Goal: Communication & Community: Participate in discussion

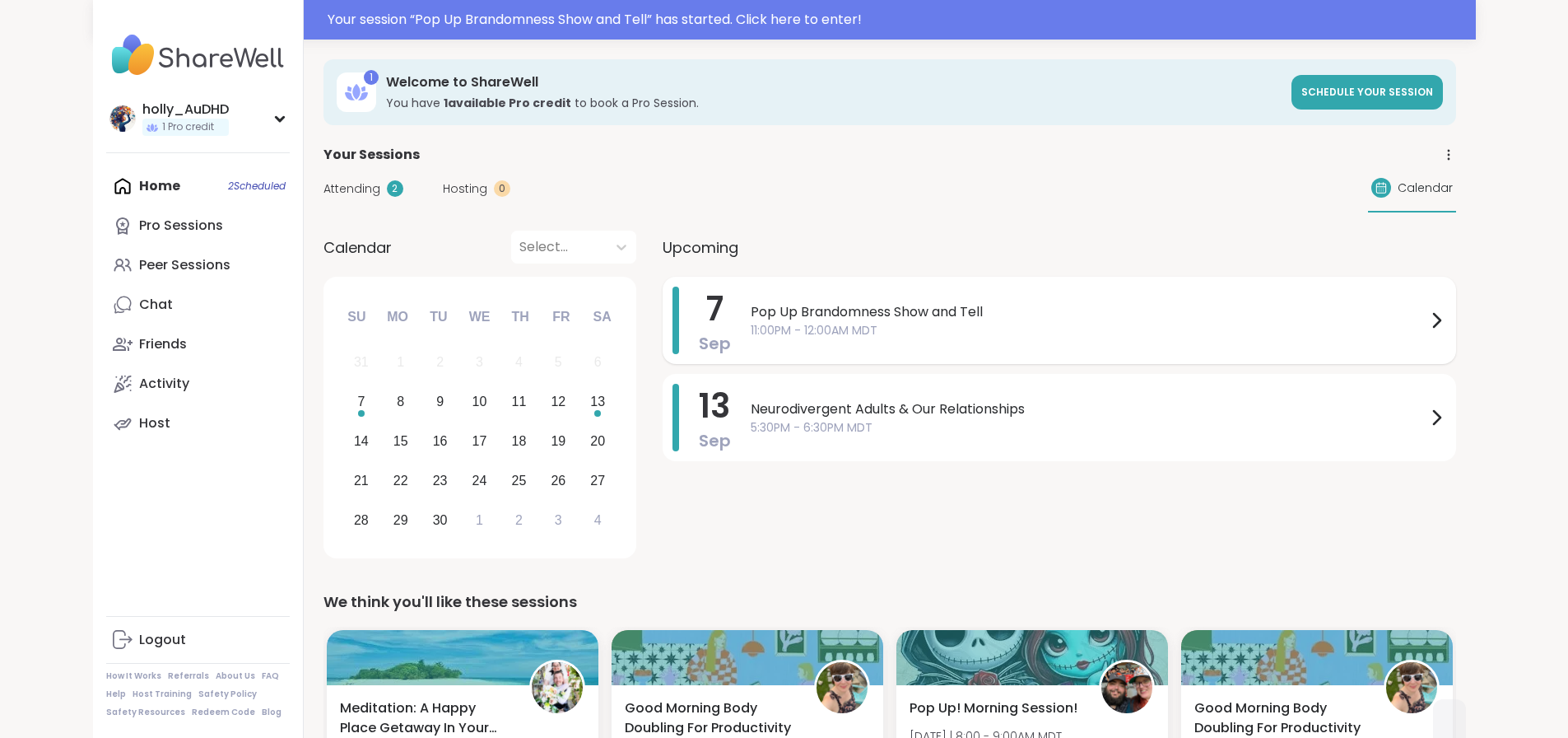
click at [754, 339] on span "11:00PM - 12:00AM MDT" at bounding box center [1088, 330] width 676 height 17
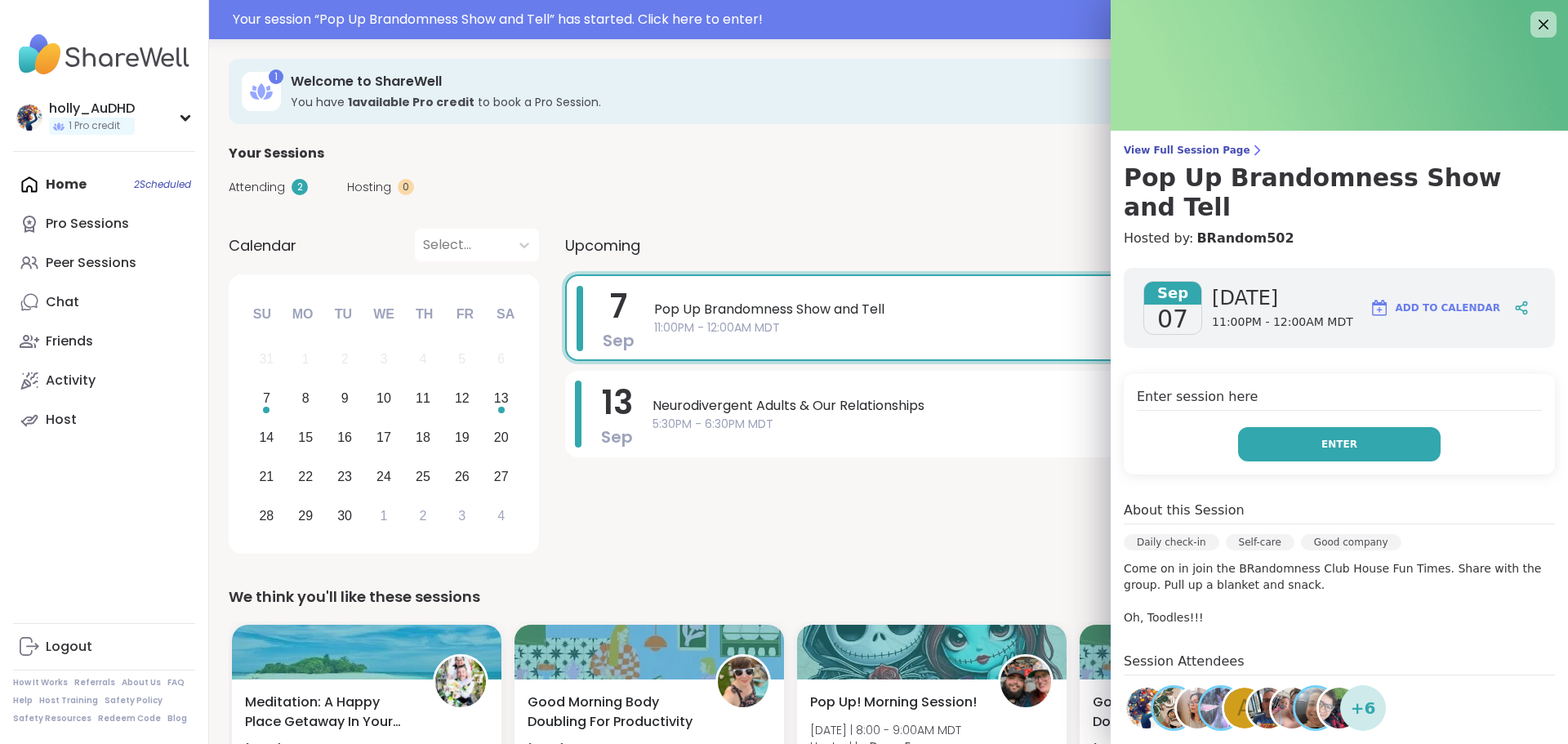
click at [1302, 462] on button "Enter" at bounding box center [1339, 444] width 202 height 35
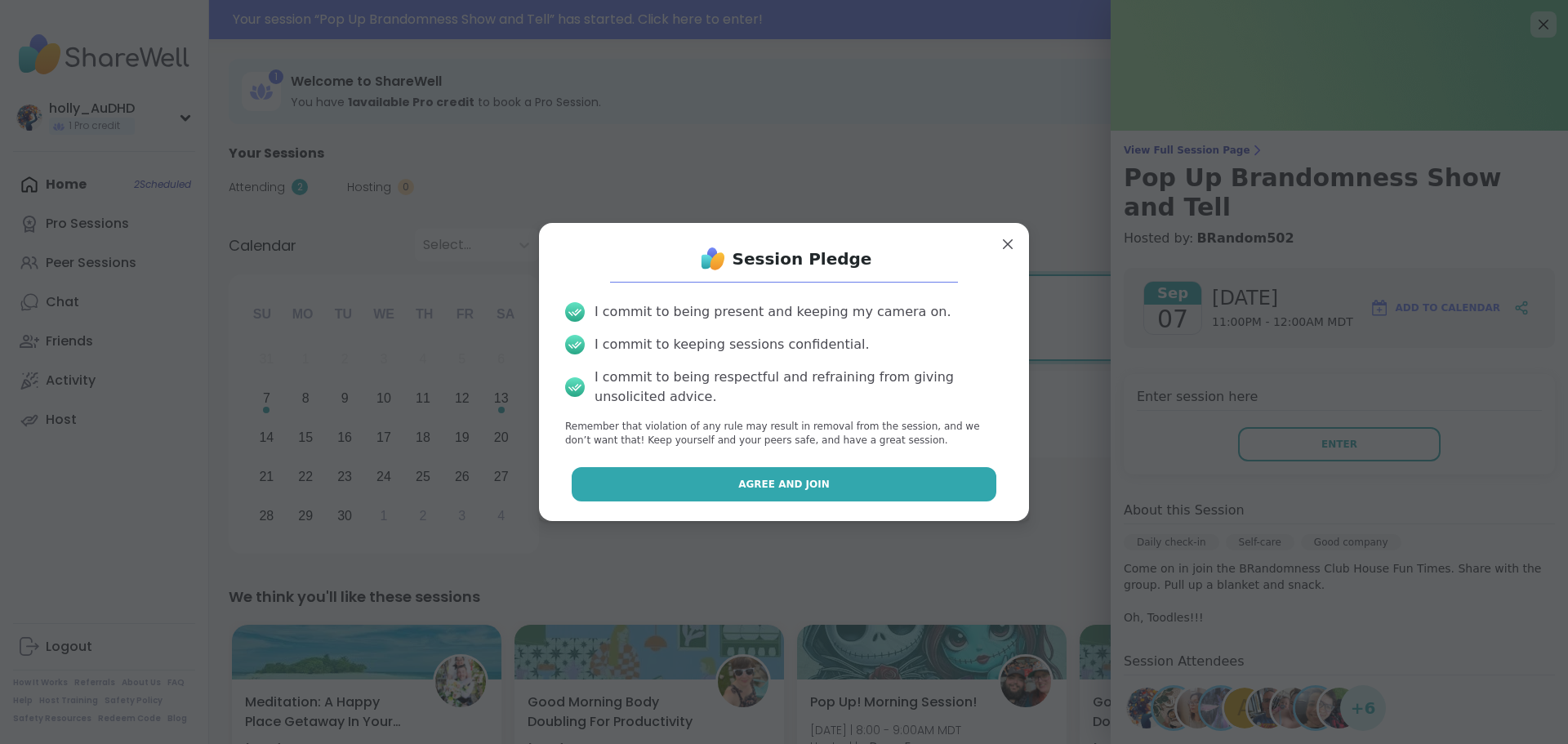
click at [770, 492] on span "Agree and Join" at bounding box center [783, 484] width 91 height 14
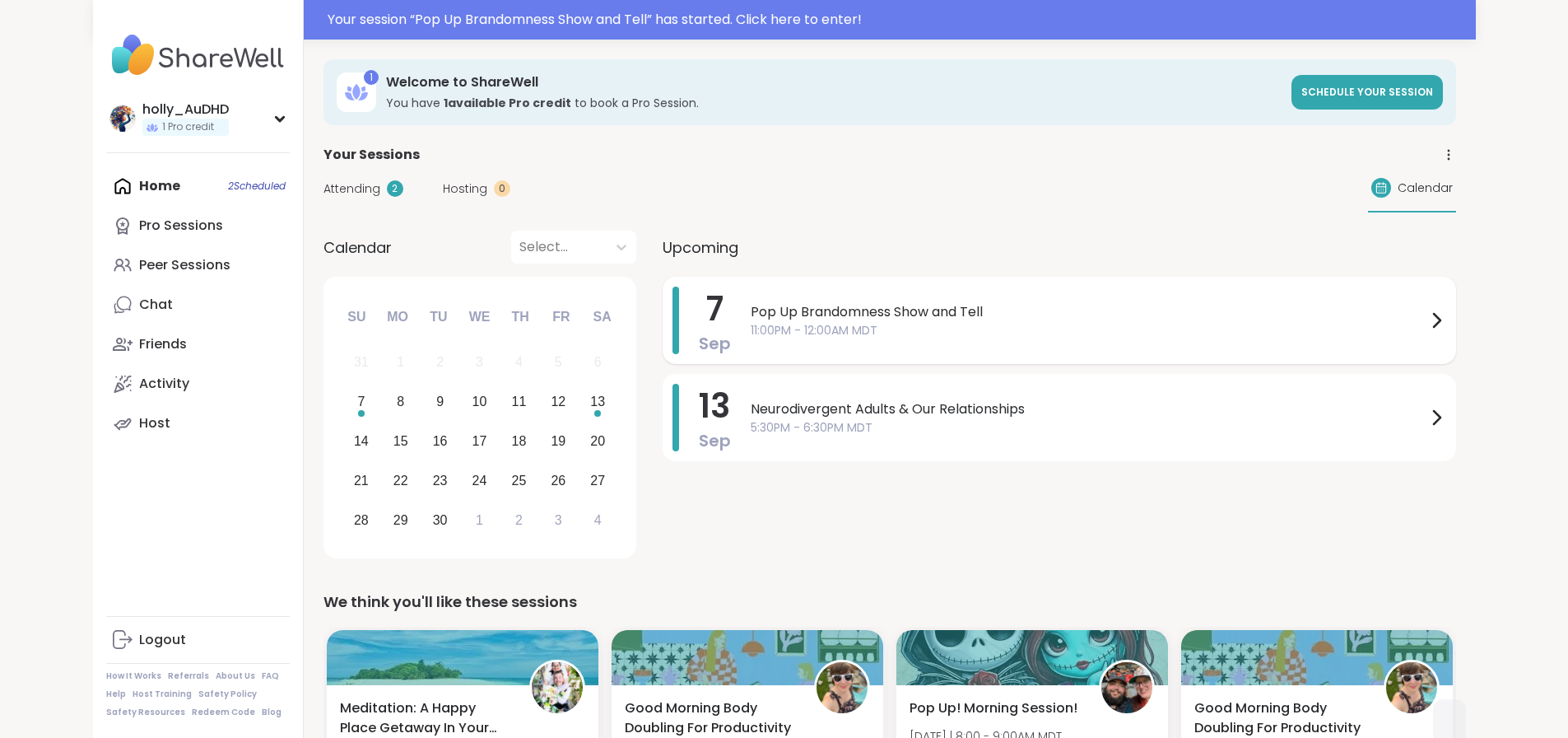
click at [751, 321] on span "Pop Up Brandomness Show and Tell" at bounding box center [1088, 312] width 676 height 19
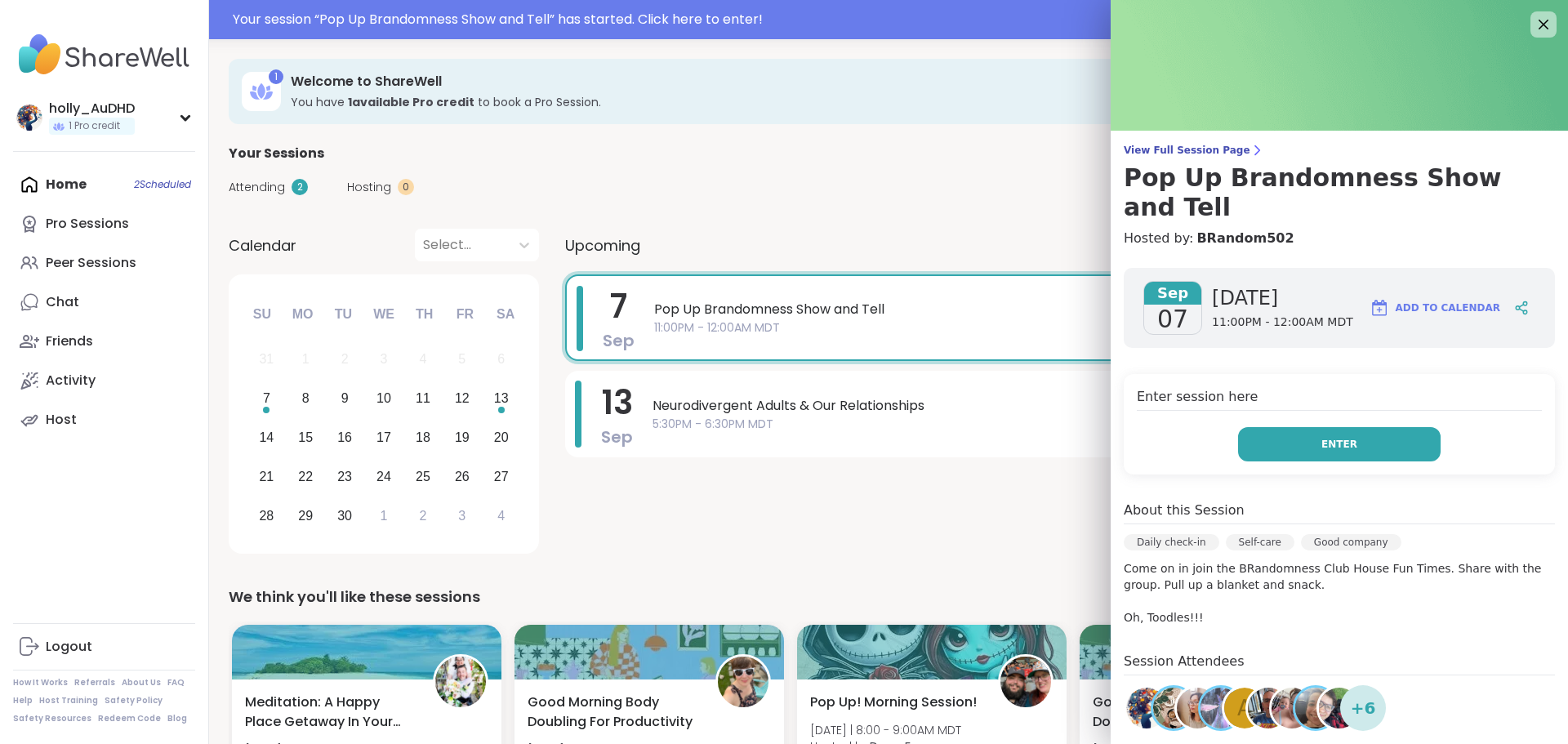
click at [1325, 452] on span "Enter" at bounding box center [1339, 444] width 36 height 14
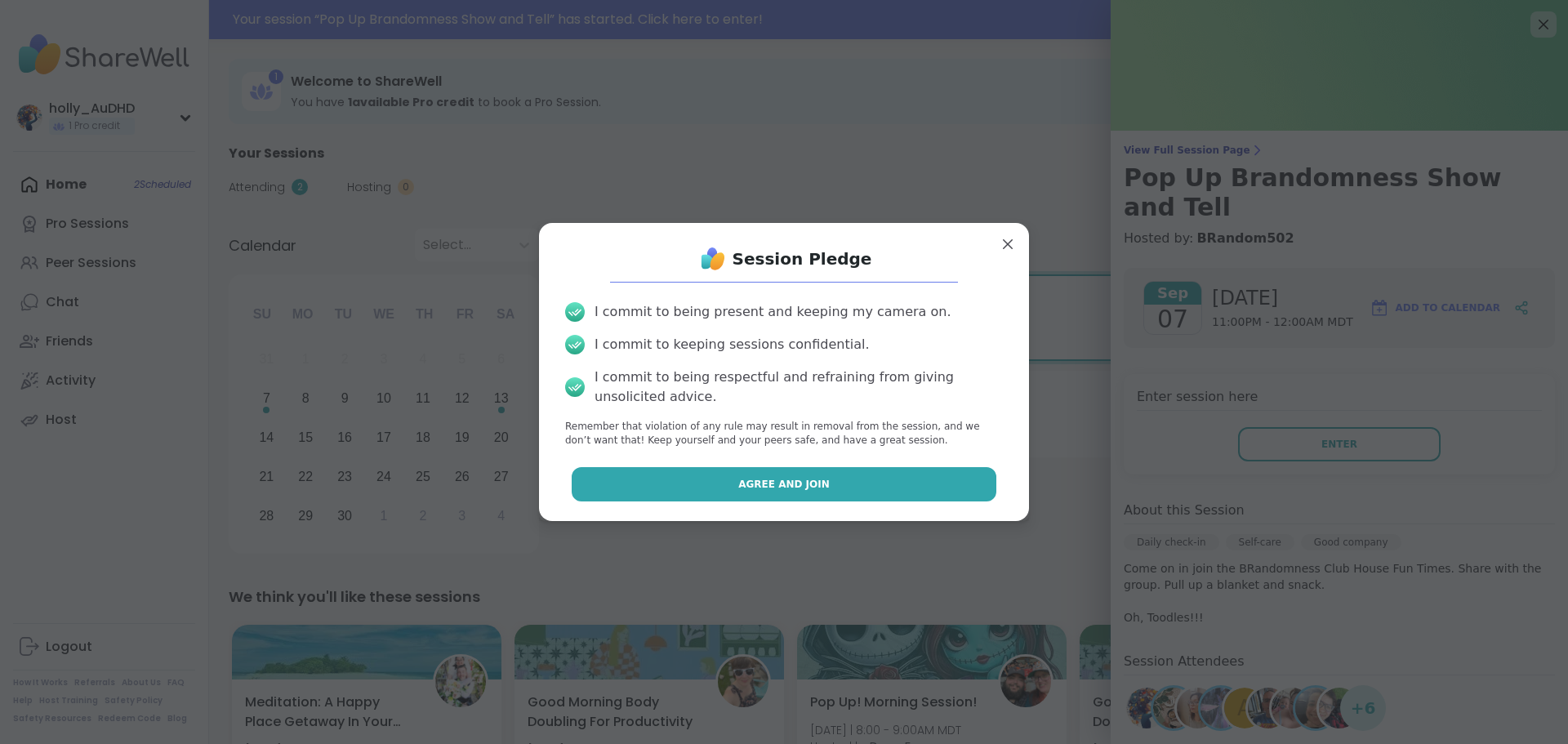
click at [791, 501] on button "Agree and Join" at bounding box center [784, 485] width 426 height 35
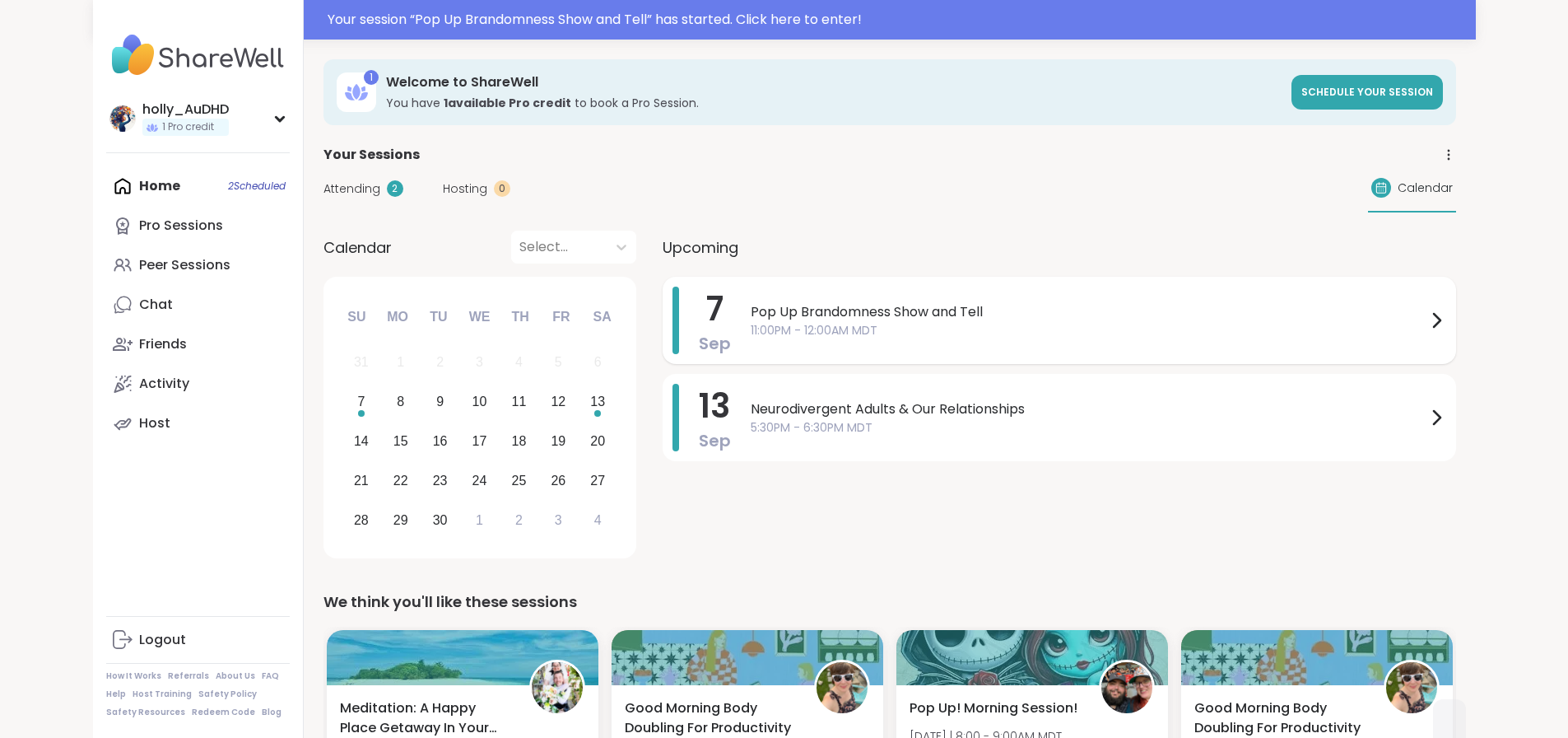
click at [727, 354] on div "7 Sep Pop Up Brandomness Show and Tell 11:00PM - 12:00AM MDT" at bounding box center [1058, 320] width 793 height 87
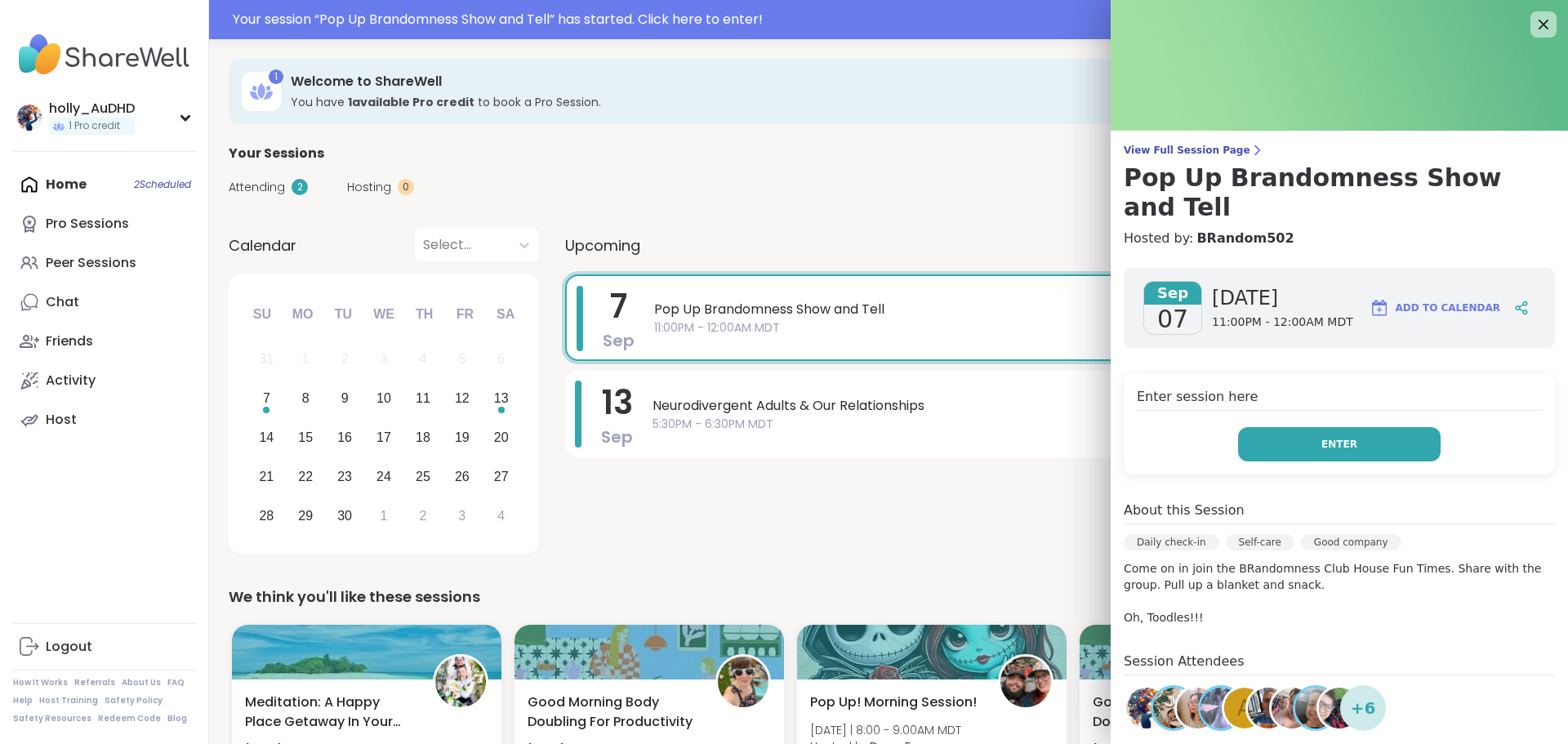
click at [1327, 452] on span "Enter" at bounding box center [1339, 444] width 36 height 14
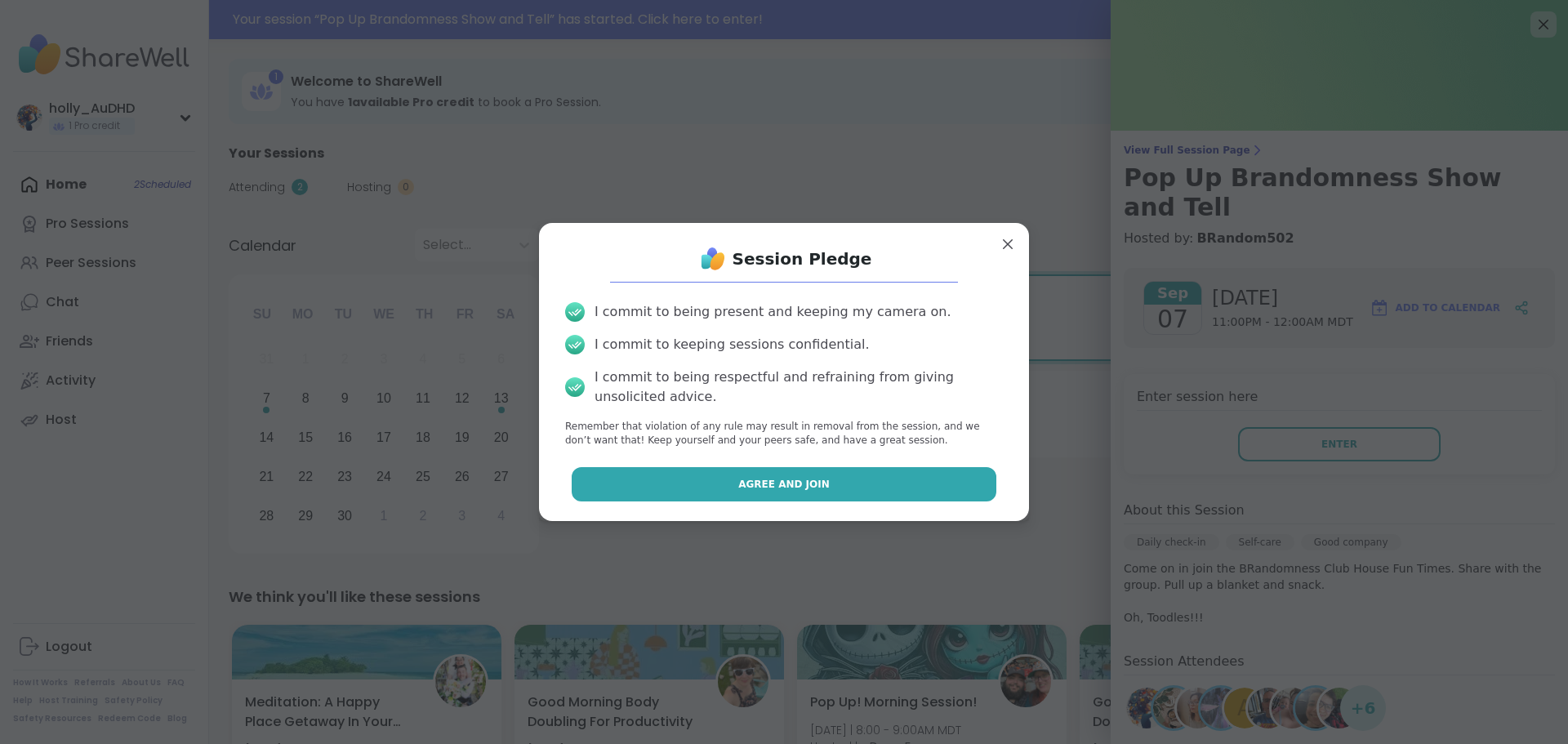
click at [820, 492] on span "Agree and Join" at bounding box center [783, 484] width 91 height 14
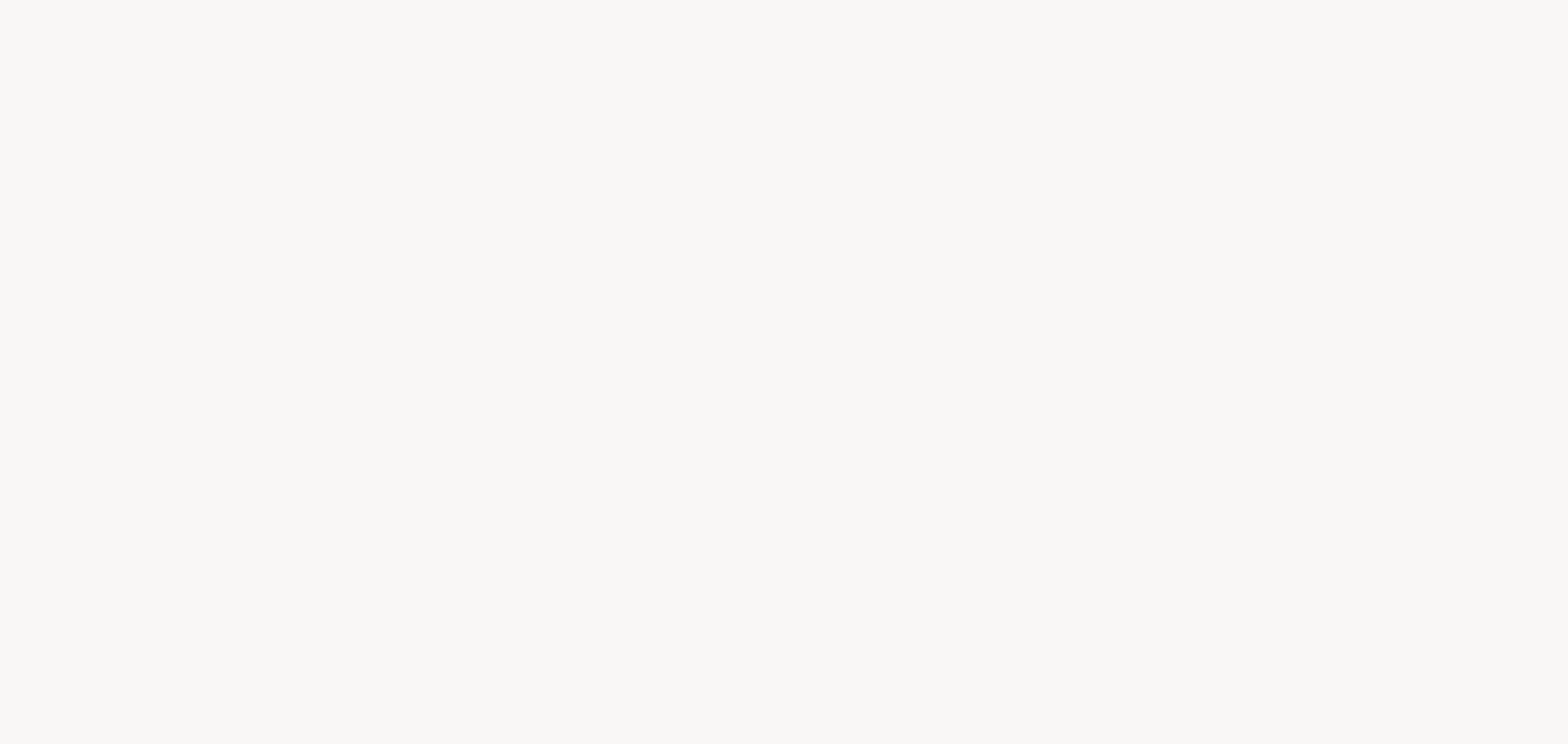
click at [418, 137] on div at bounding box center [784, 372] width 1568 height 744
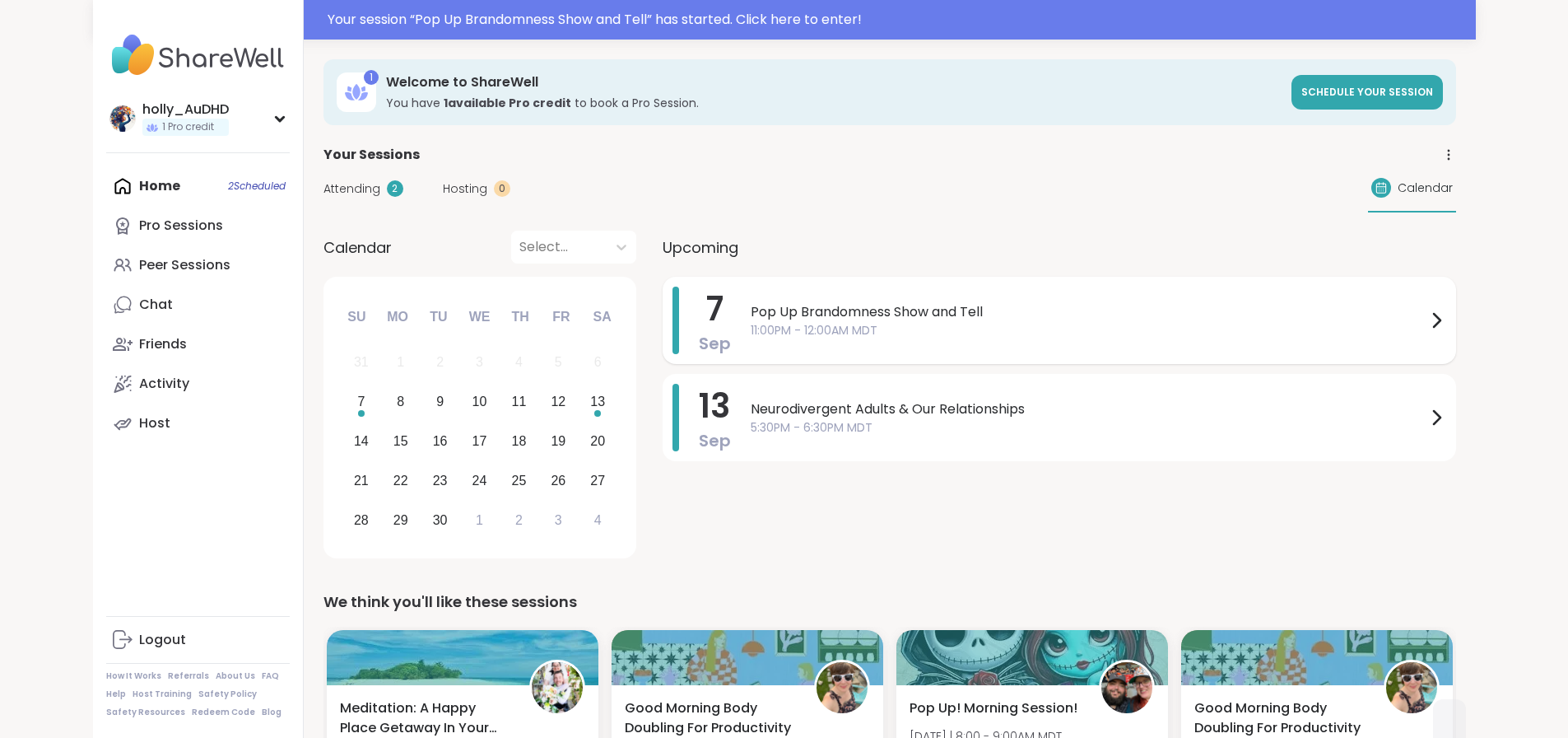
click at [786, 321] on span "Pop Up Brandomness Show and Tell" at bounding box center [1088, 312] width 676 height 19
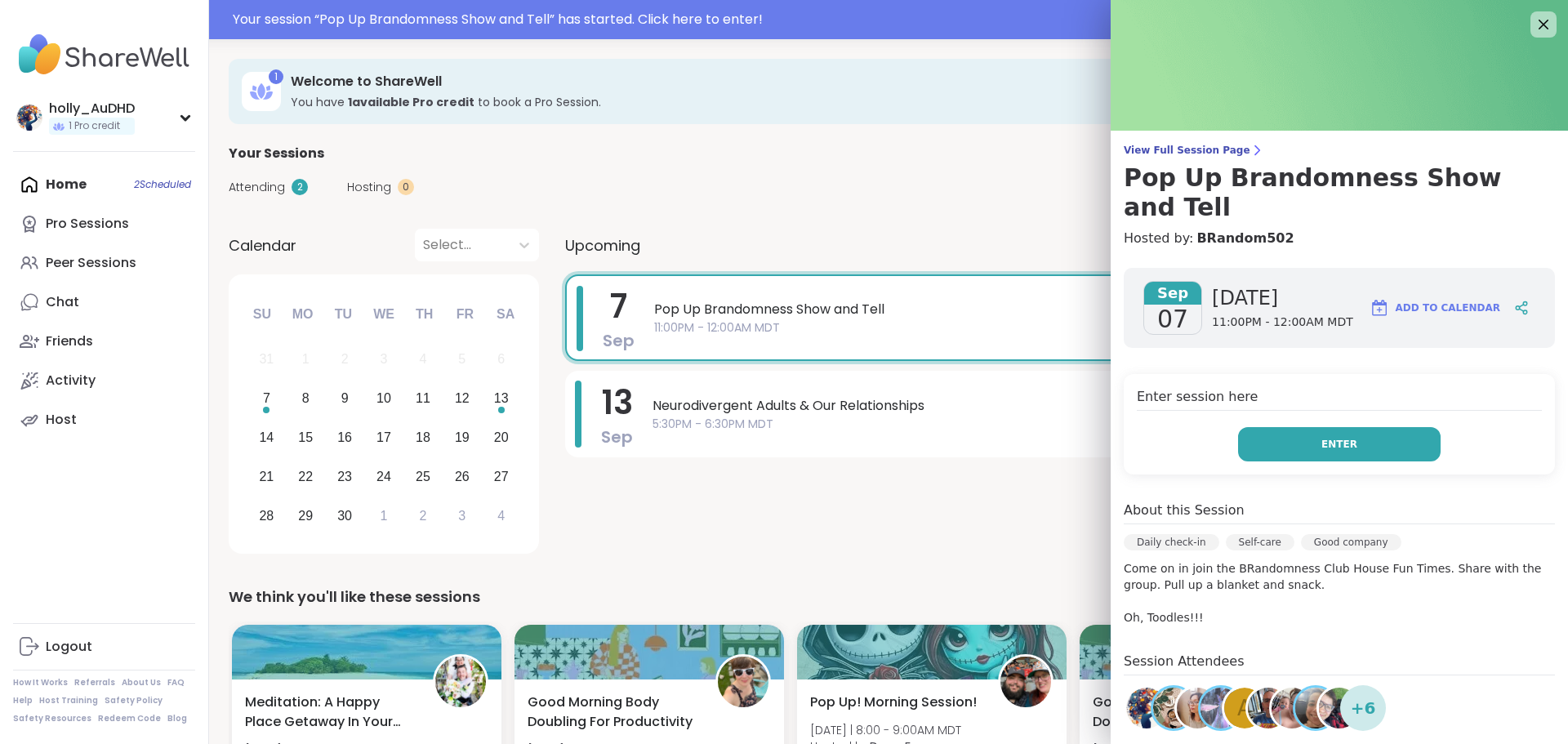
click at [1294, 462] on button "Enter" at bounding box center [1339, 444] width 202 height 35
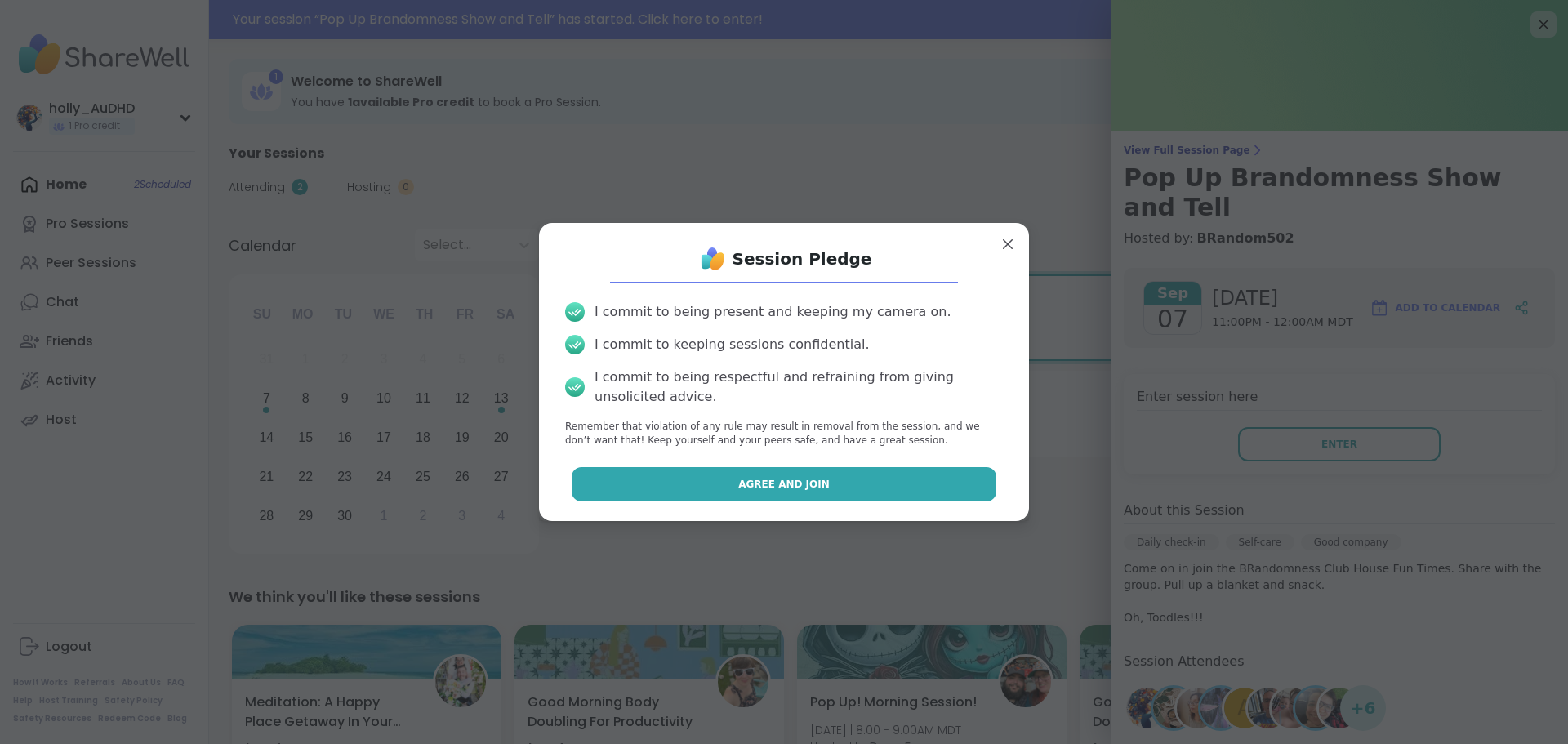
click at [866, 501] on button "Agree and Join" at bounding box center [784, 485] width 426 height 35
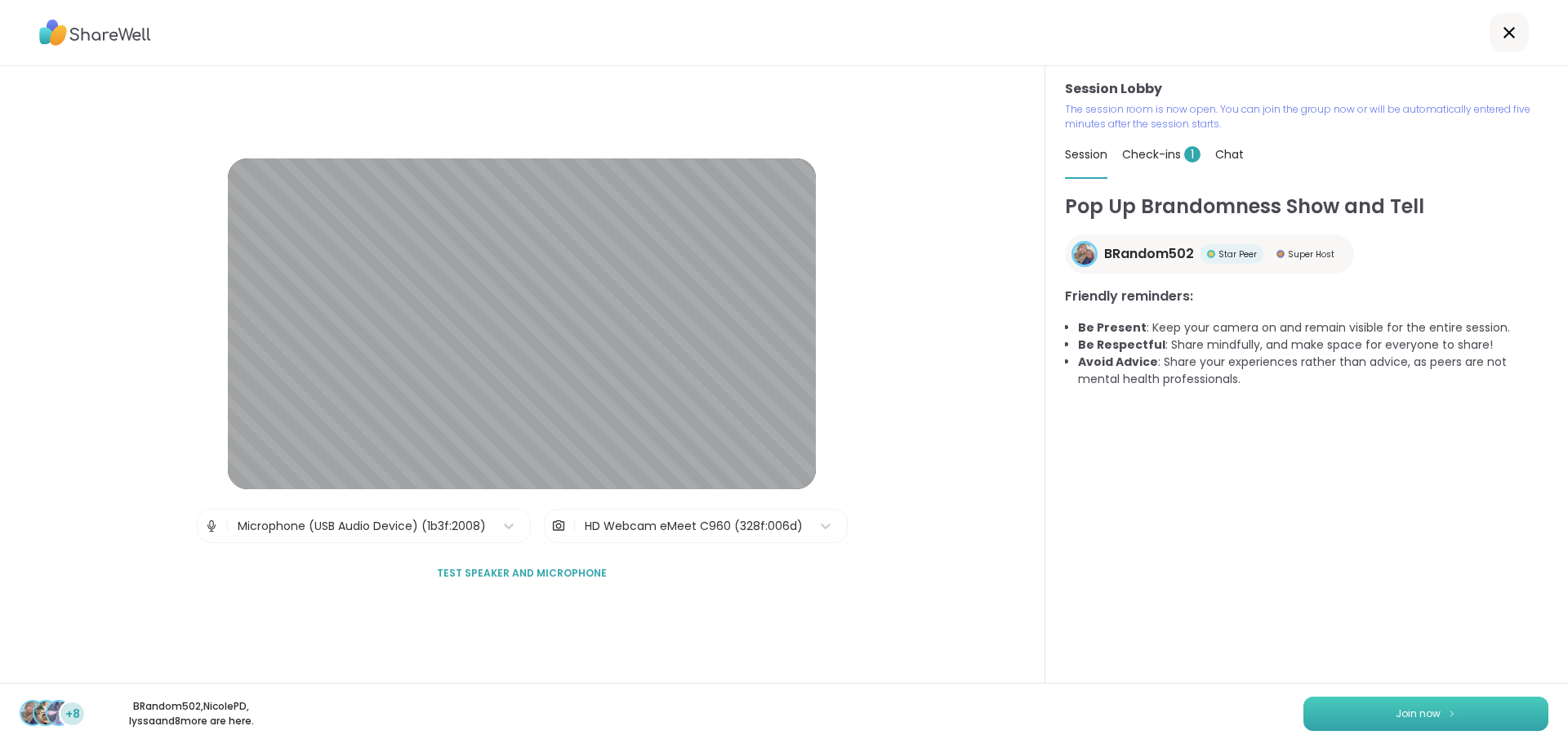
click at [1399, 700] on button "Join now" at bounding box center [1425, 714] width 245 height 35
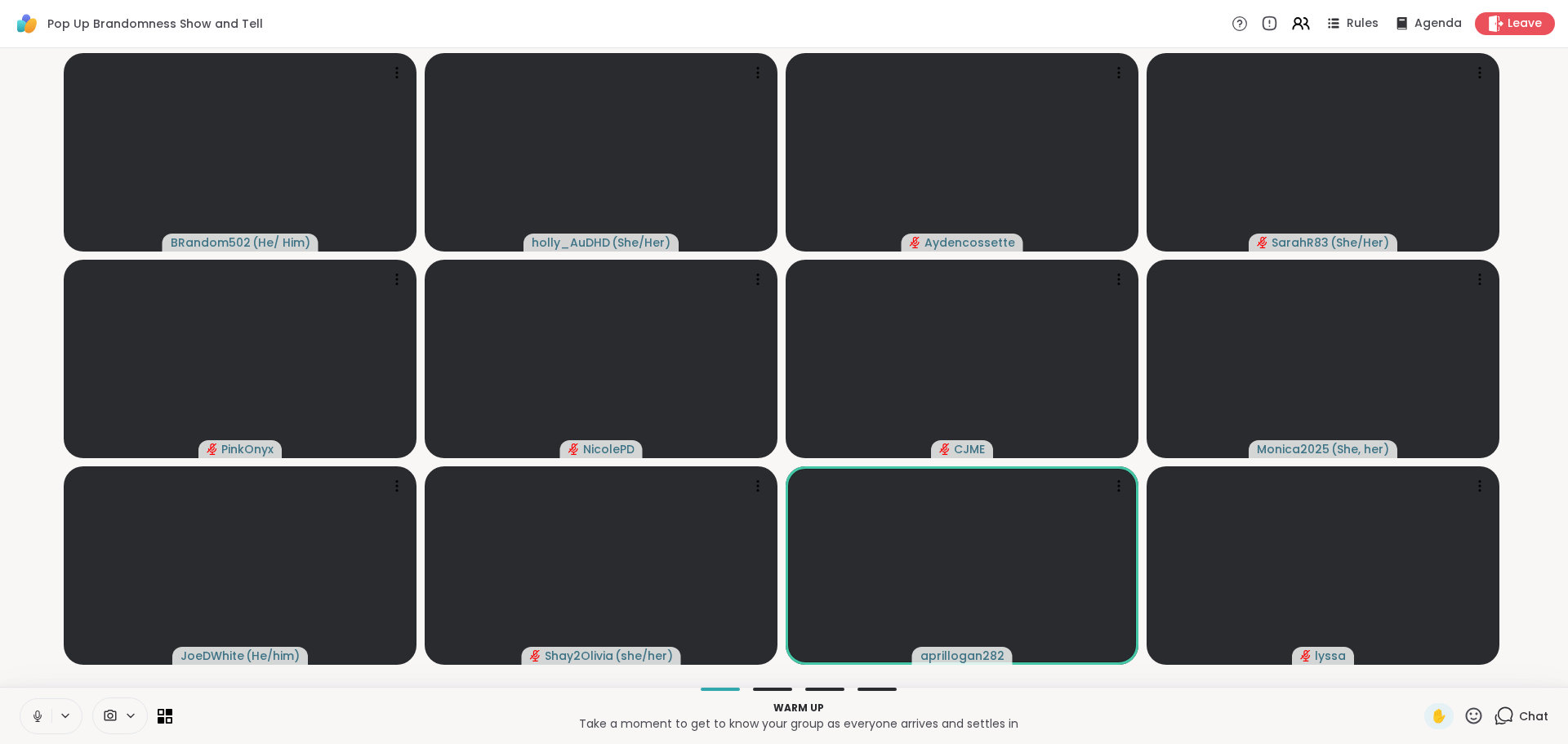
click at [39, 712] on icon at bounding box center [37, 715] width 4 height 8
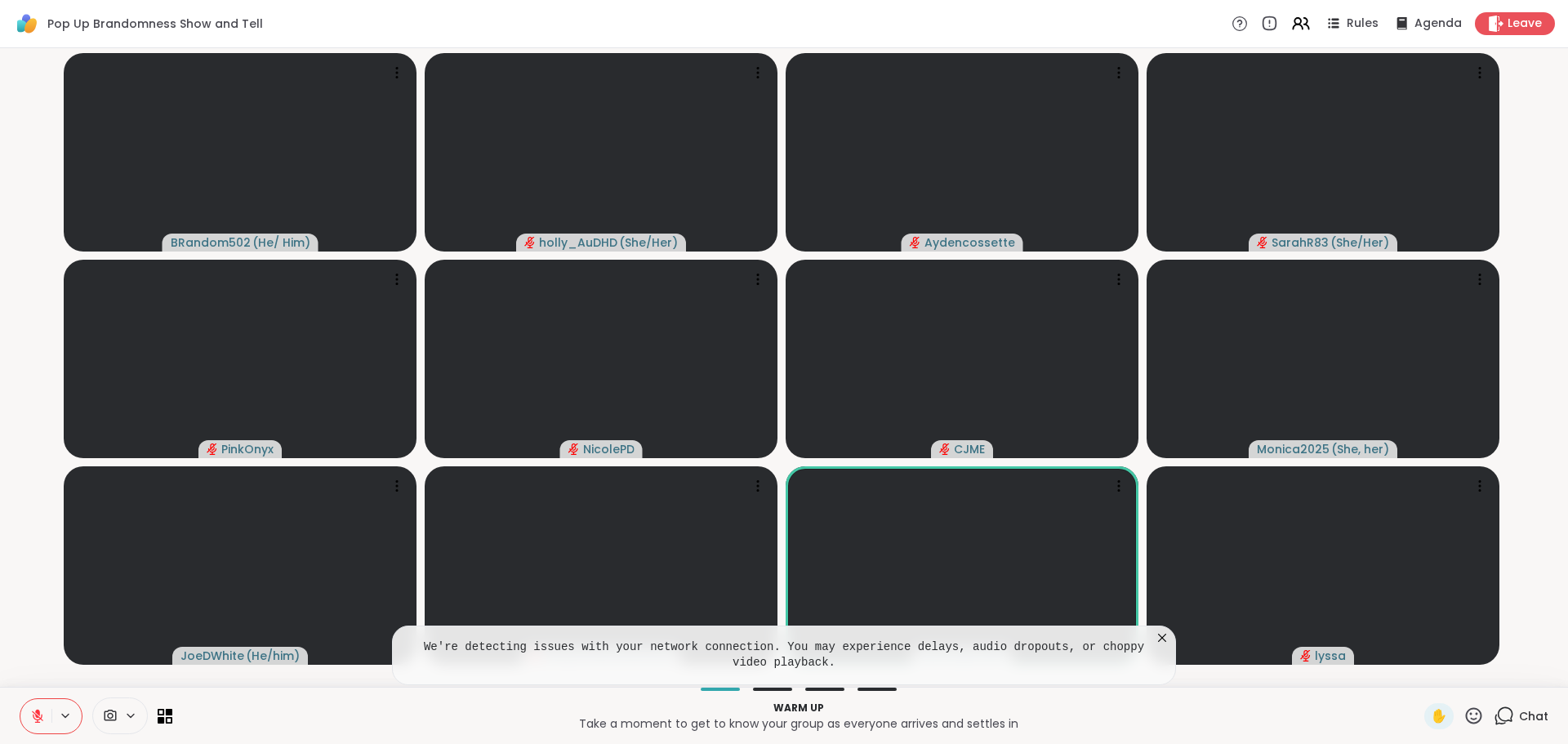
click at [1162, 634] on icon at bounding box center [1162, 638] width 8 height 8
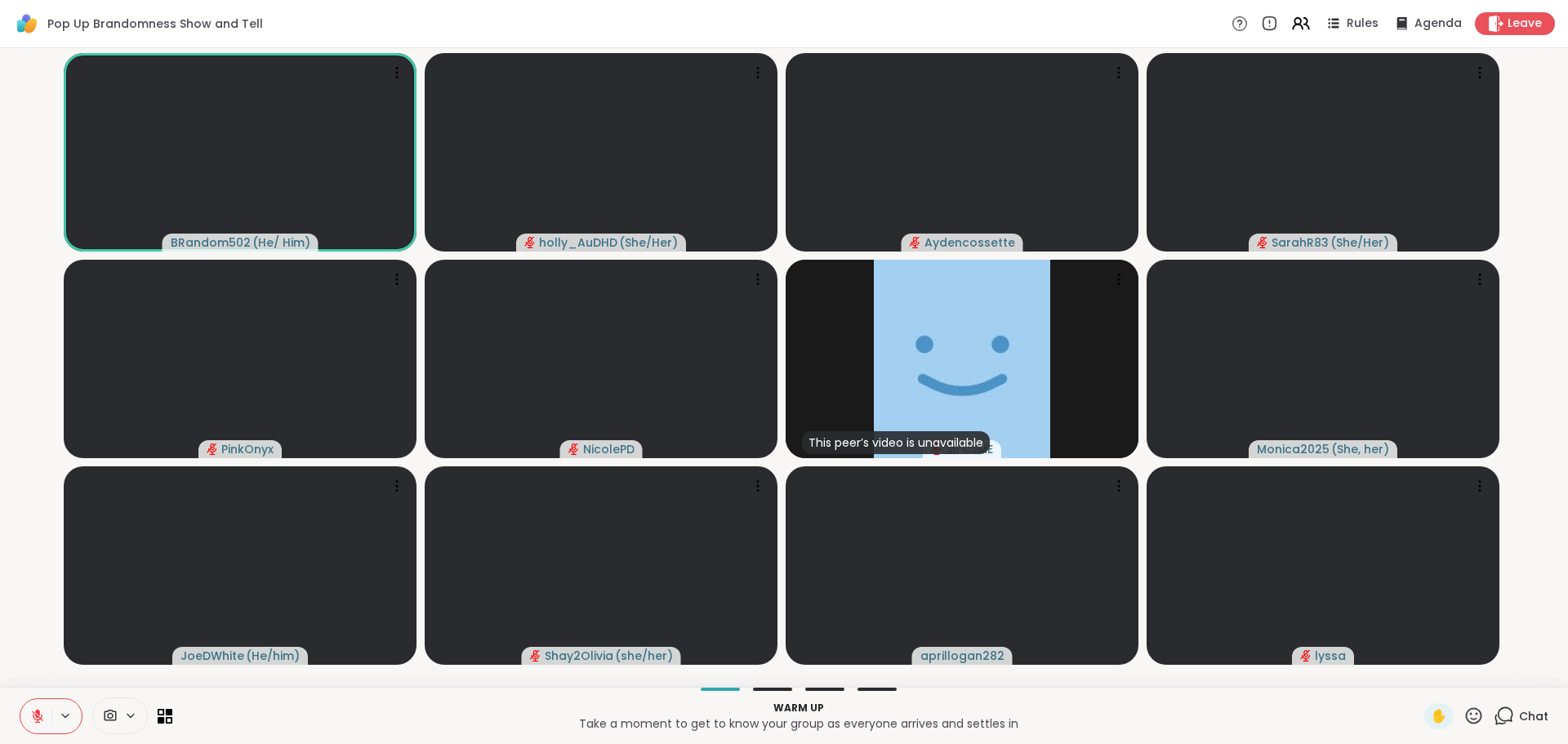
click at [1498, 711] on icon at bounding box center [1505, 714] width 15 height 14
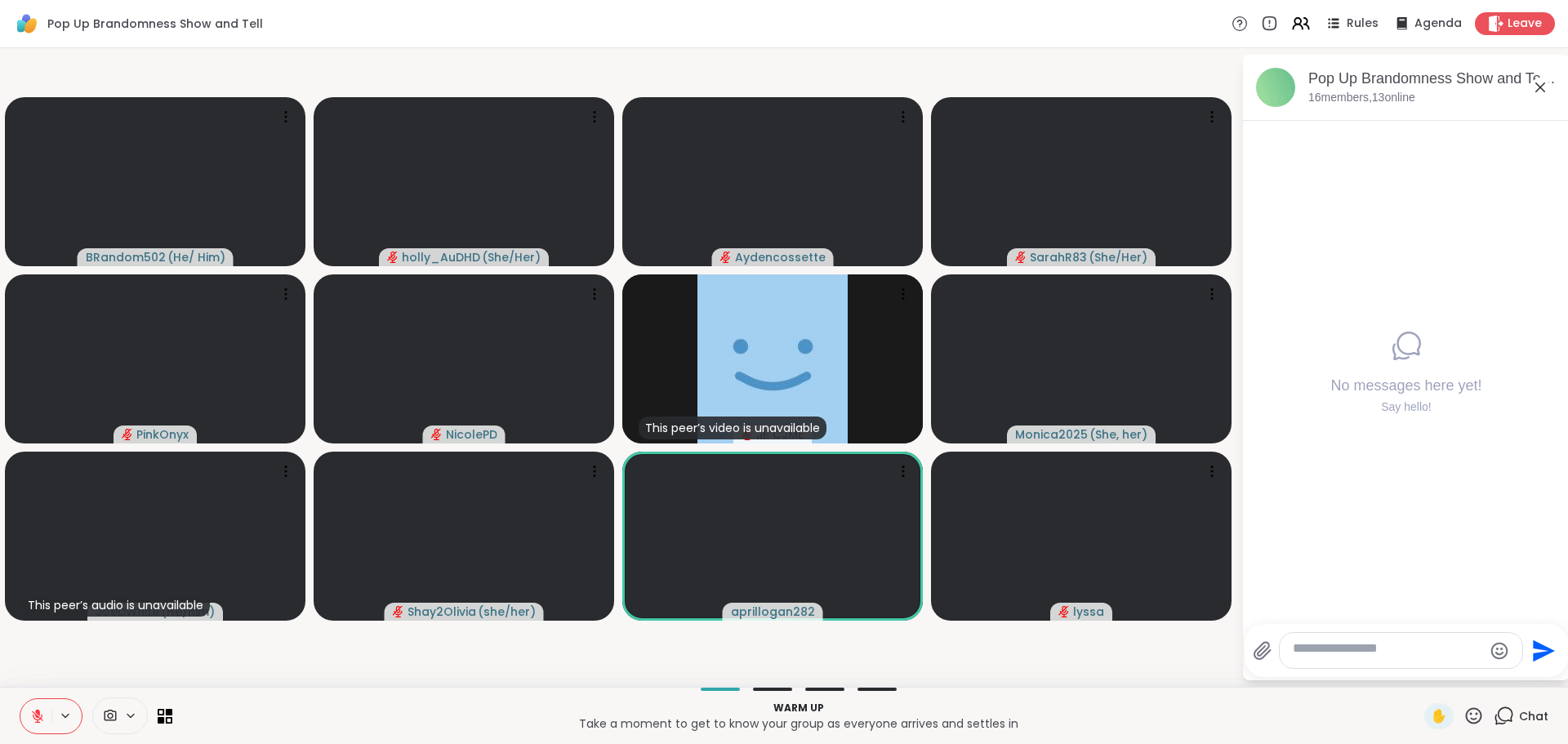
click at [1346, 641] on textarea "Type your message" at bounding box center [1388, 651] width 191 height 21
type textarea "*"
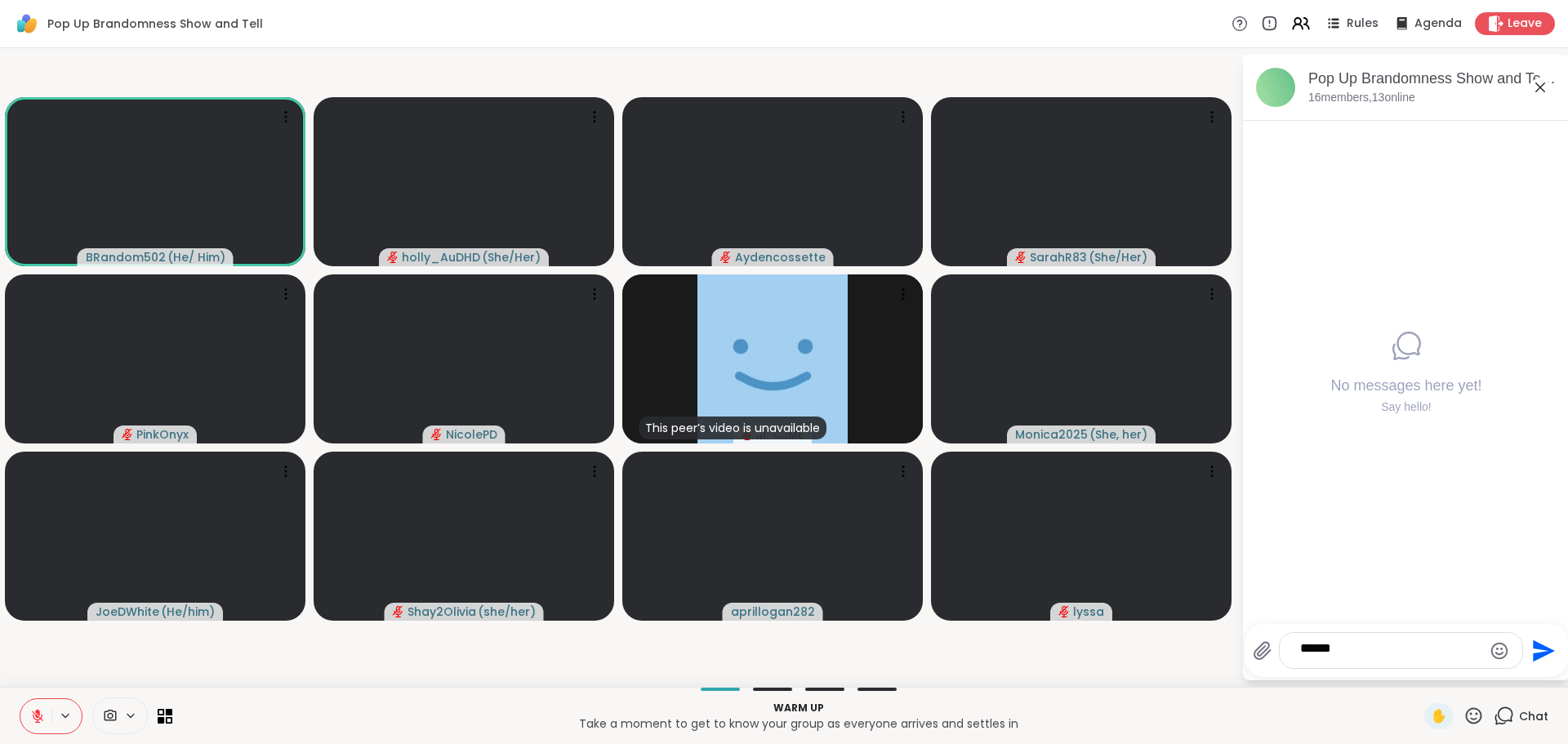
type textarea "*******"
click at [1327, 641] on textarea "Type your message" at bounding box center [1388, 651] width 176 height 21
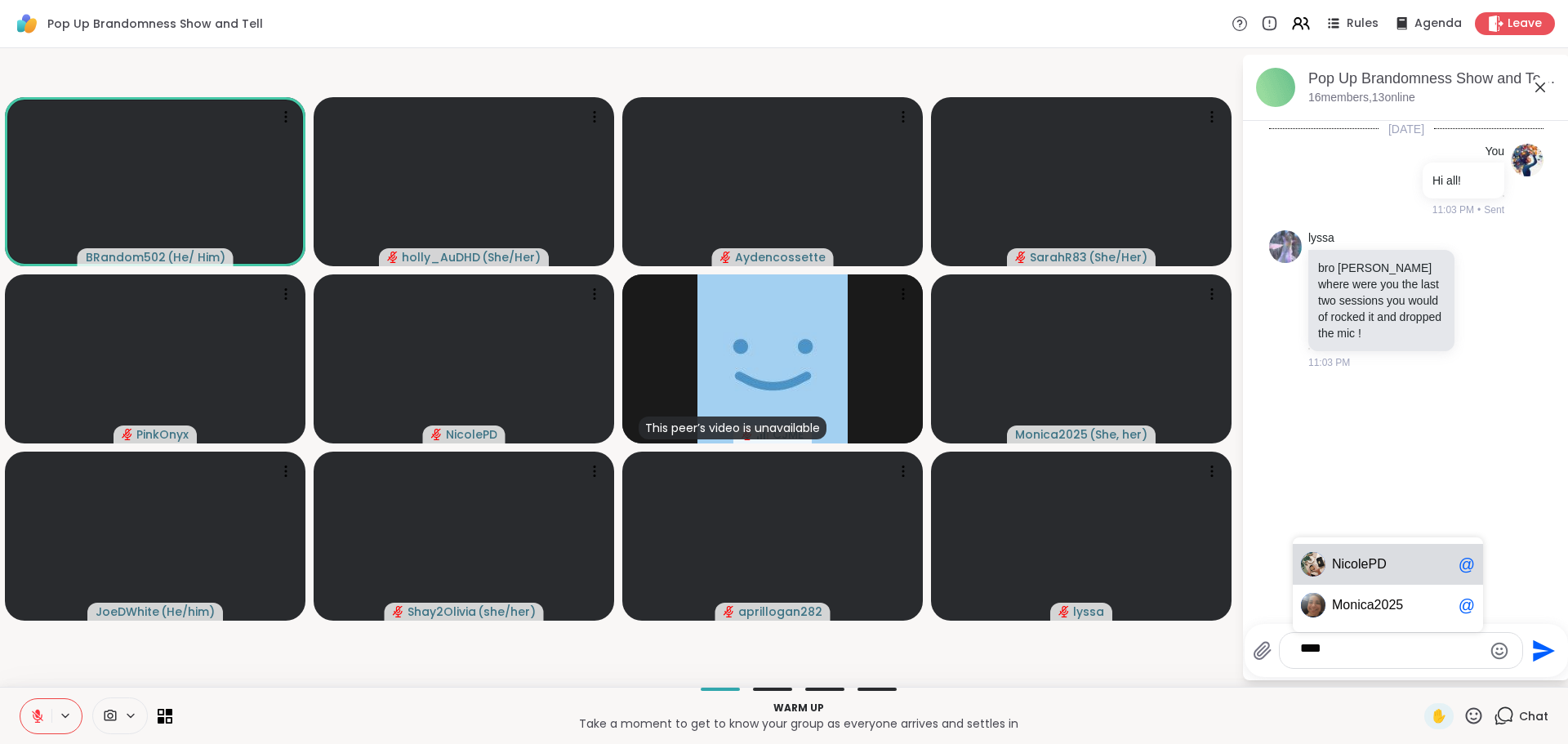
click at [1386, 556] on span "olePD" at bounding box center [1368, 564] width 36 height 16
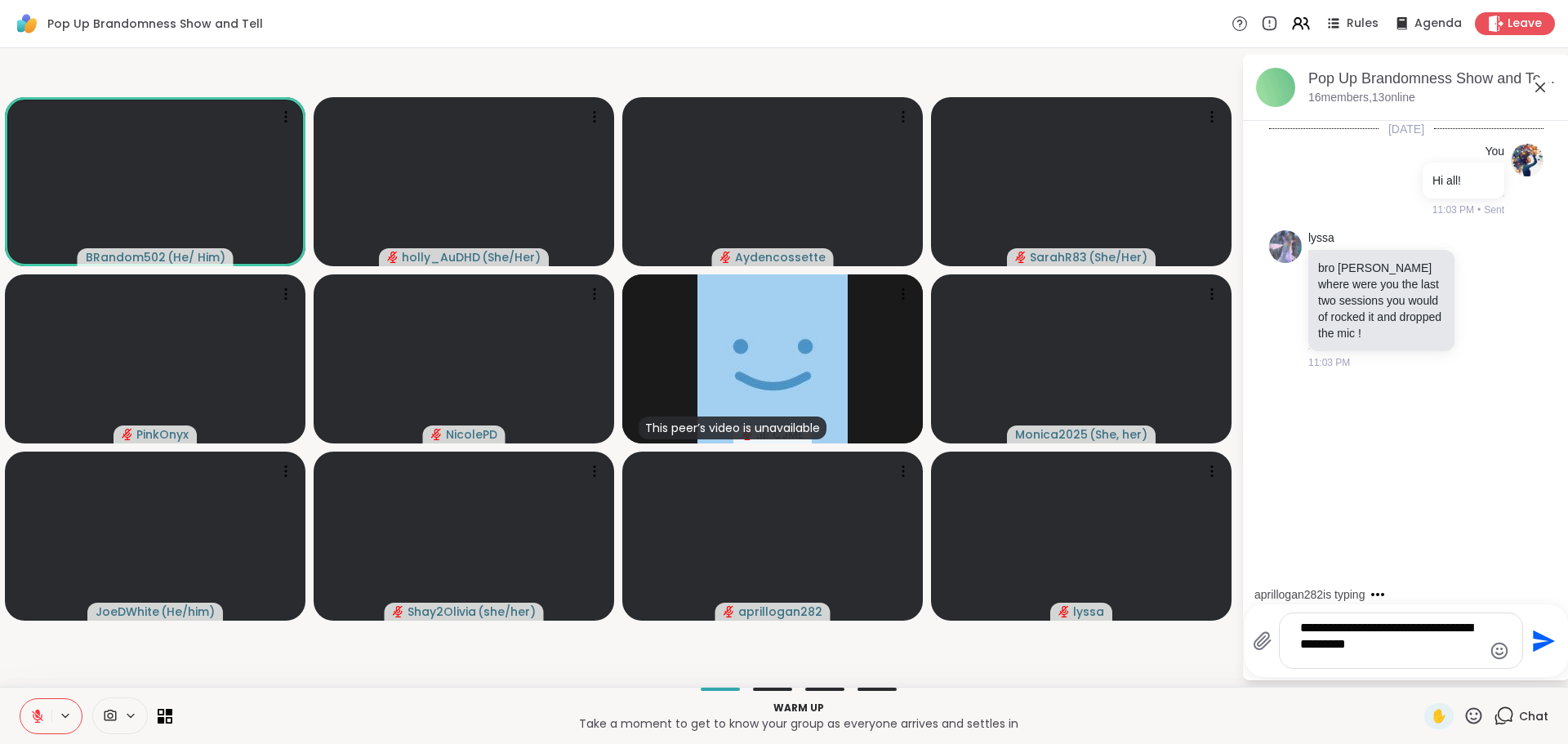
type textarea "**********"
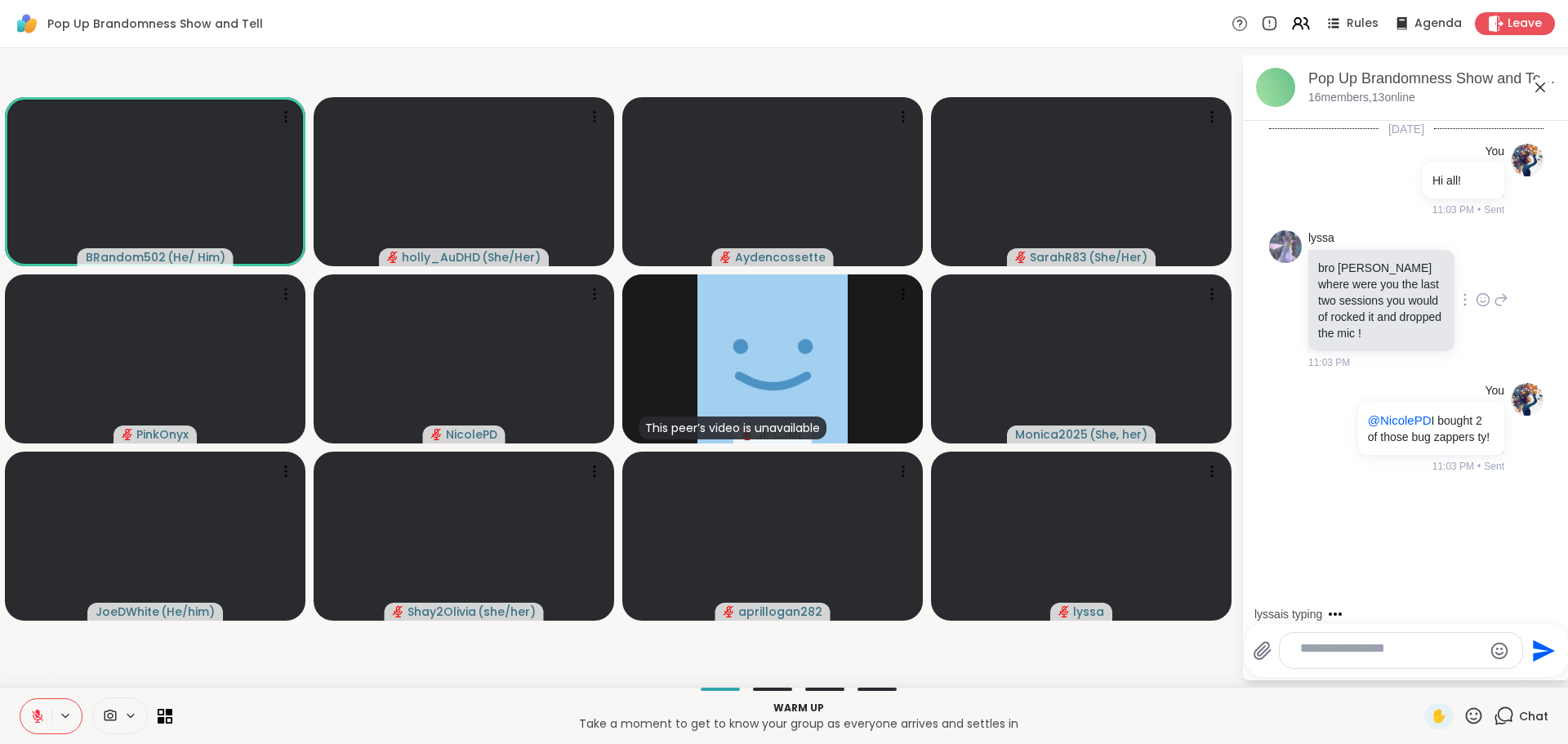
click at [1476, 306] on icon at bounding box center [1482, 300] width 14 height 16
click at [1476, 279] on div "Select Reaction: Heart" at bounding box center [1482, 273] width 14 height 14
click at [1493, 321] on icon at bounding box center [1500, 311] width 14 height 19
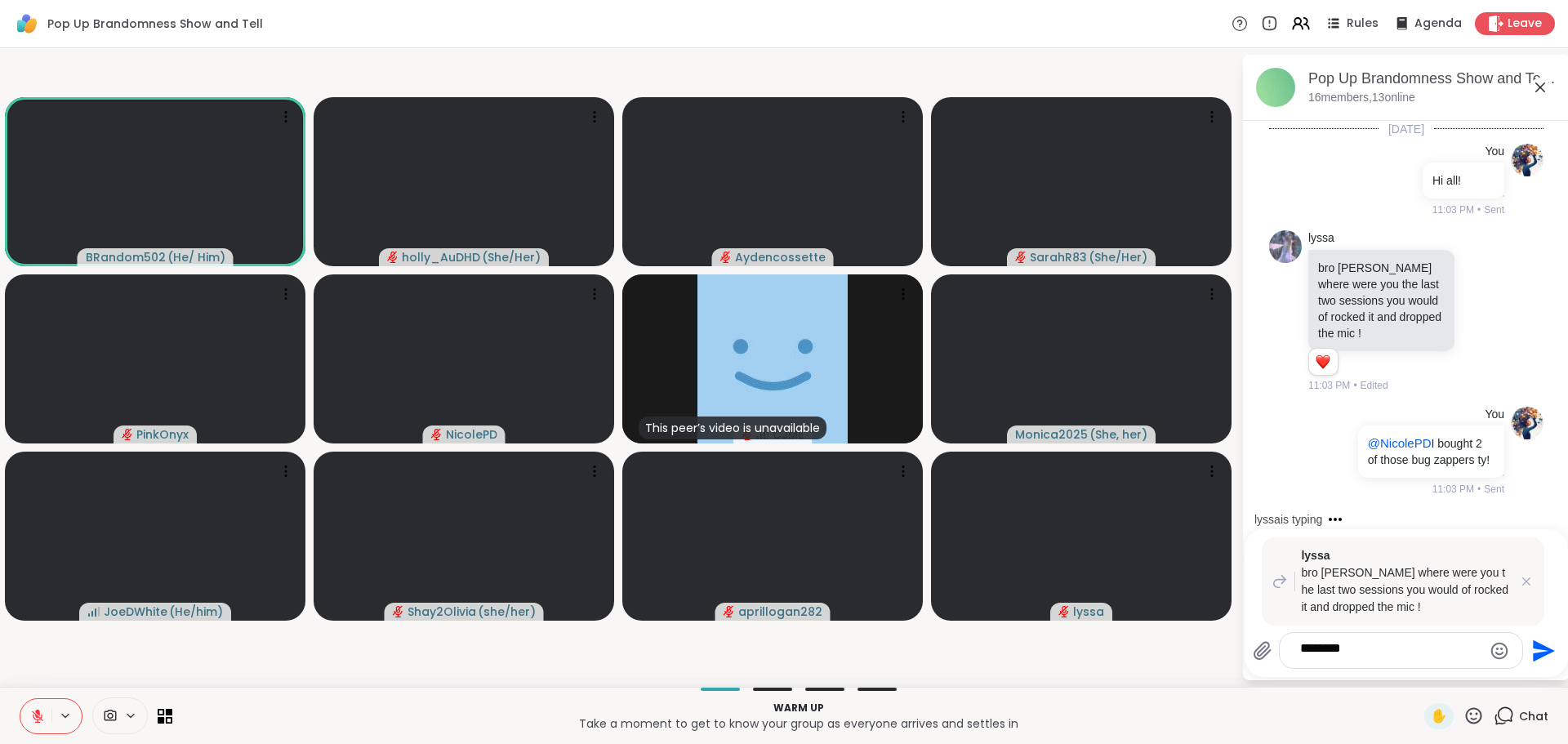
type textarea "*********"
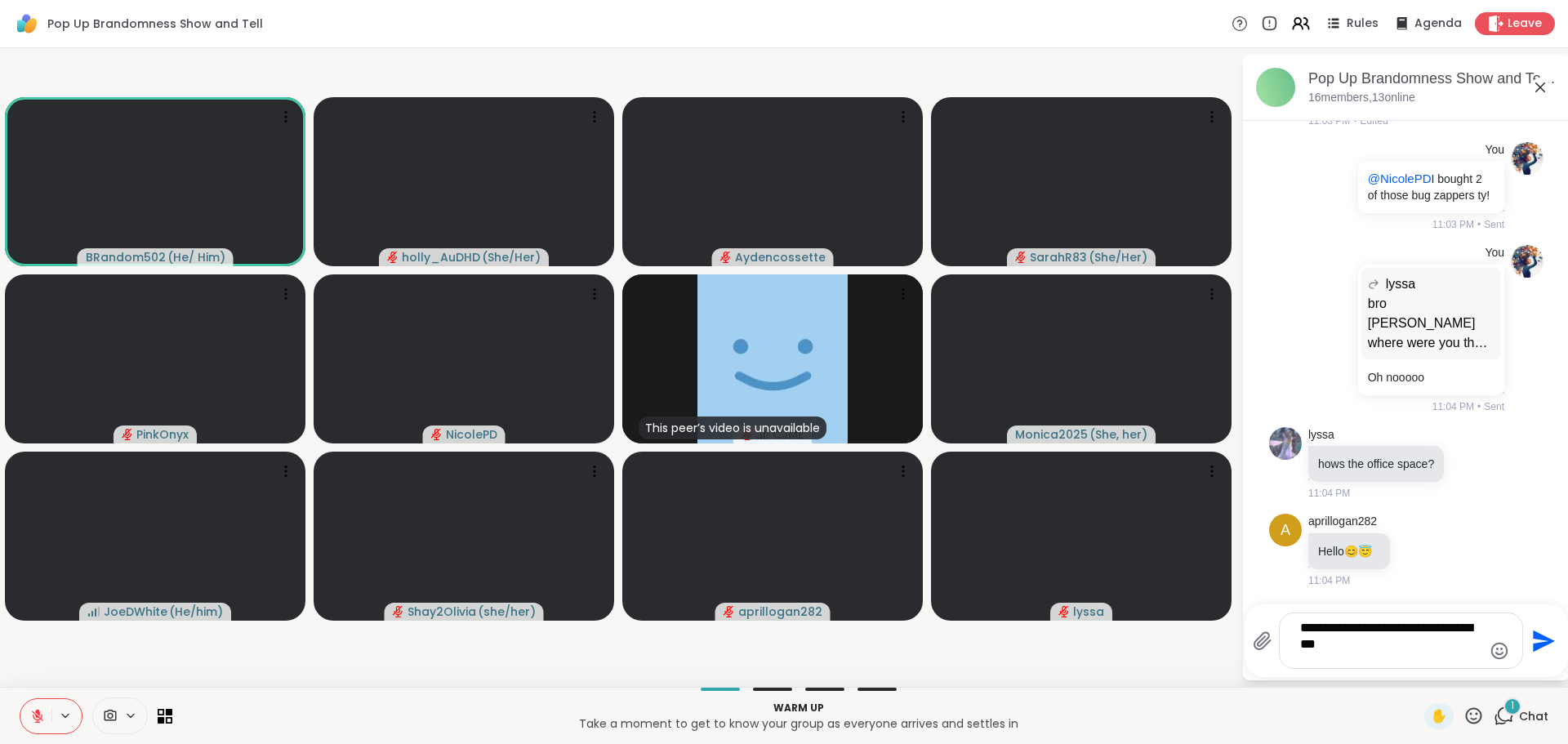
scroll to position [592, 0]
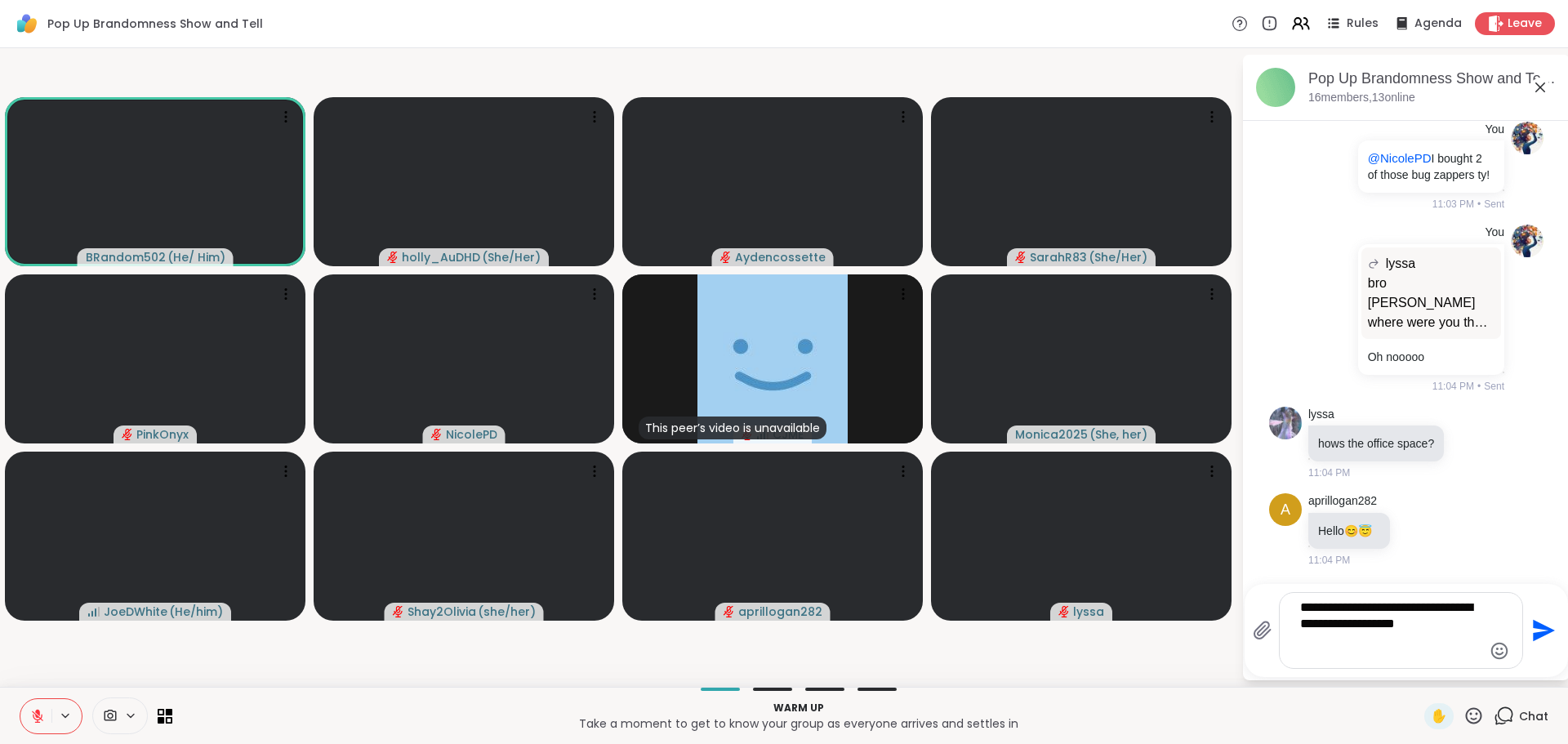
type textarea "**********"
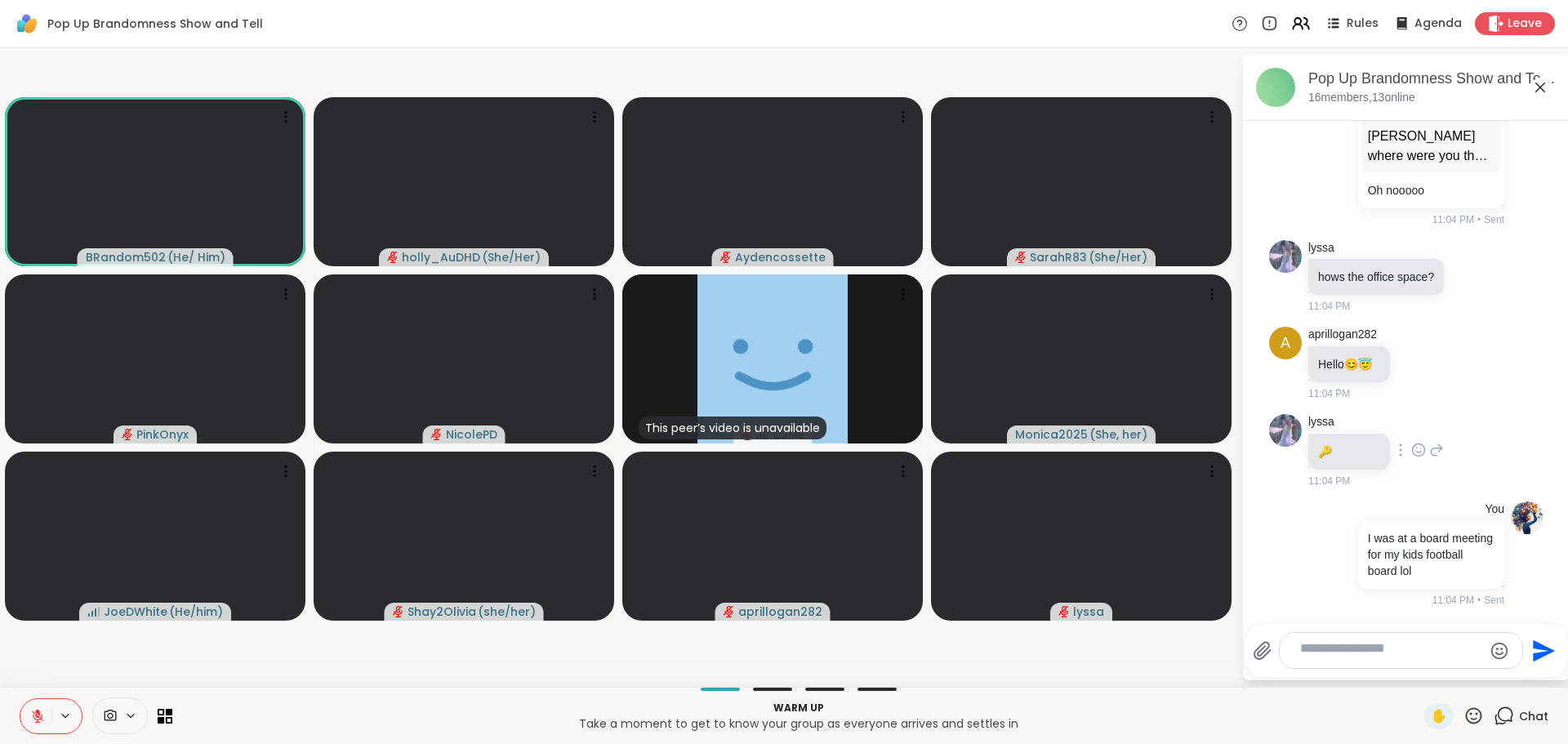
scroll to position [878, 0]
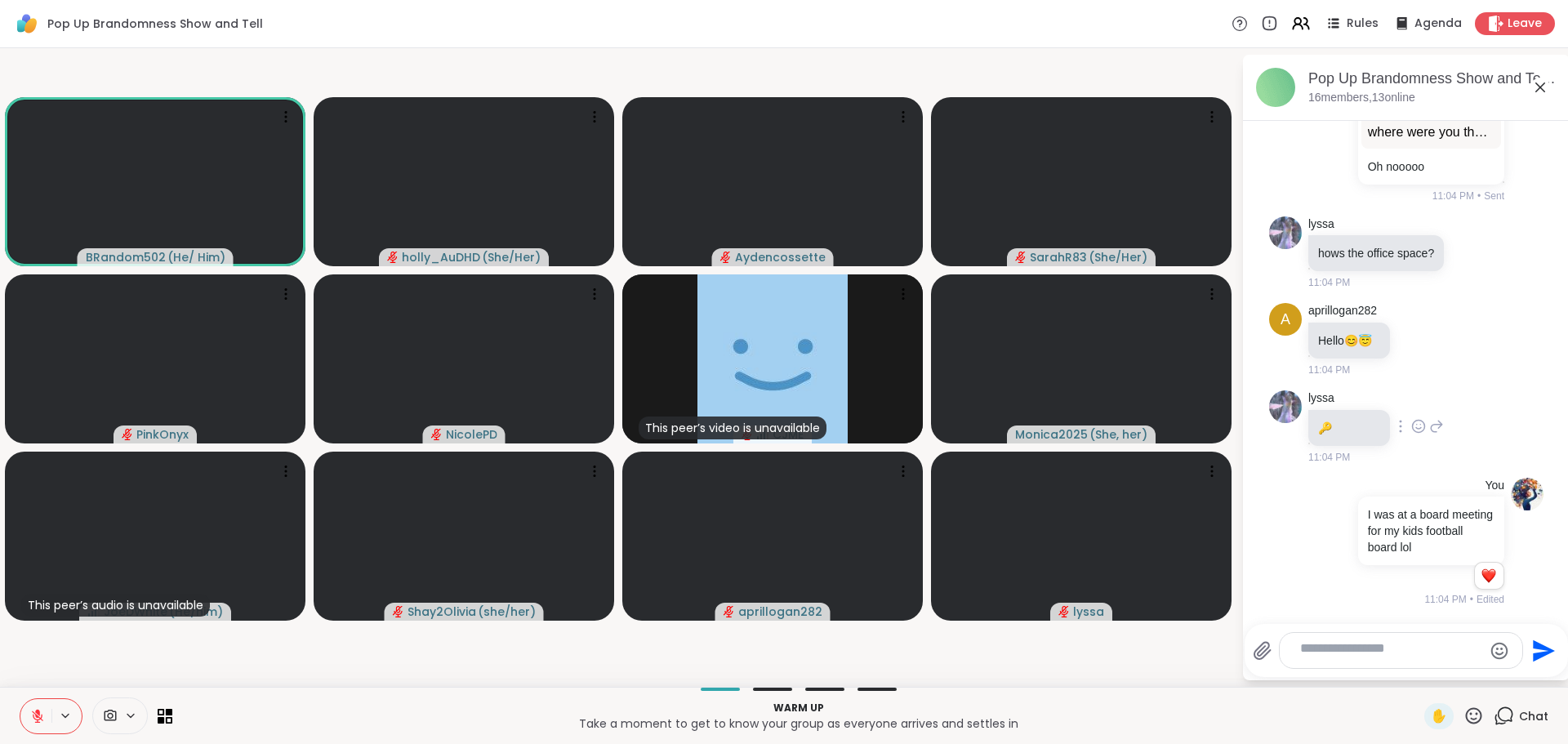
click at [1420, 418] on icon at bounding box center [1418, 426] width 14 height 16
click at [1429, 384] on button "Select Reaction: Heart" at bounding box center [1419, 400] width 33 height 33
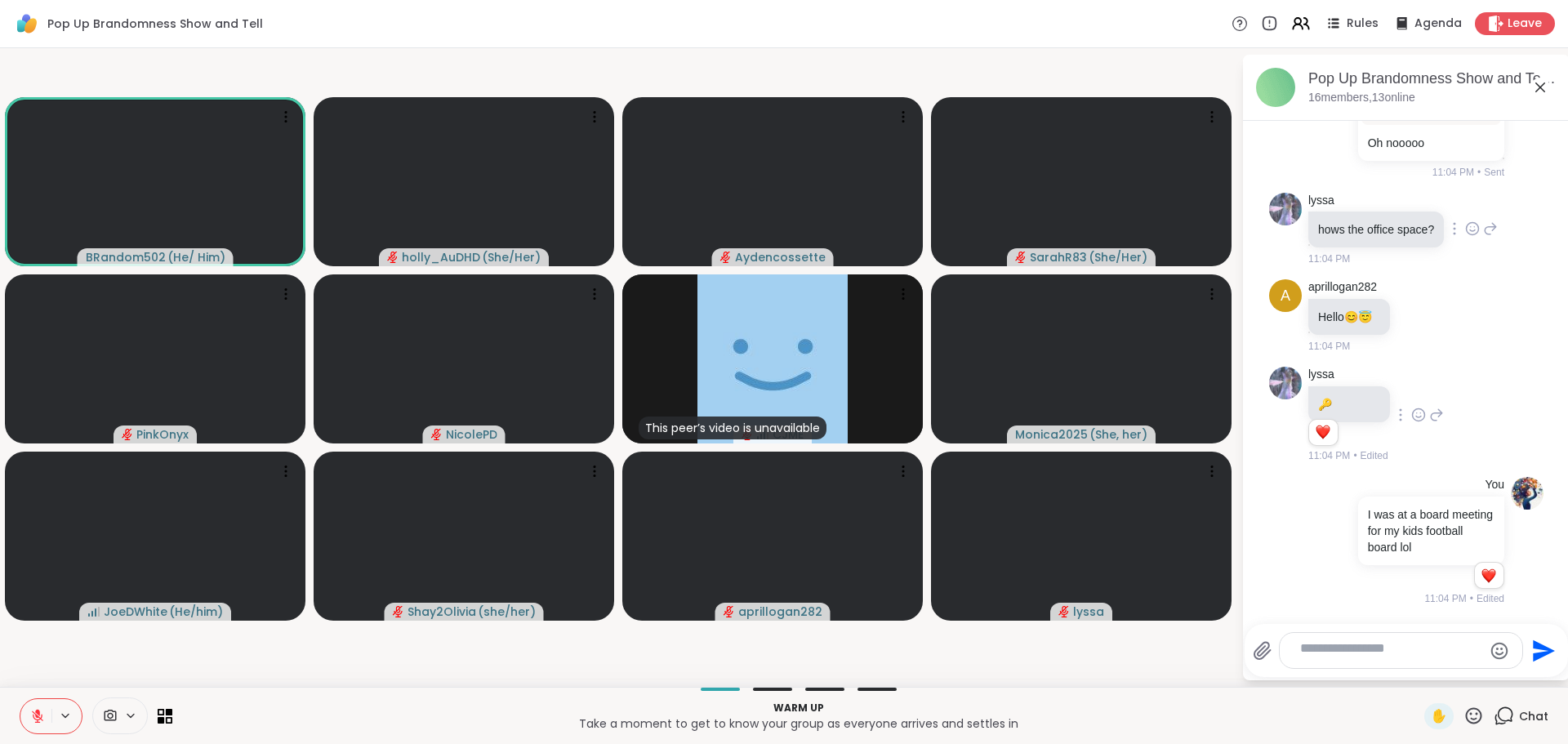
scroll to position [633, 0]
click at [1491, 239] on icon at bounding box center [1489, 228] width 14 height 19
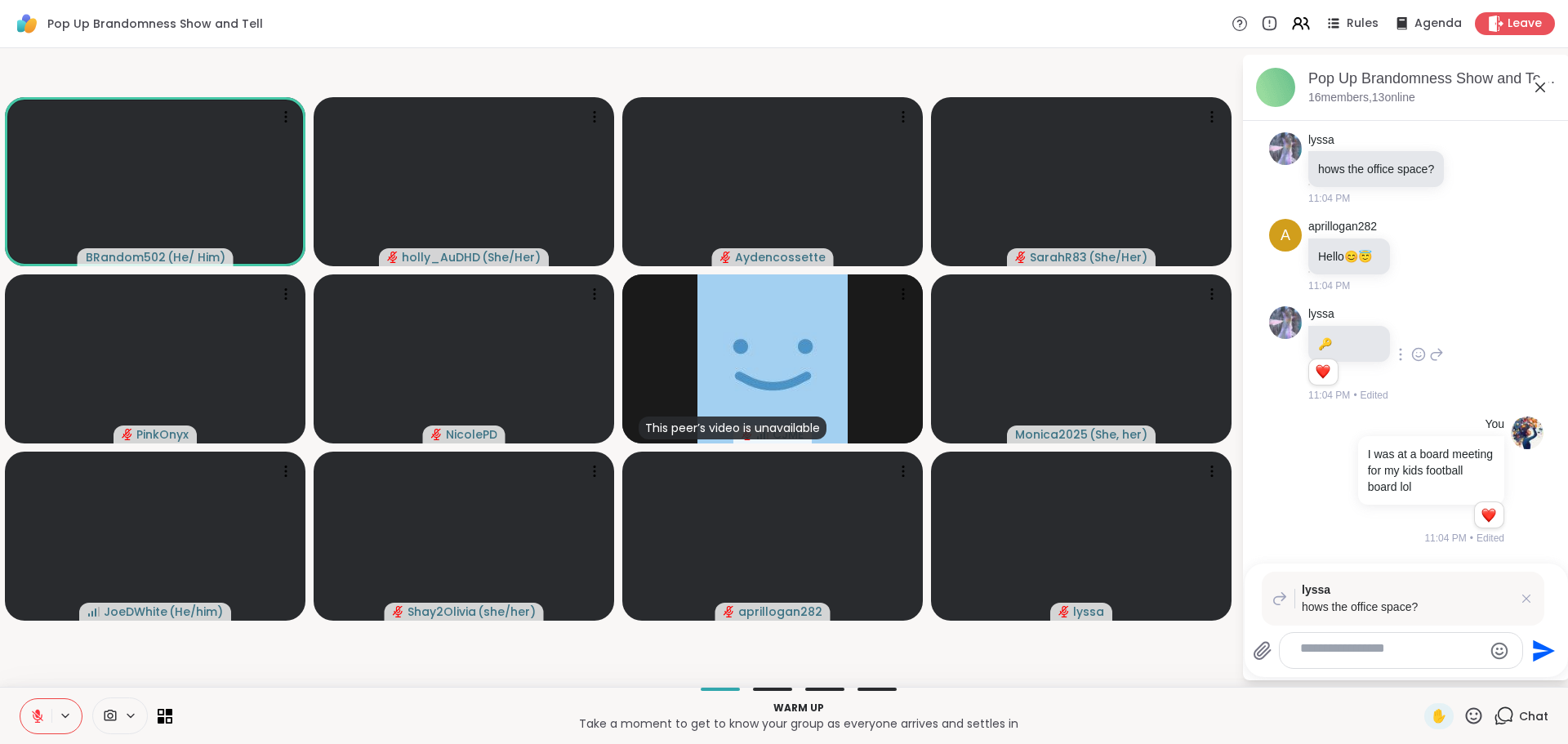
click at [1318, 641] on textarea "Type your message" at bounding box center [1388, 651] width 176 height 21
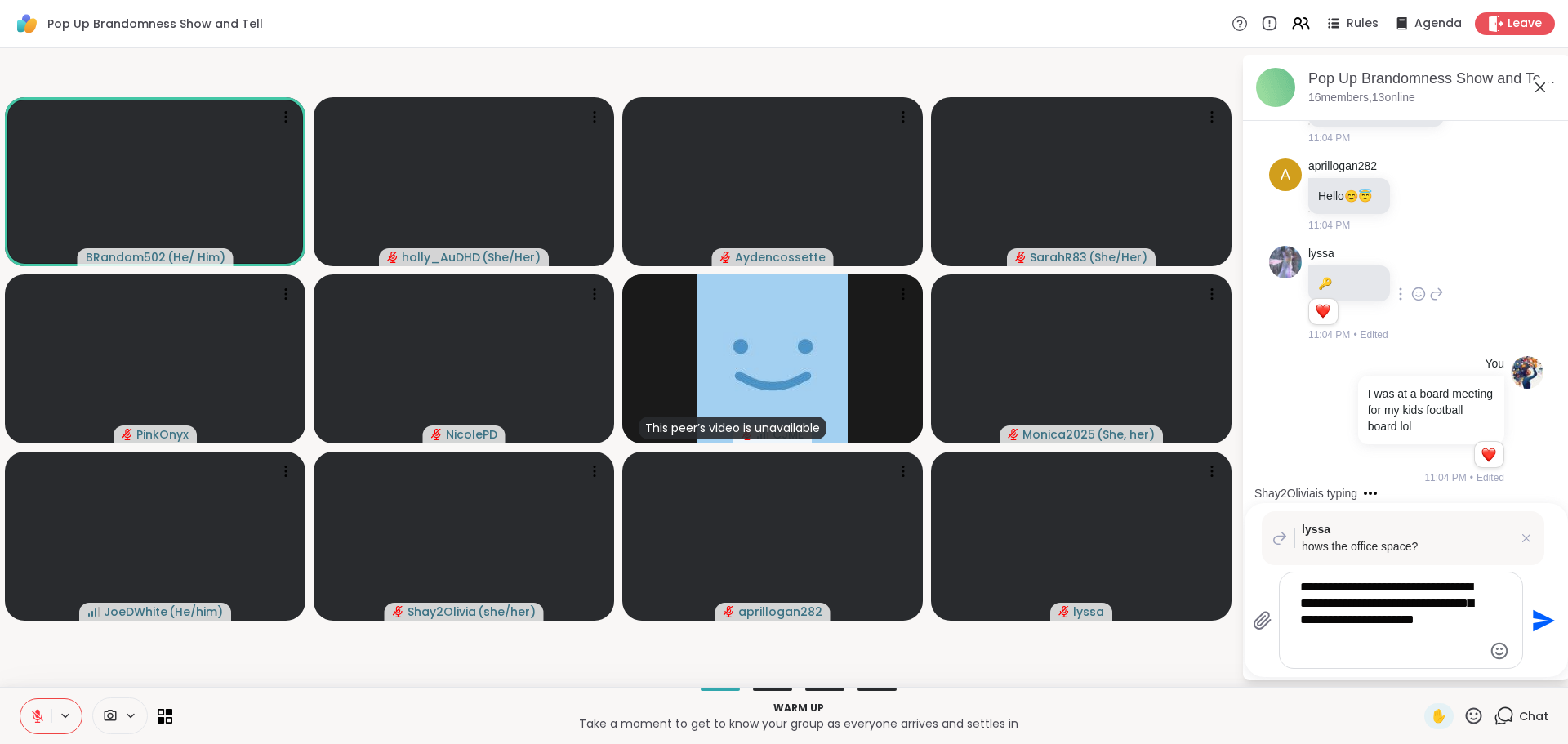
click at [1373, 636] on textarea "**********" at bounding box center [1388, 621] width 176 height 83
type textarea "**********"
click at [1461, 637] on textarea "**********" at bounding box center [1388, 621] width 176 height 83
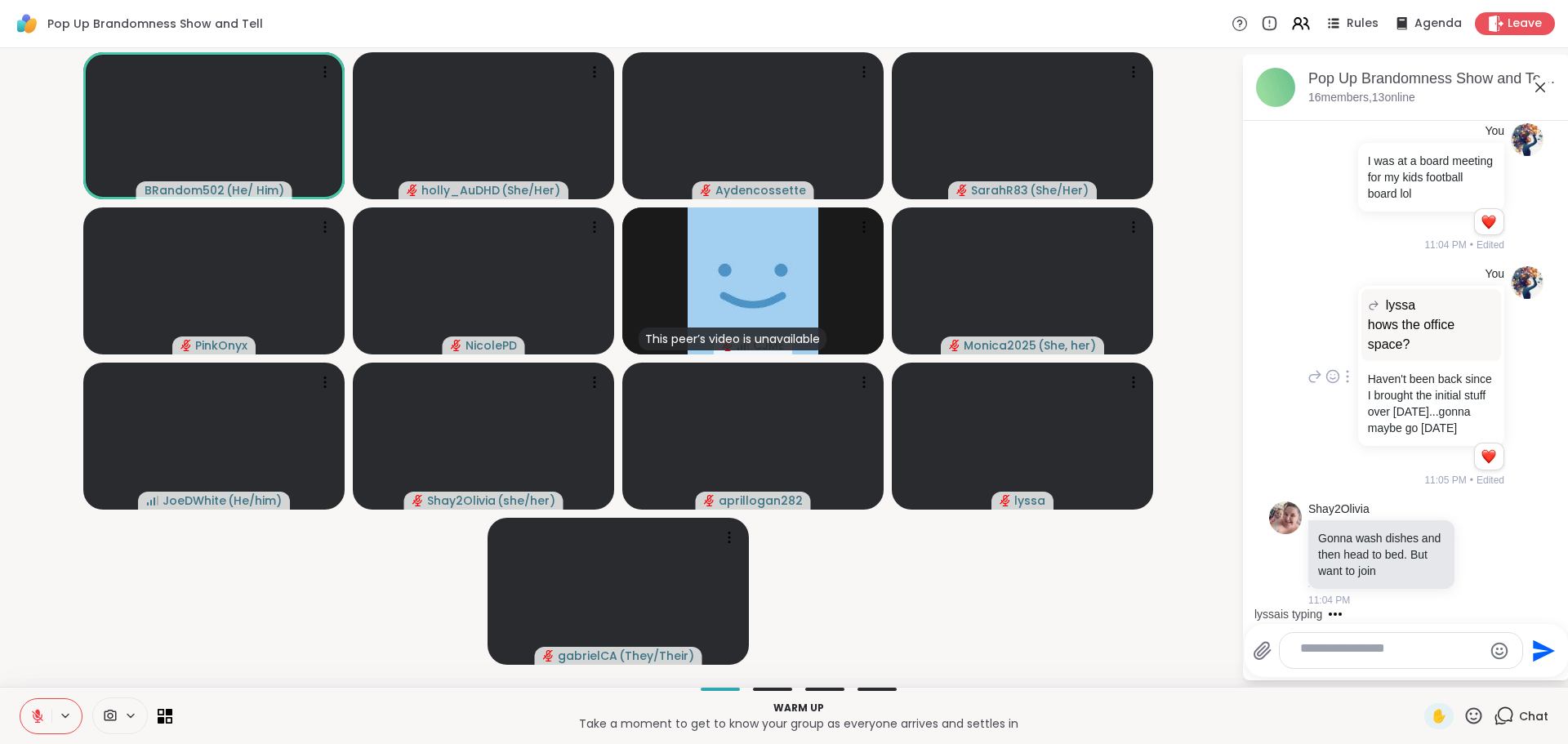
scroll to position [1451, 0]
click at [1338, 641] on textarea "Type your message" at bounding box center [1388, 651] width 176 height 21
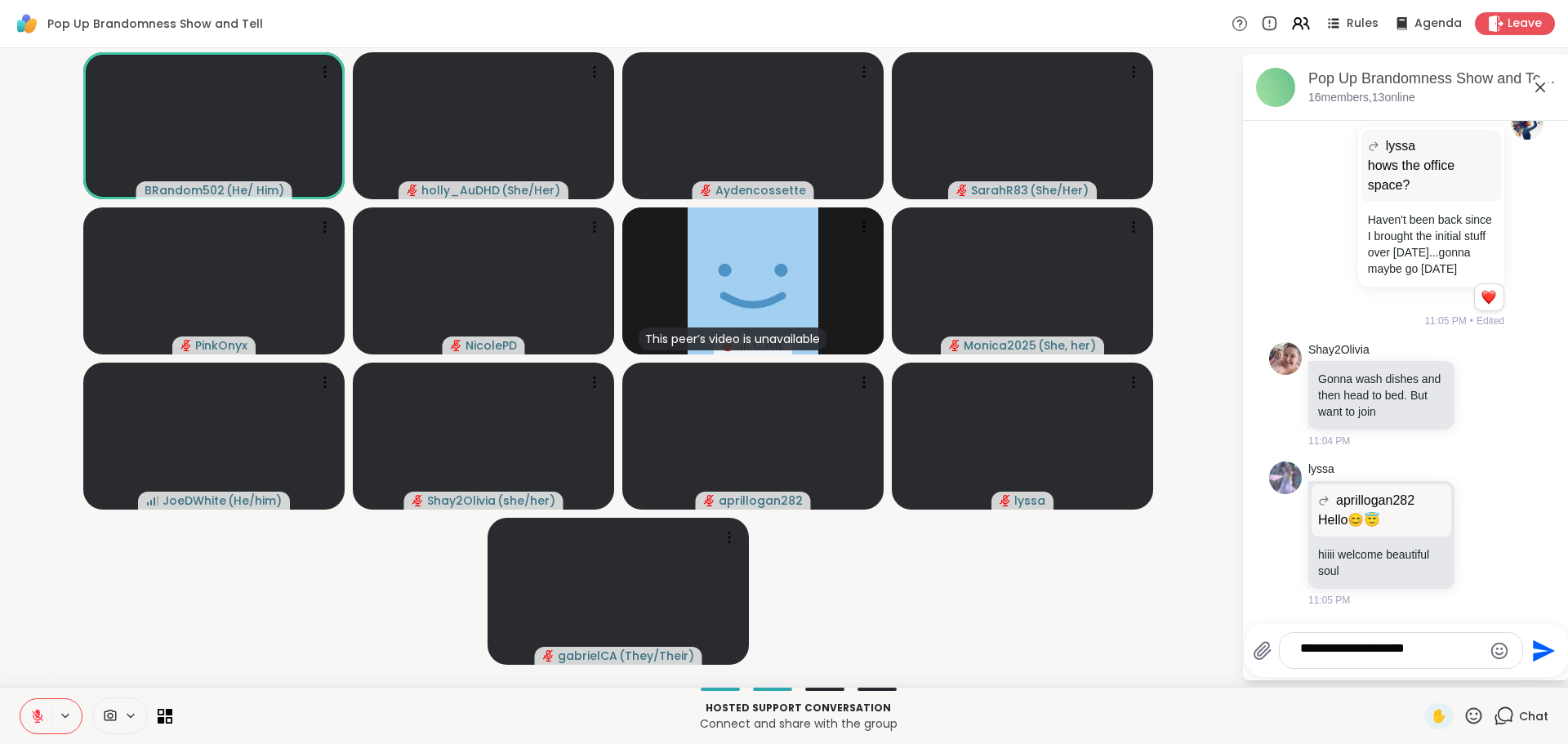
type textarea "**********"
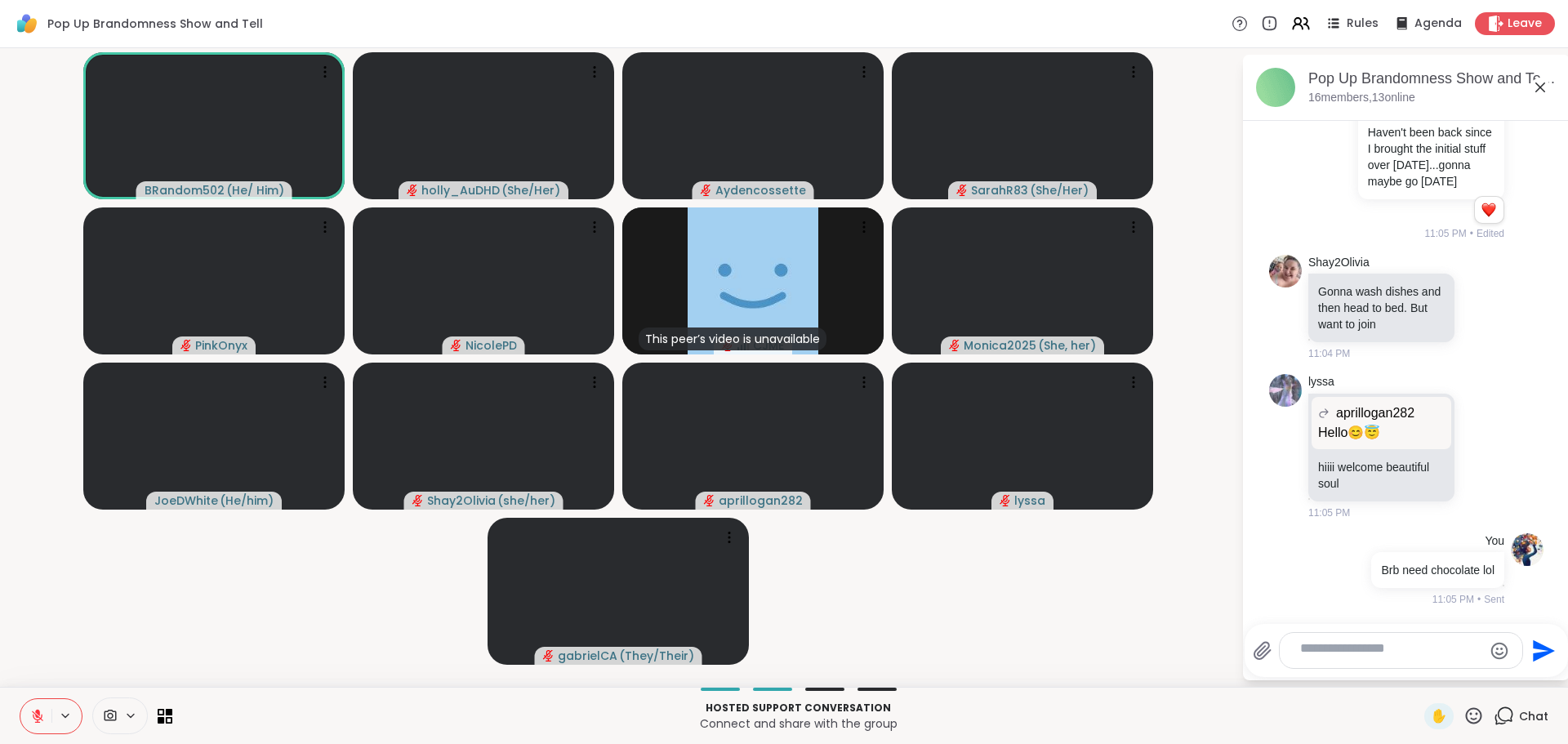
scroll to position [1778, 0]
click at [1321, 641] on textarea "Type your message" at bounding box center [1388, 651] width 176 height 21
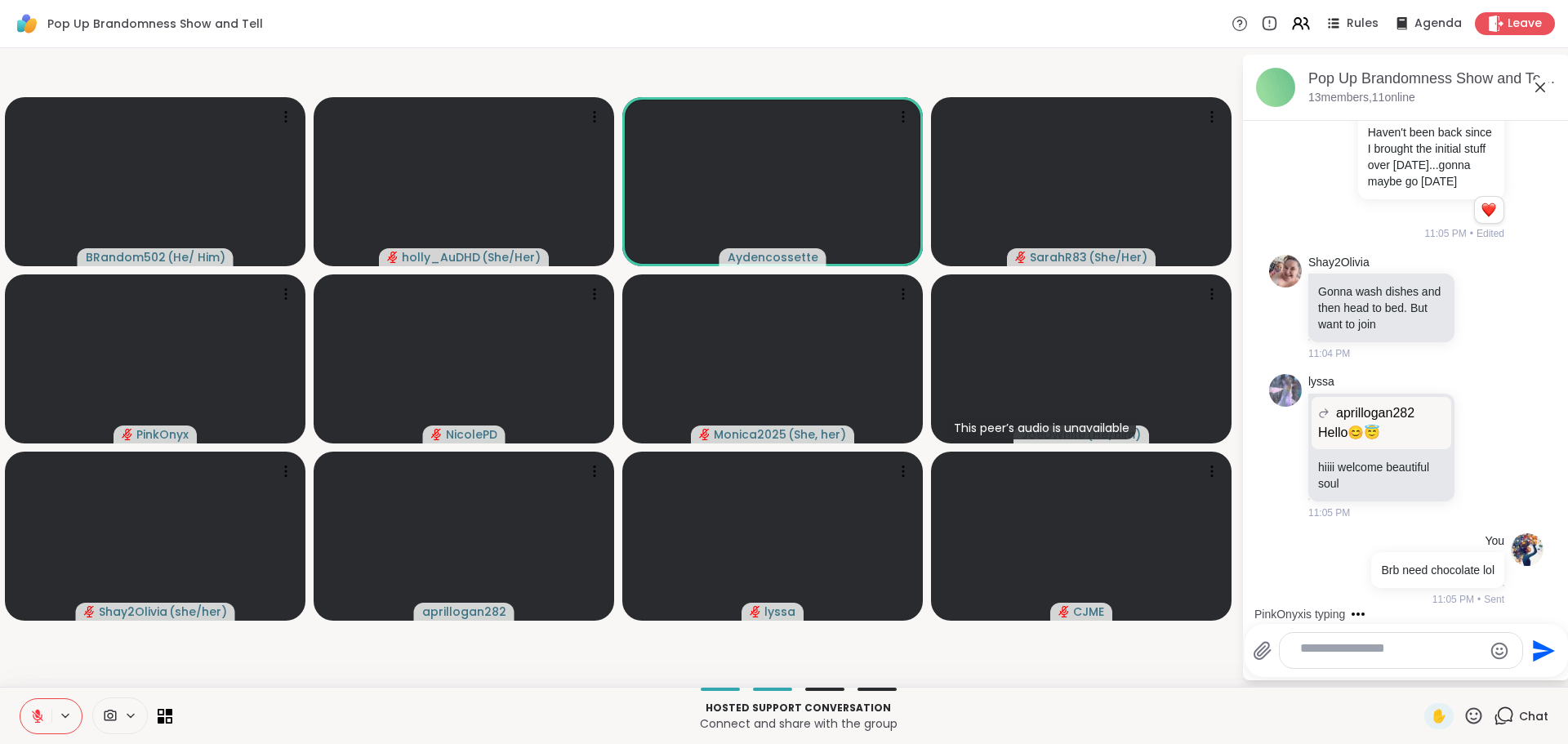
click at [1398, 641] on textarea "Type your message" at bounding box center [1388, 651] width 176 height 21
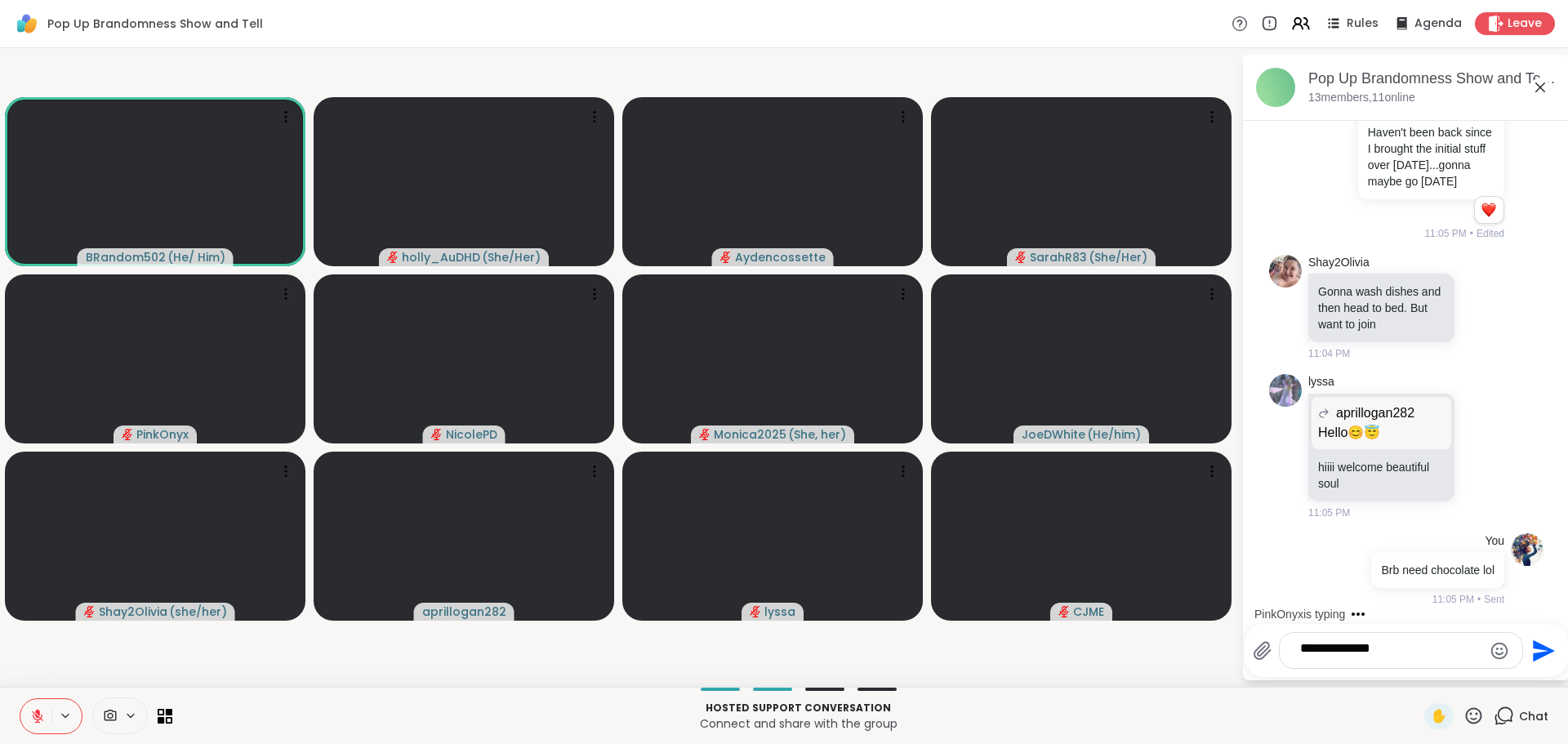
type textarea "**********"
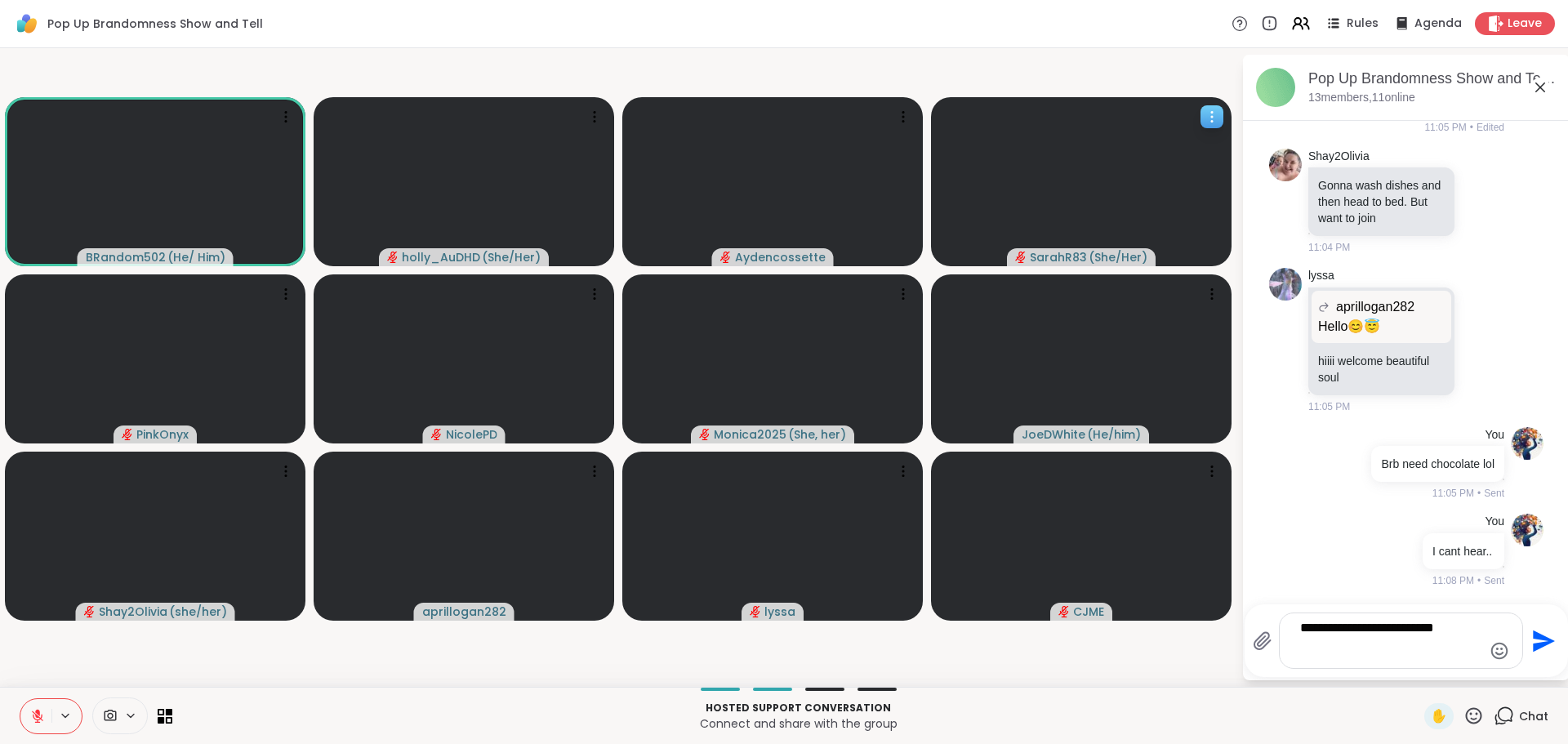
type textarea "**********"
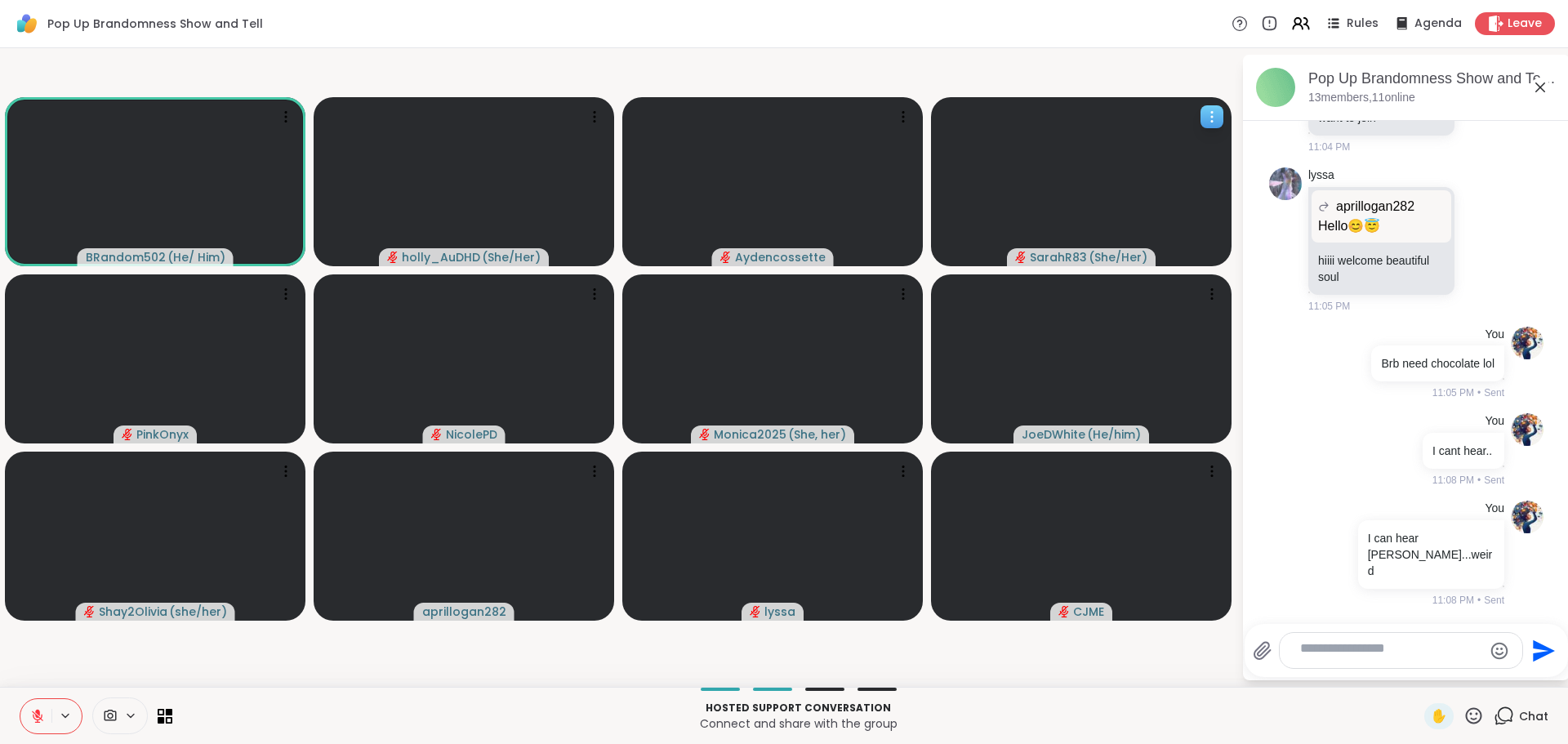
scroll to position [2014, 0]
type textarea "**********"
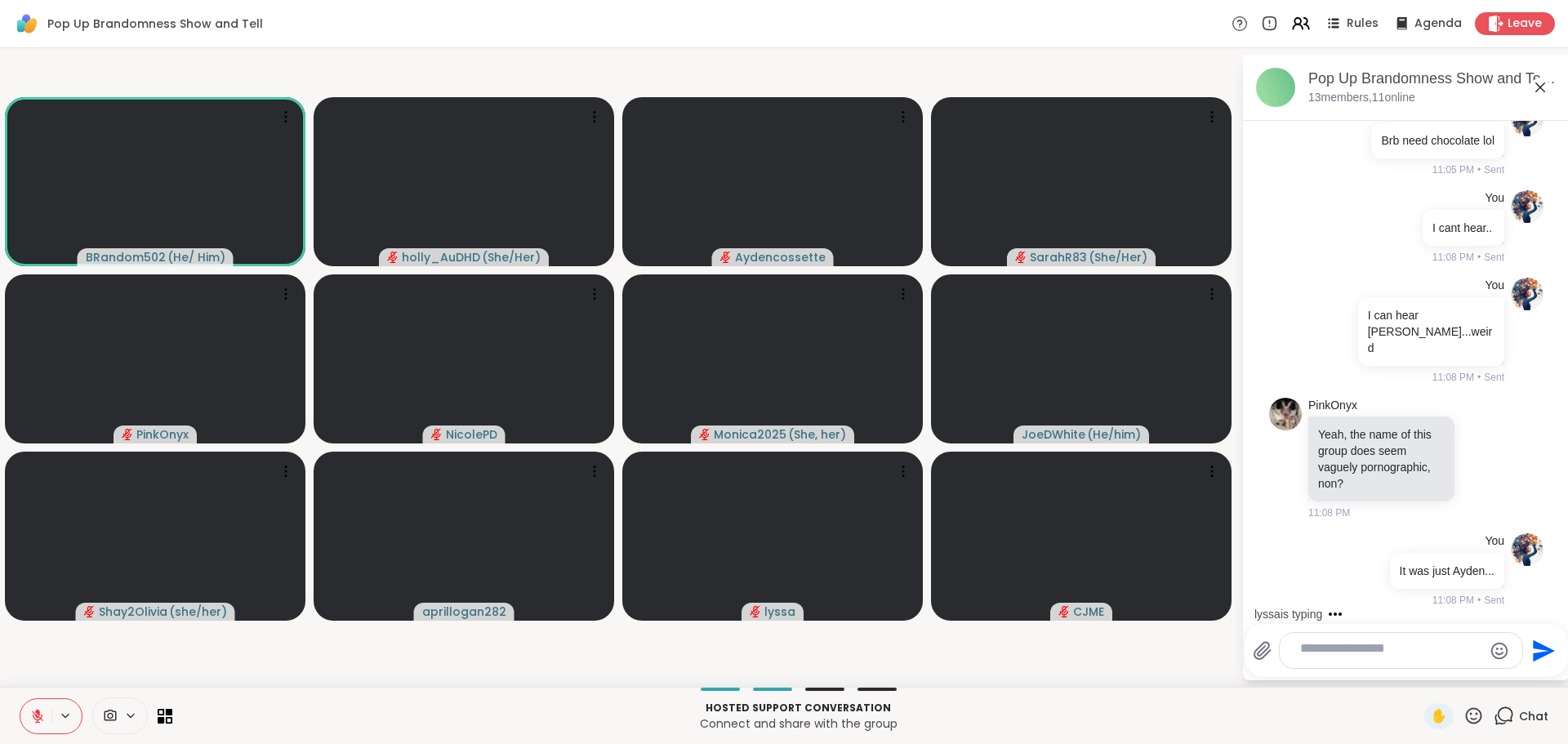
scroll to position [2352, 0]
click at [1480, 459] on icon at bounding box center [1482, 460] width 5 height 2
click at [1403, 425] on div "Select Reaction: Joy" at bounding box center [1410, 432] width 14 height 14
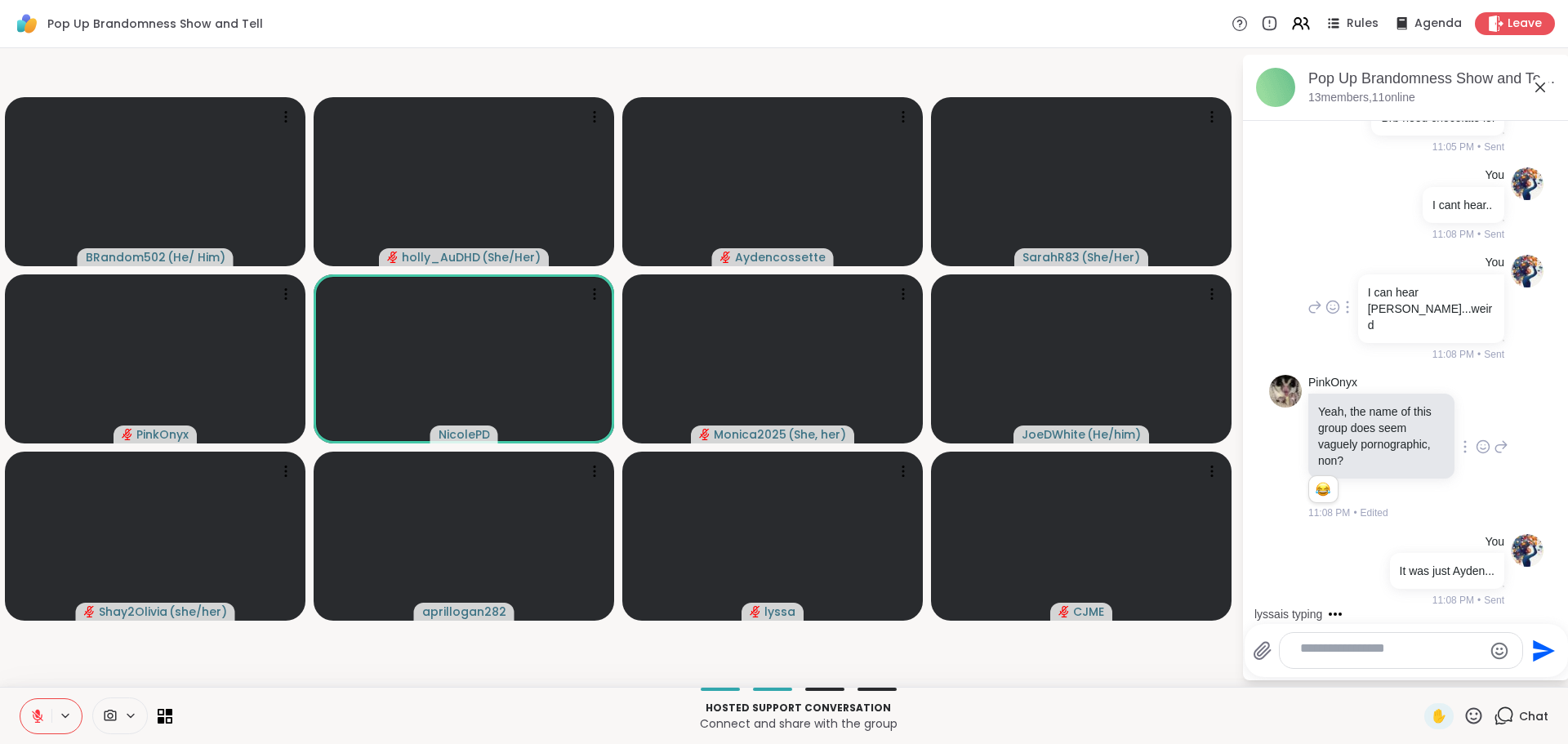
scroll to position [2382, 0]
click at [72, 709] on icon at bounding box center [65, 716] width 13 height 13
click at [274, 659] on div "Default - Speakers (USB Audio Device)" at bounding box center [363, 657] width 248 height 19
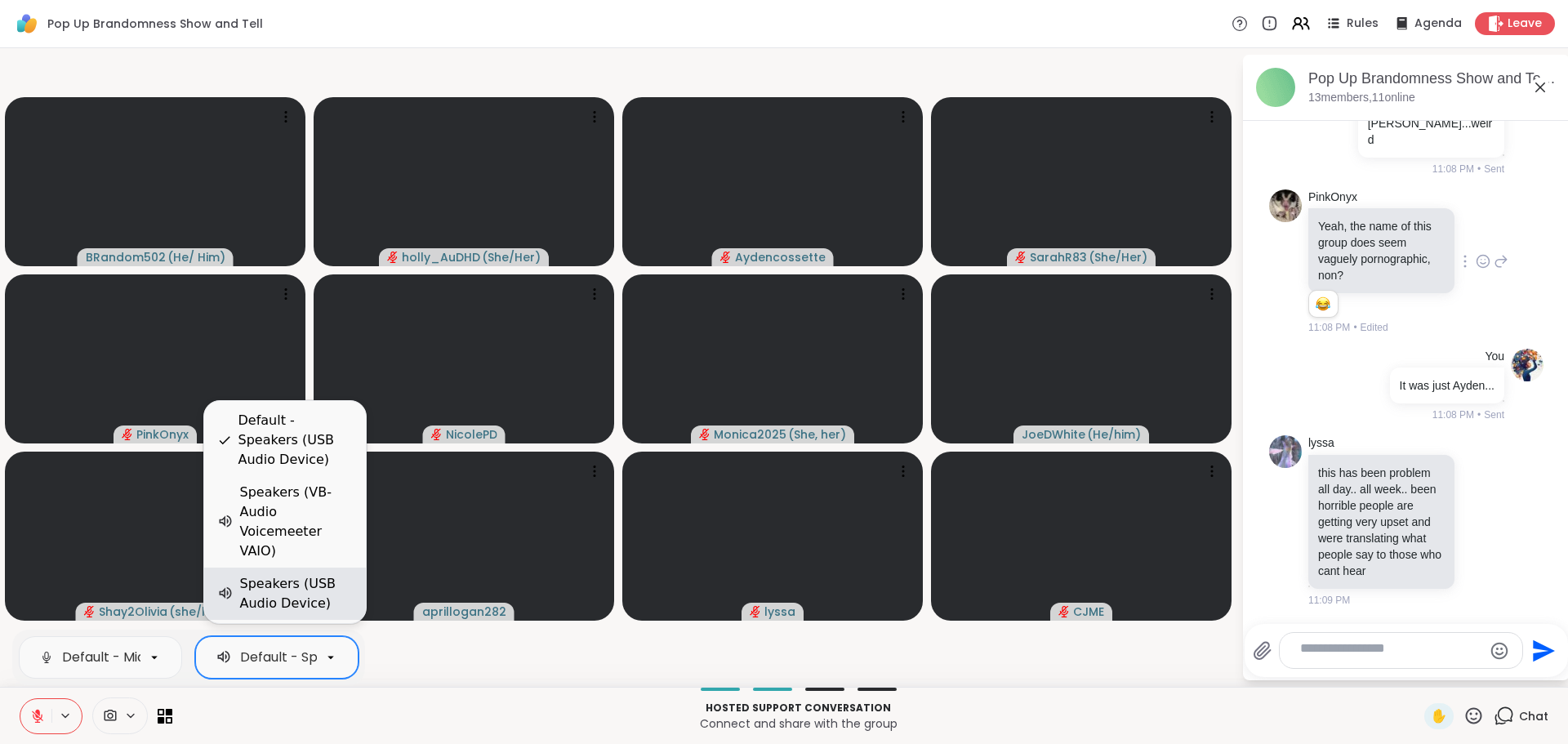
scroll to position [0, 0]
click at [274, 582] on div "Speakers (USB Audio Device)" at bounding box center [296, 594] width 113 height 40
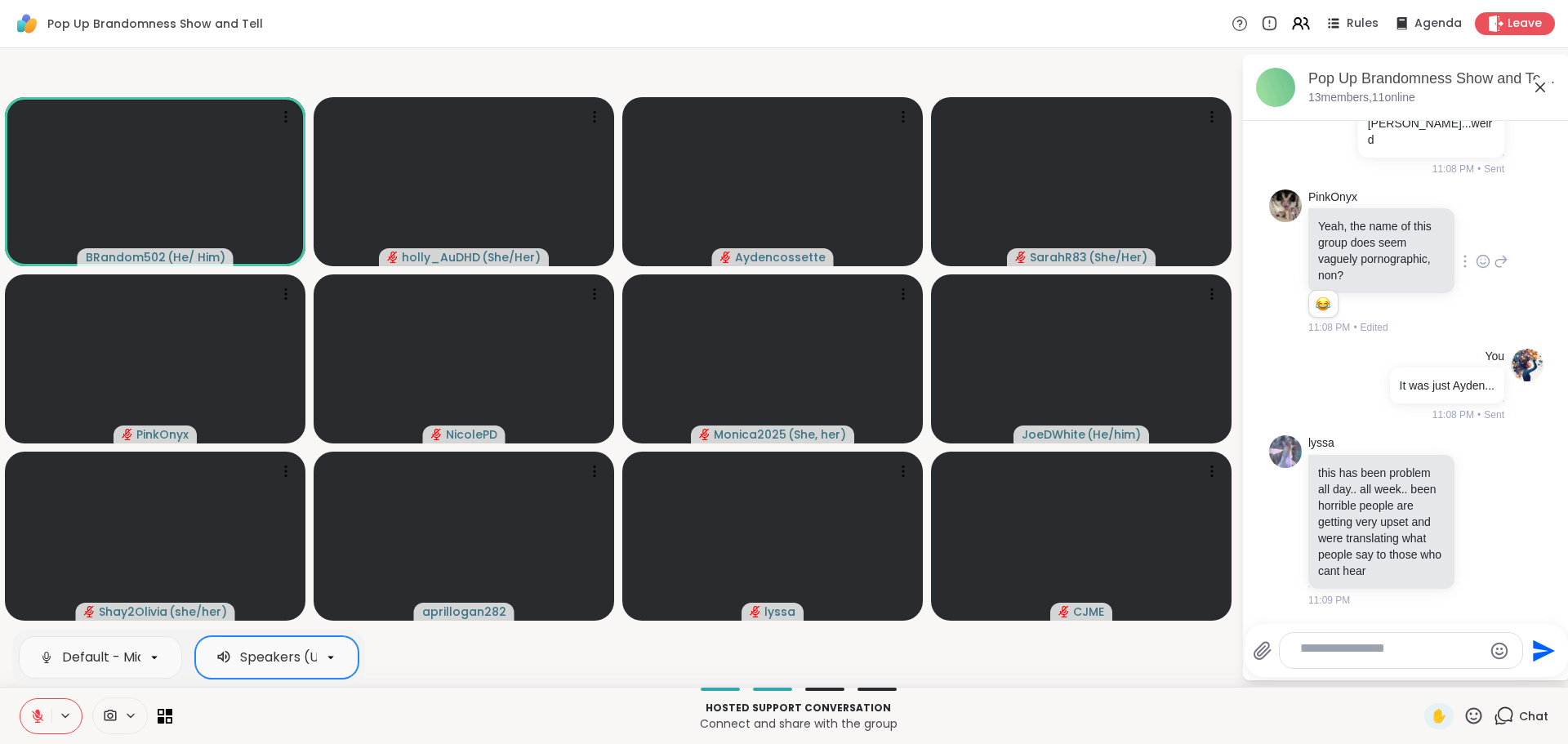
click at [405, 716] on p "Connect and share with the group" at bounding box center [797, 724] width 1232 height 16
click at [82, 711] on button at bounding box center [65, 716] width 30 height 13
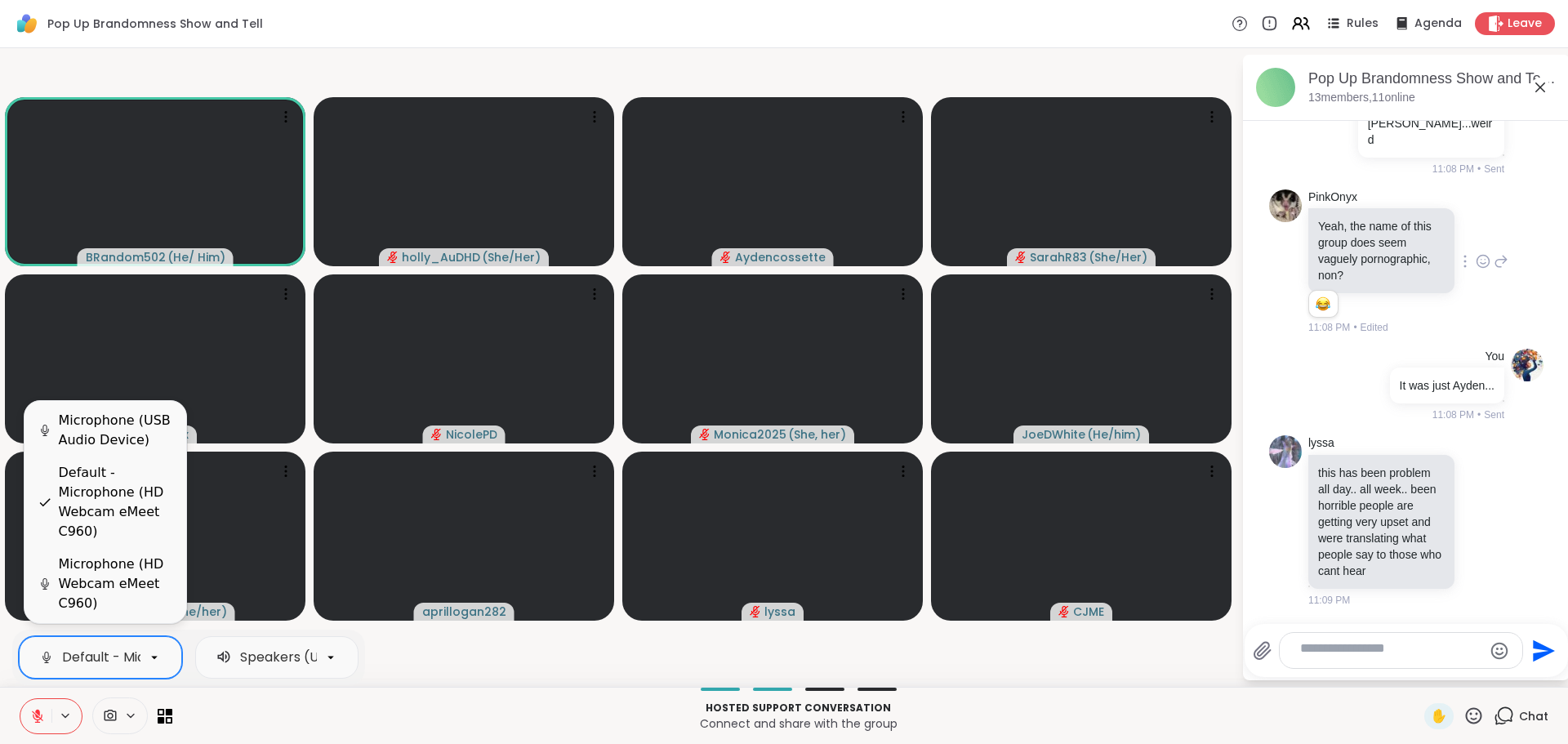
click at [92, 657] on div "Default - Microphone (HD Webcam eMeet C960)" at bounding box center [221, 657] width 318 height 19
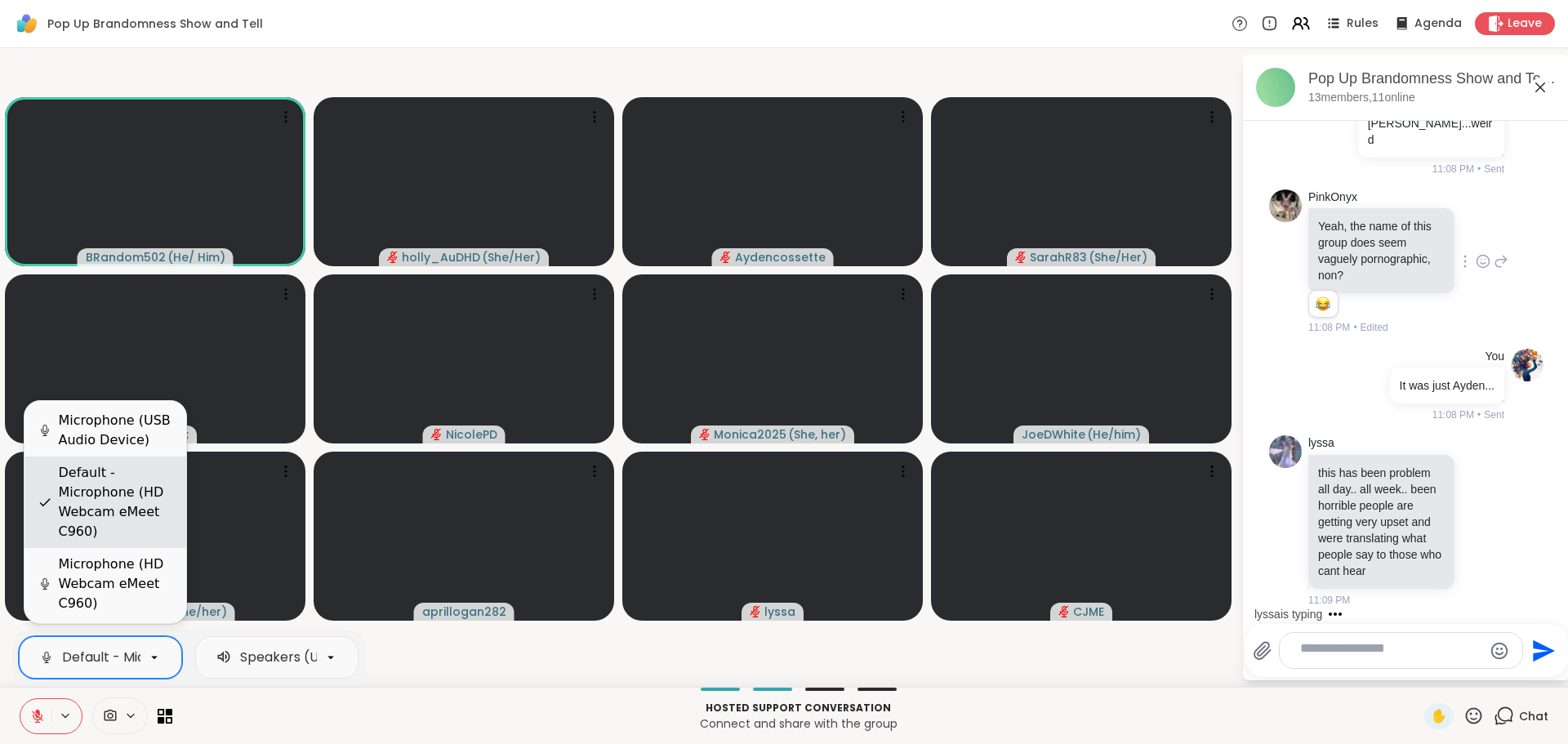
scroll to position [45, 0]
click at [110, 571] on div "Microphone (HD Webcam eMeet C960)" at bounding box center [116, 584] width 115 height 59
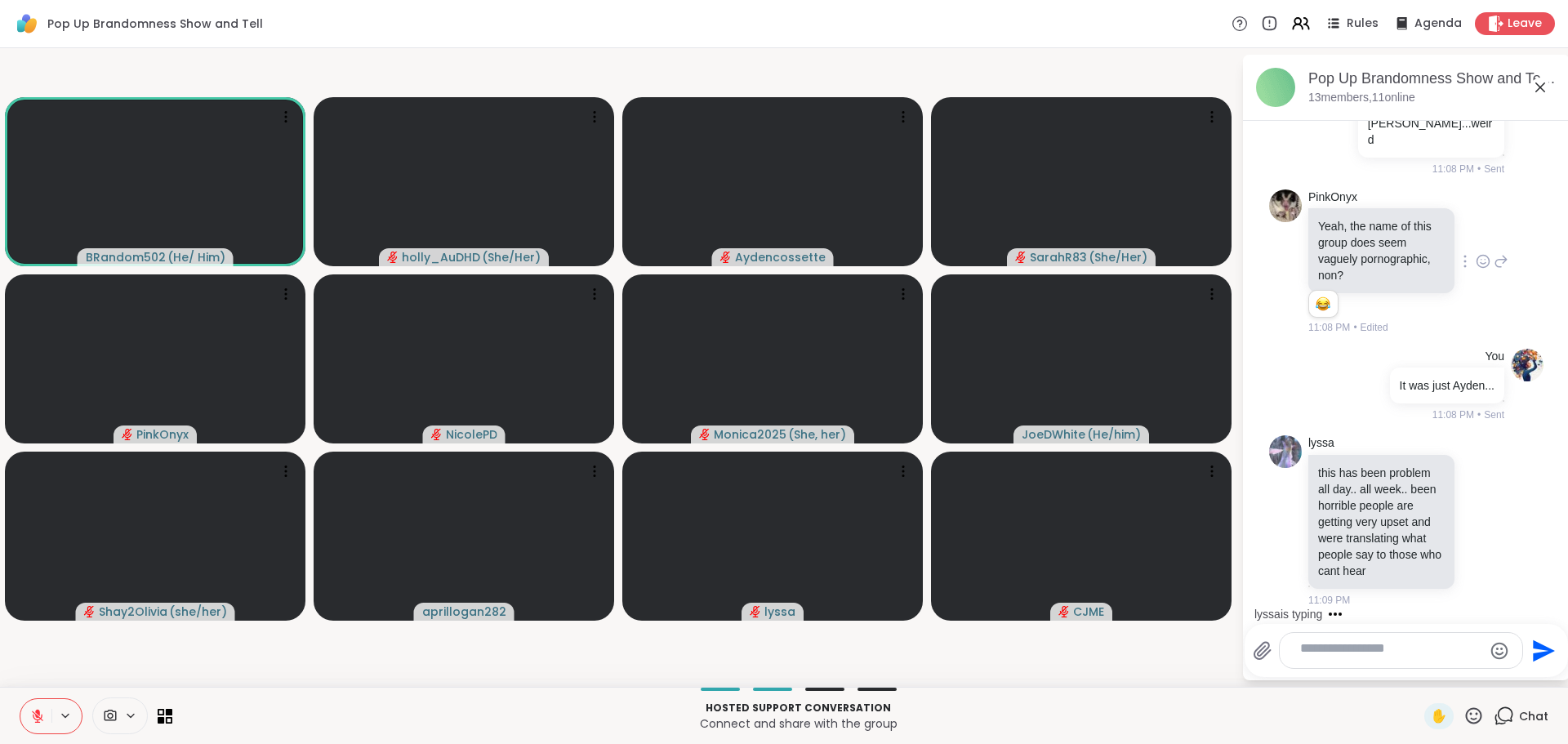
click at [410, 701] on p "Hosted support conversation" at bounding box center [797, 707] width 1232 height 14
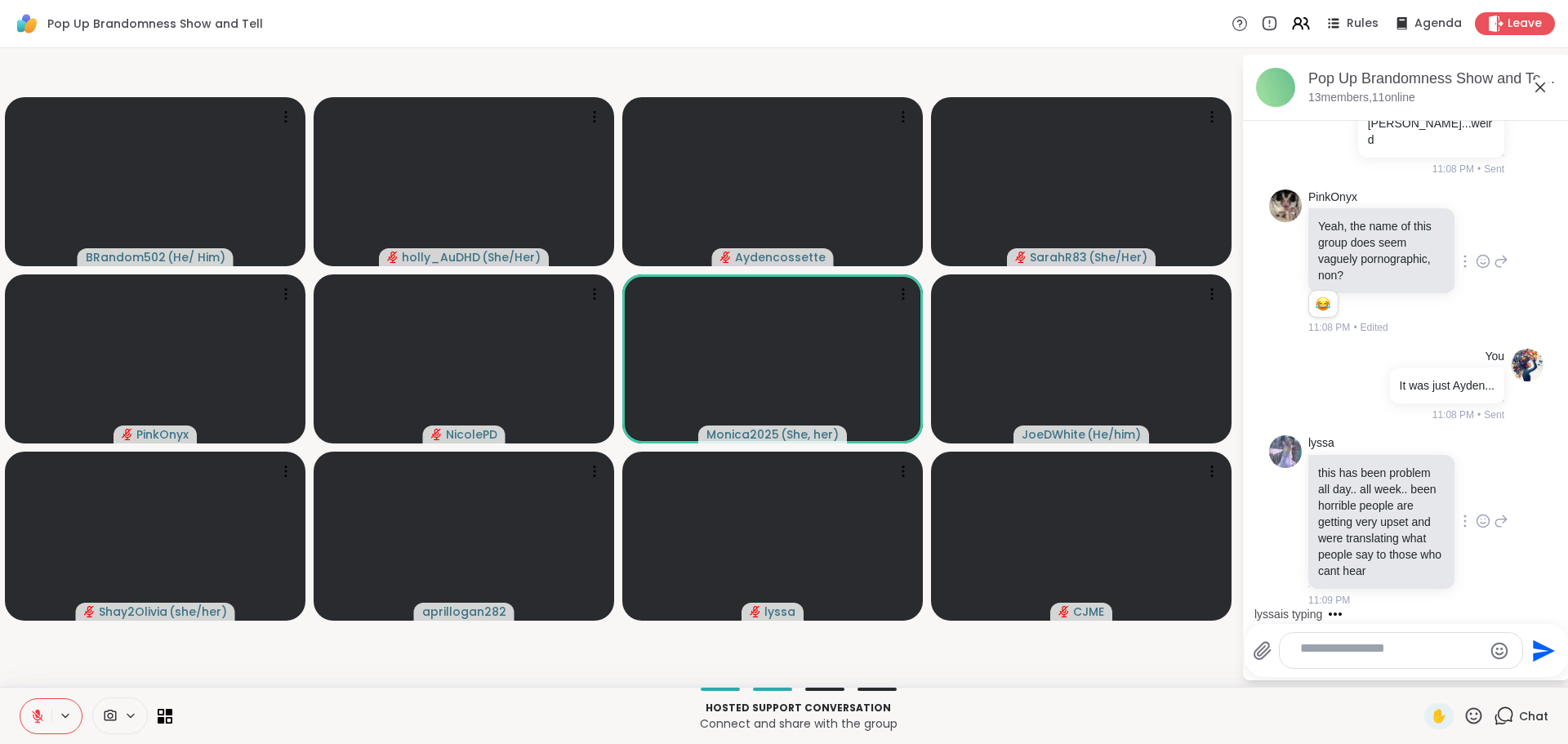
click at [1493, 512] on icon at bounding box center [1500, 521] width 14 height 19
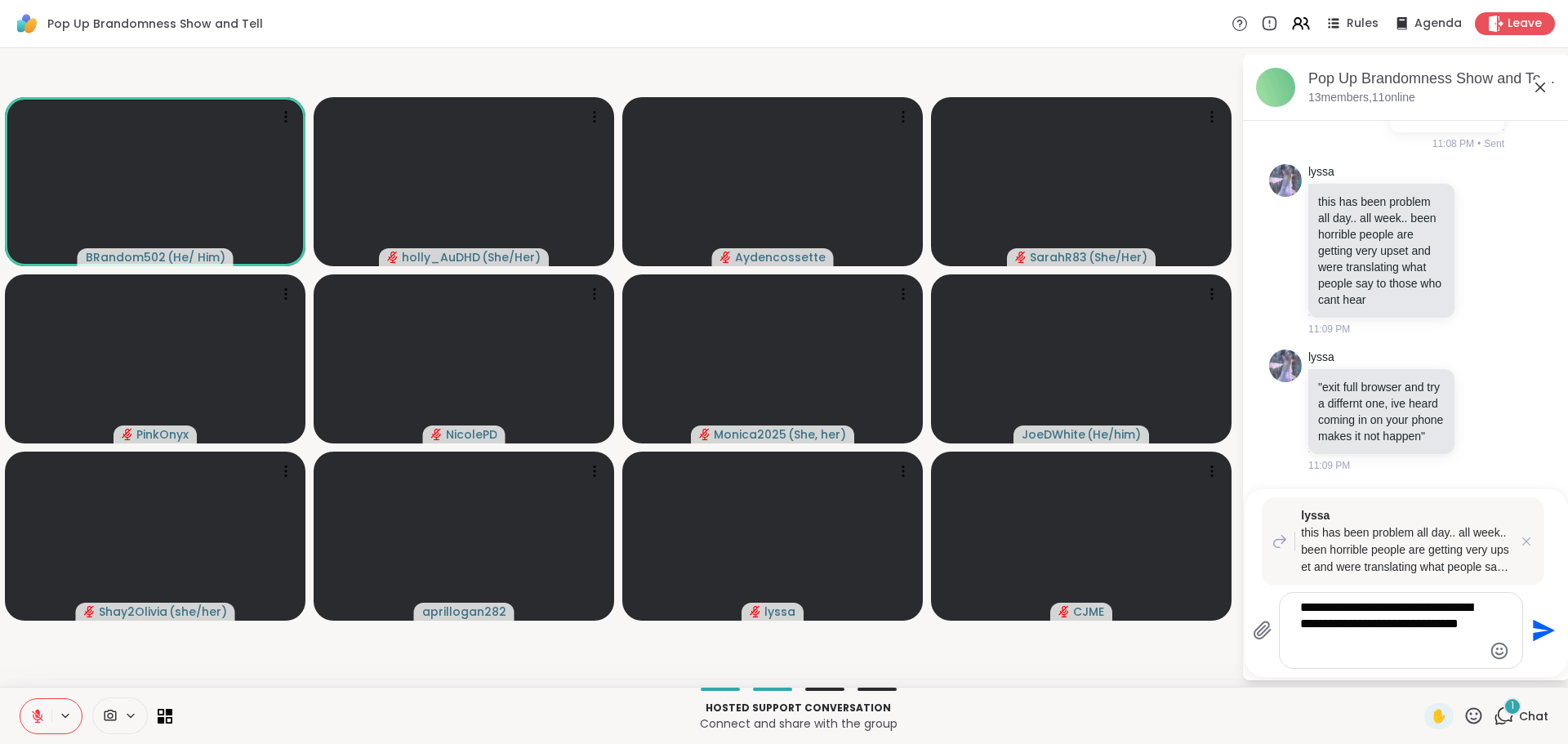
scroll to position [3103, 0]
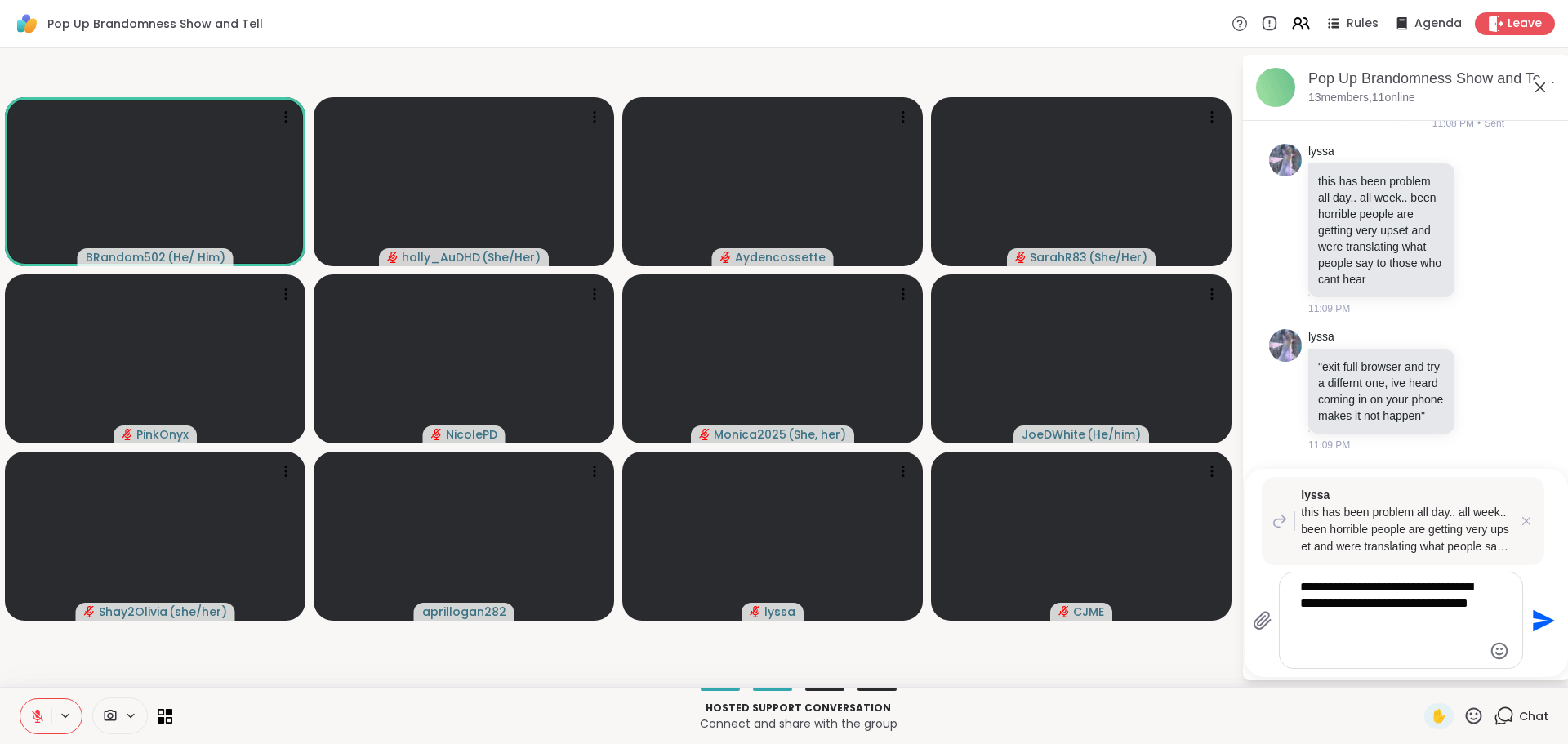
type textarea "**********"
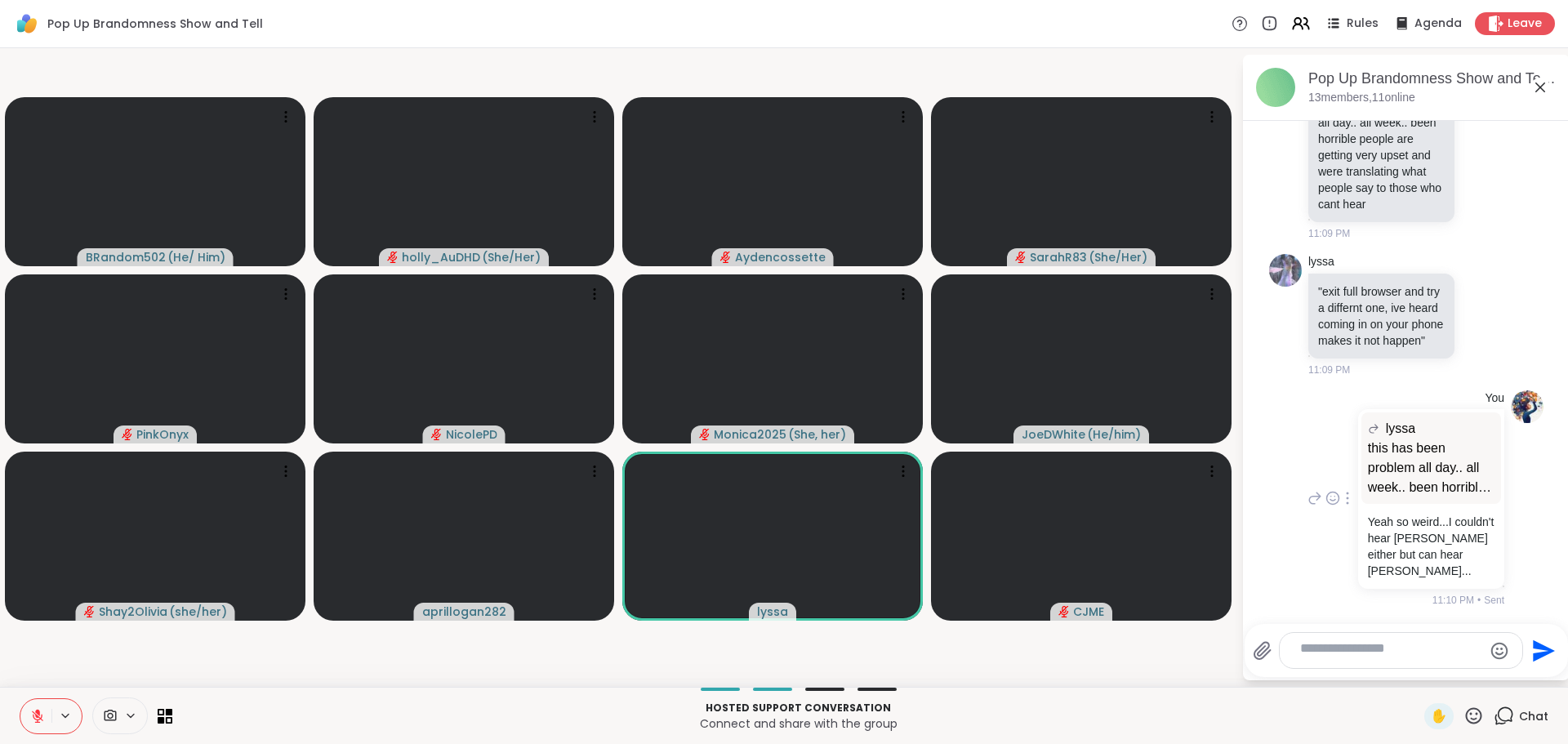
scroll to position [3092, 0]
click at [1480, 318] on icon at bounding box center [1482, 317] width 5 height 2
click at [1440, 295] on div "Select Reaction: Thumbs up" at bounding box center [1447, 288] width 14 height 14
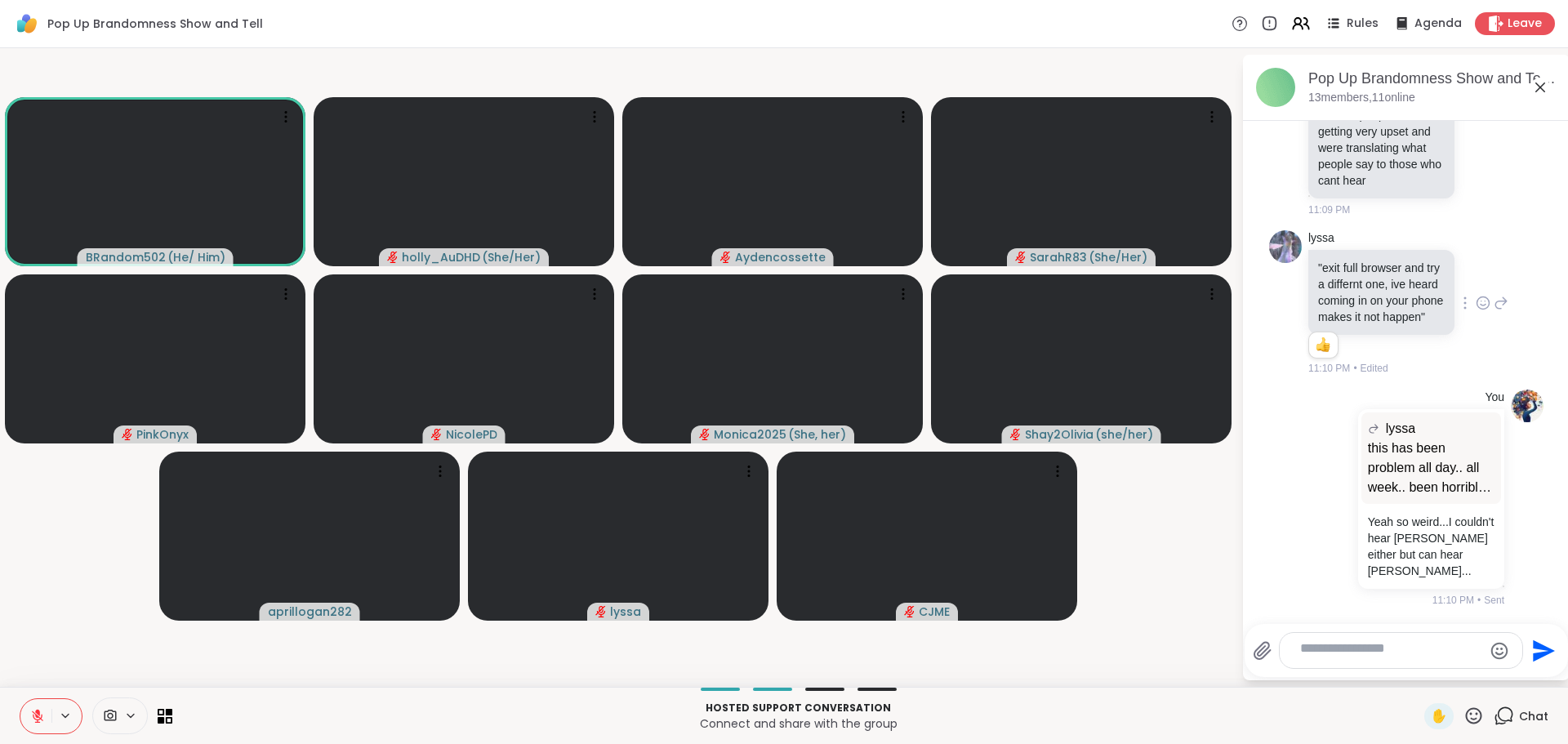
scroll to position [2716, 0]
click at [1507, 26] on span "Leave" at bounding box center [1525, 24] width 36 height 17
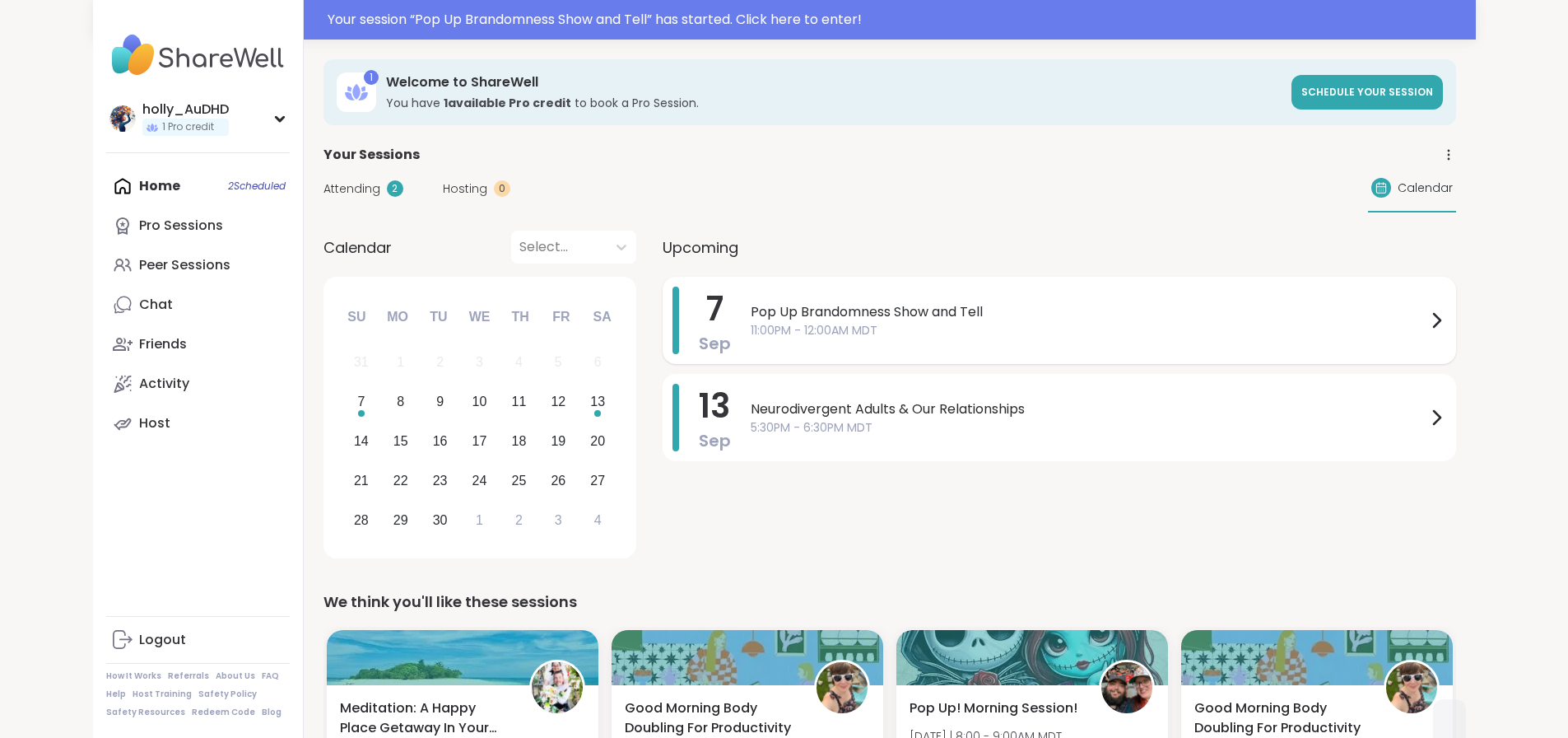
click at [758, 321] on span "Pop Up Brandomness Show and Tell" at bounding box center [1088, 312] width 676 height 19
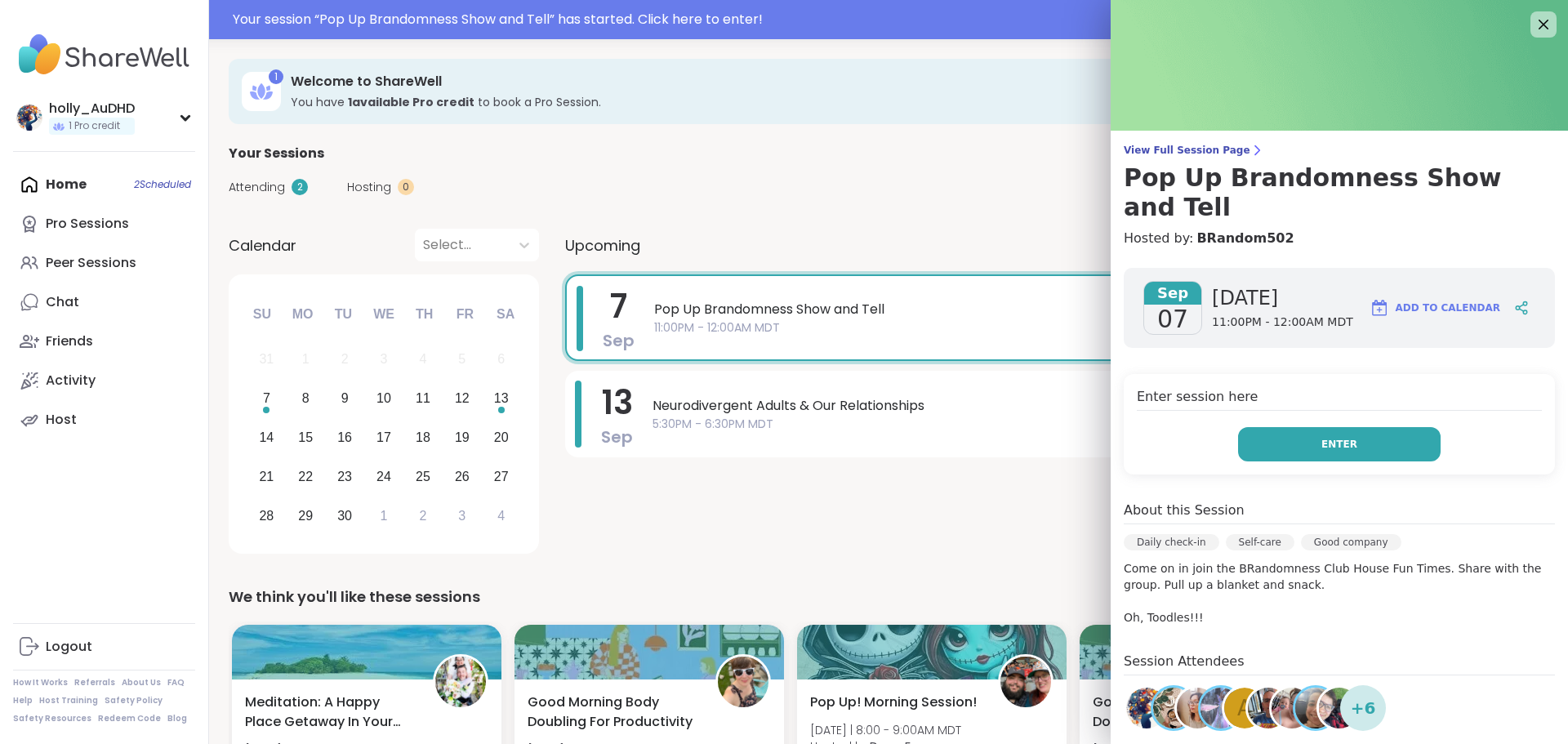
click at [1303, 462] on button "Enter" at bounding box center [1339, 444] width 202 height 35
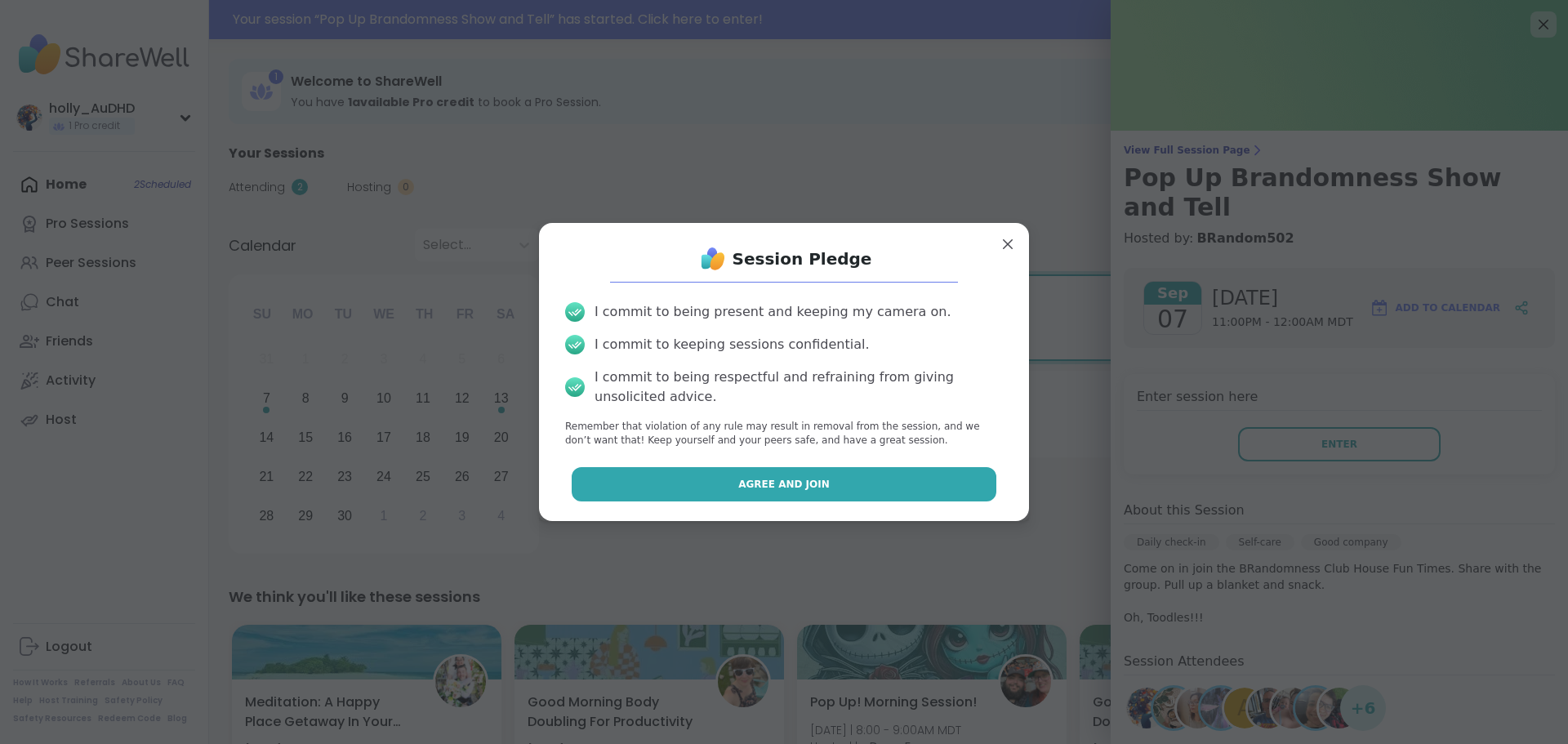
click at [836, 501] on button "Agree and Join" at bounding box center [784, 485] width 426 height 35
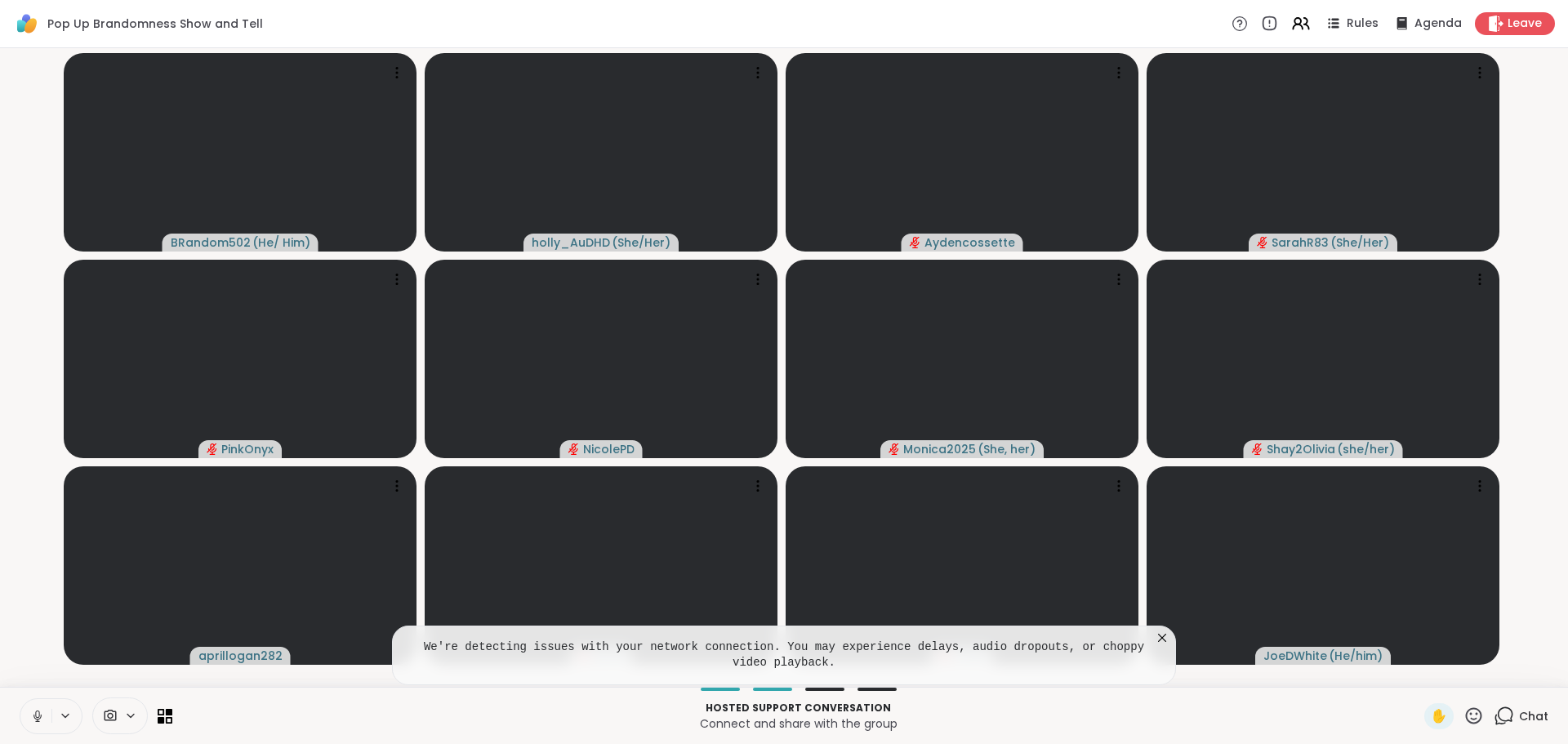
click at [39, 719] on button at bounding box center [36, 717] width 31 height 35
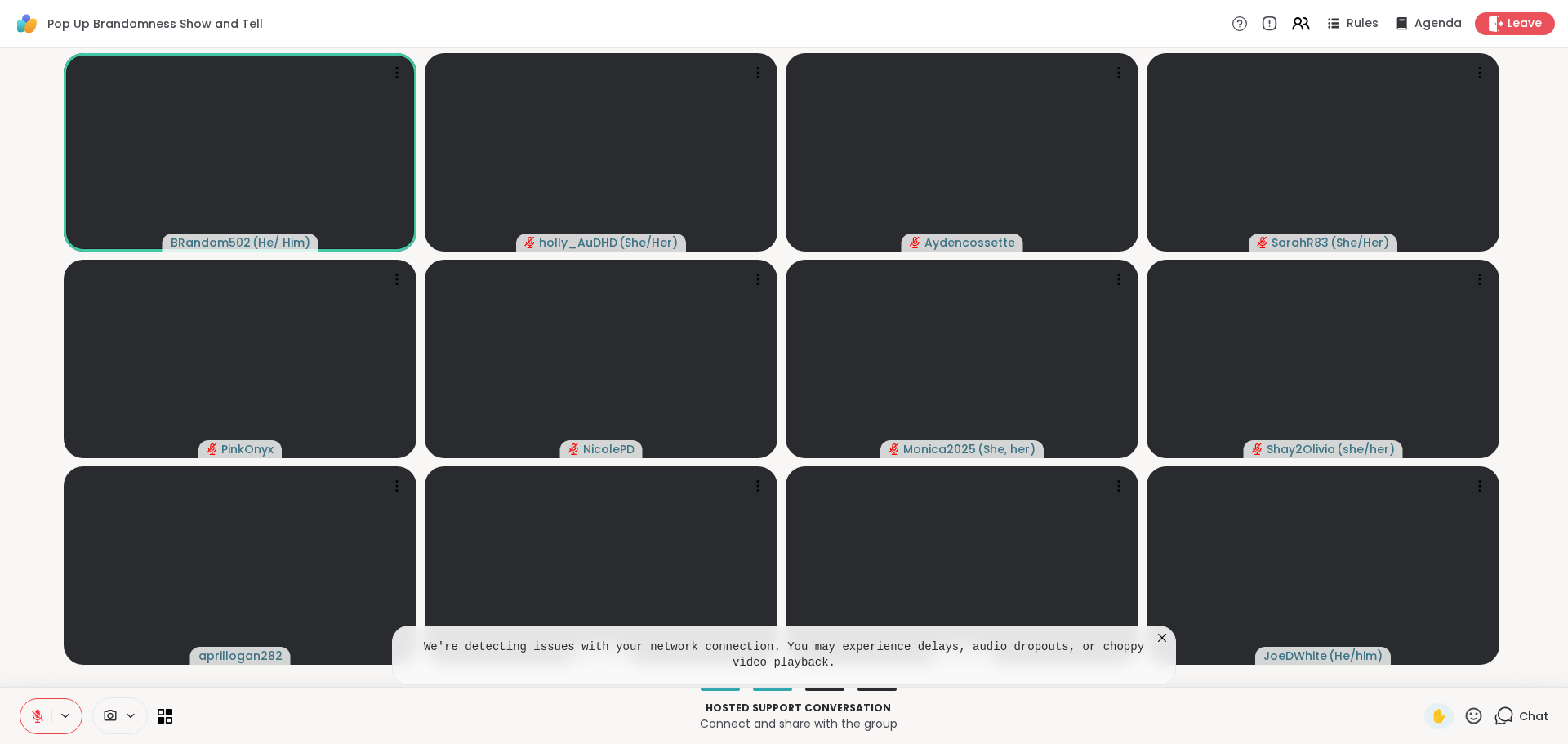
click at [1160, 630] on icon at bounding box center [1162, 638] width 16 height 16
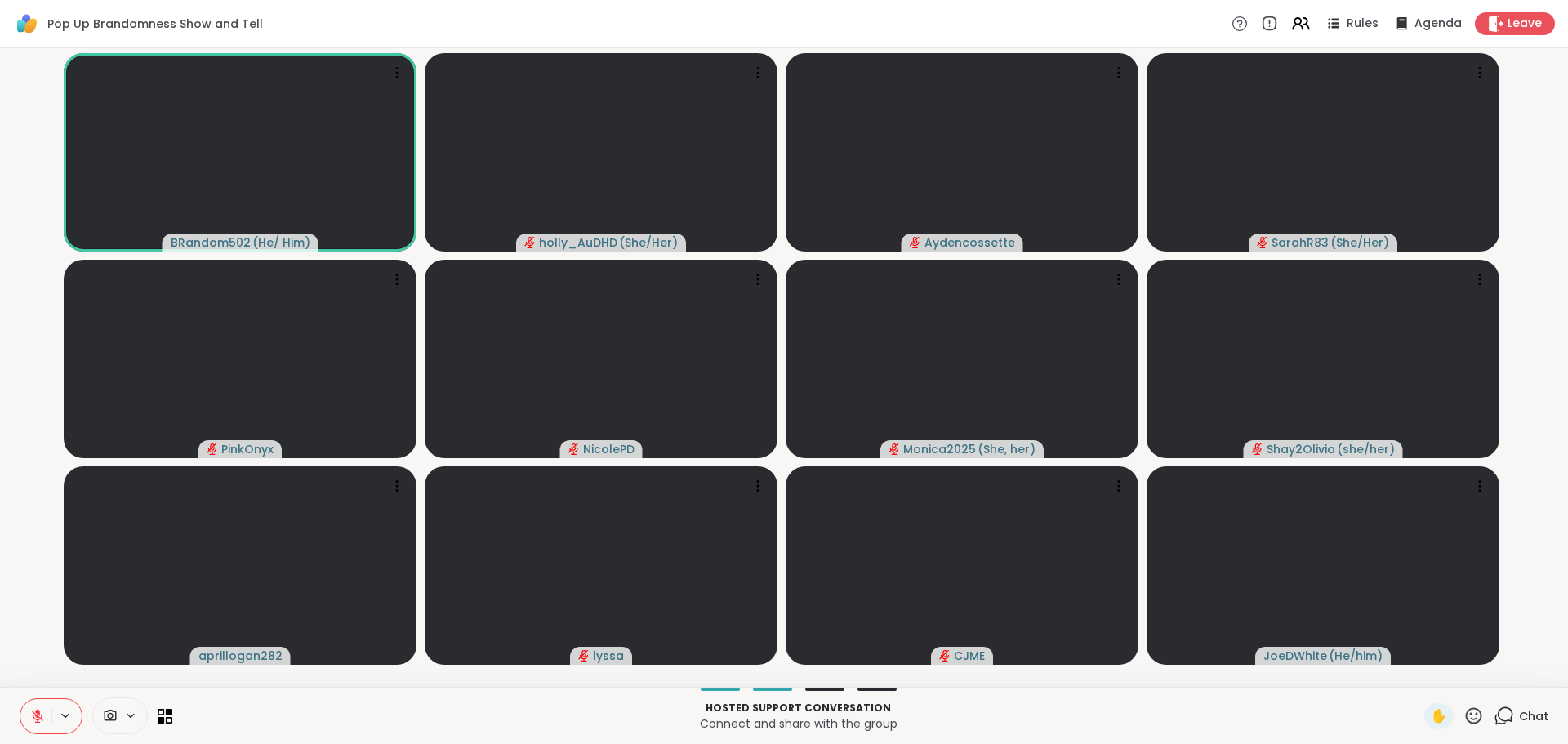
click at [1493, 711] on icon at bounding box center [1503, 715] width 20 height 20
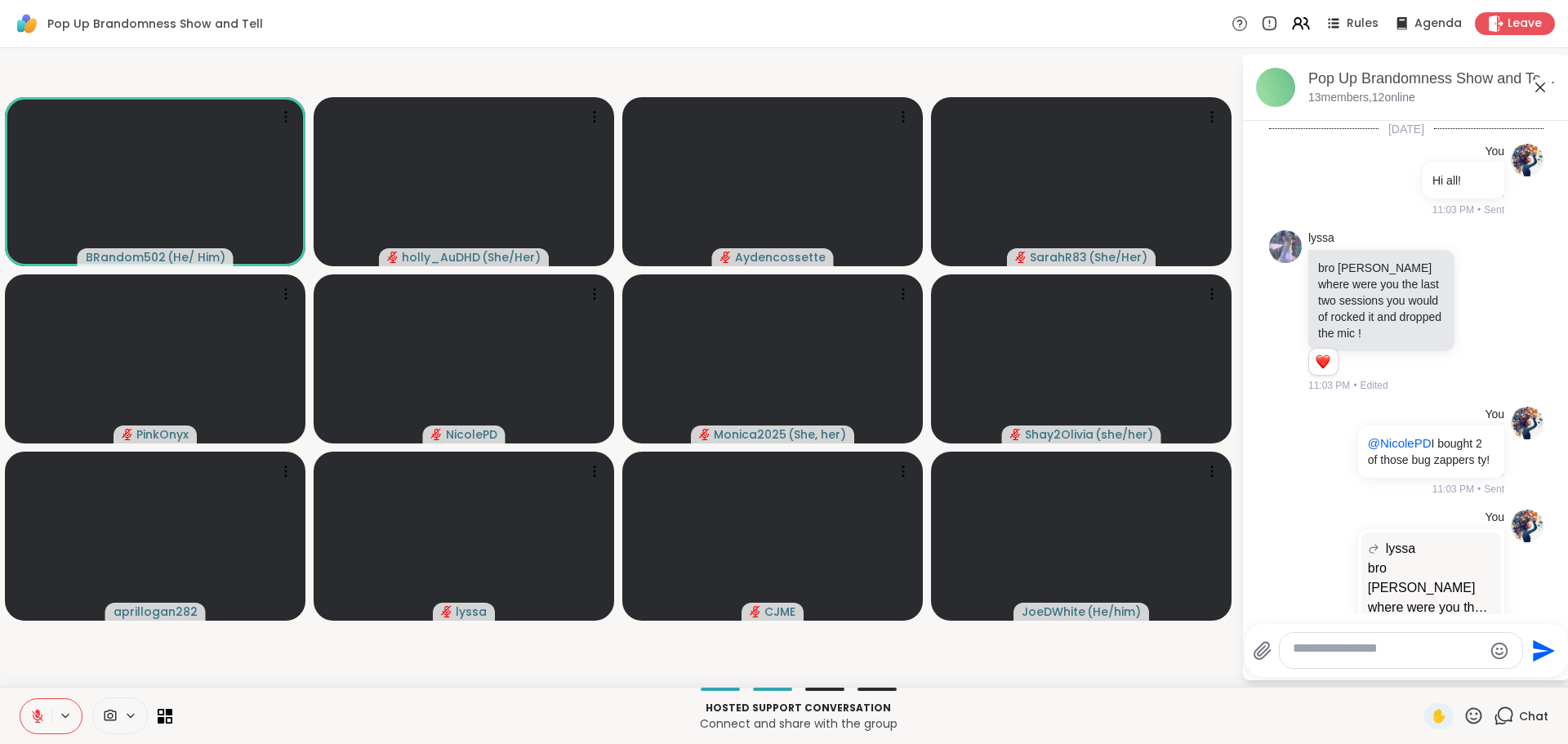
scroll to position [3282, 0]
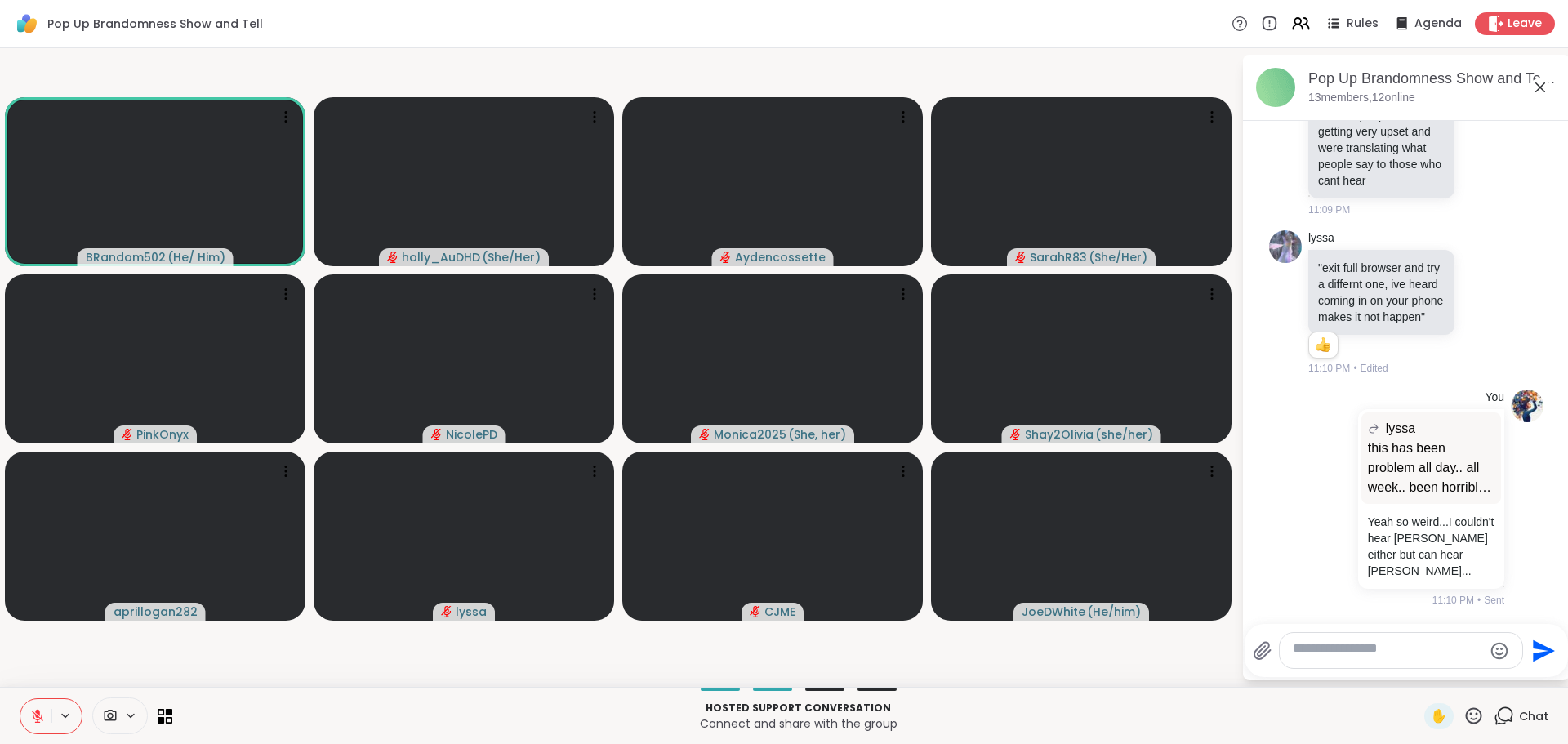
click at [1319, 642] on textarea "Type your message" at bounding box center [1388, 651] width 191 height 21
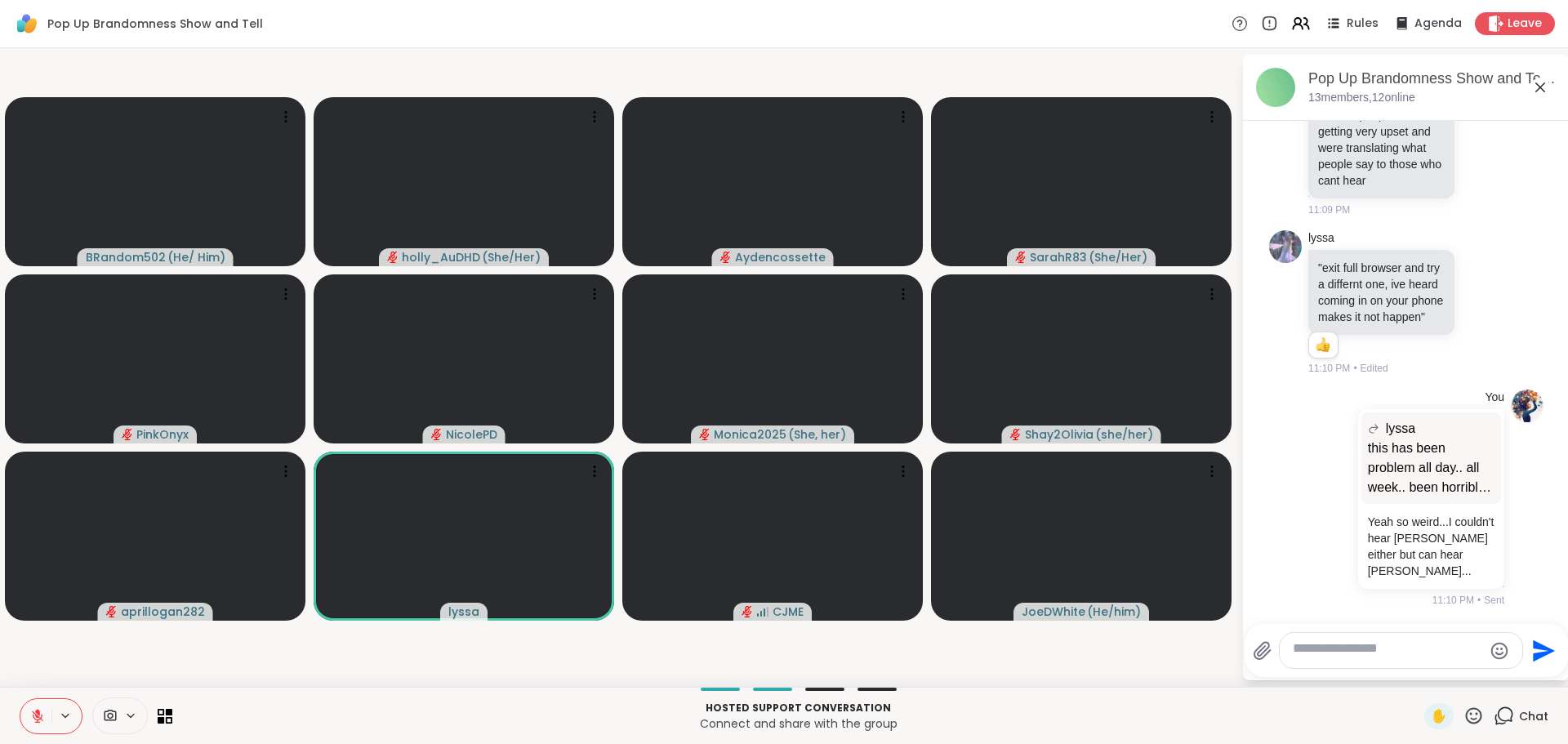
click at [1365, 641] on textarea "Type your message" at bounding box center [1388, 651] width 191 height 21
click at [1334, 641] on textarea "Type your message" at bounding box center [1388, 651] width 191 height 21
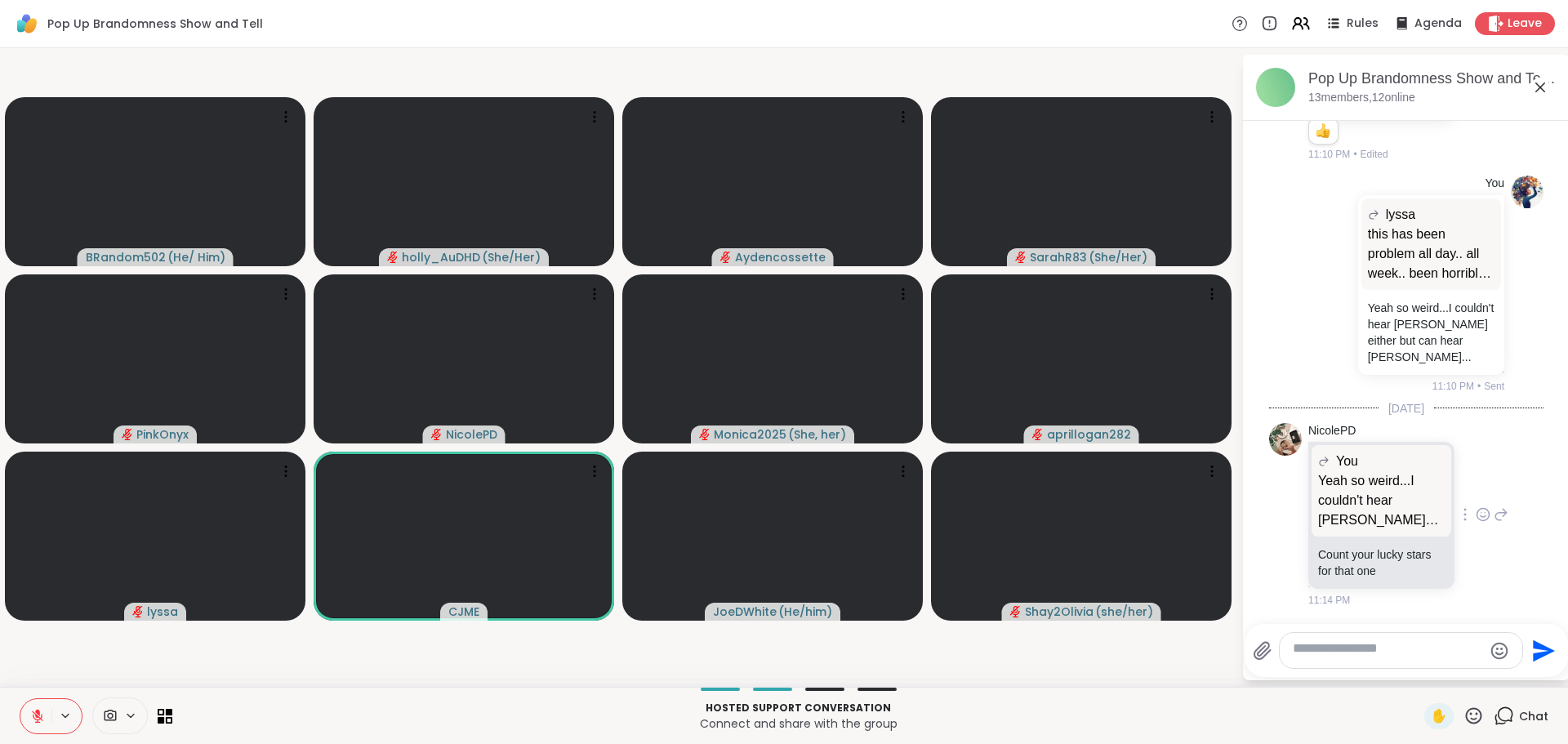
click at [1476, 507] on icon at bounding box center [1482, 515] width 14 height 16
click at [1403, 481] on div "Select Reaction: Joy" at bounding box center [1410, 488] width 14 height 14
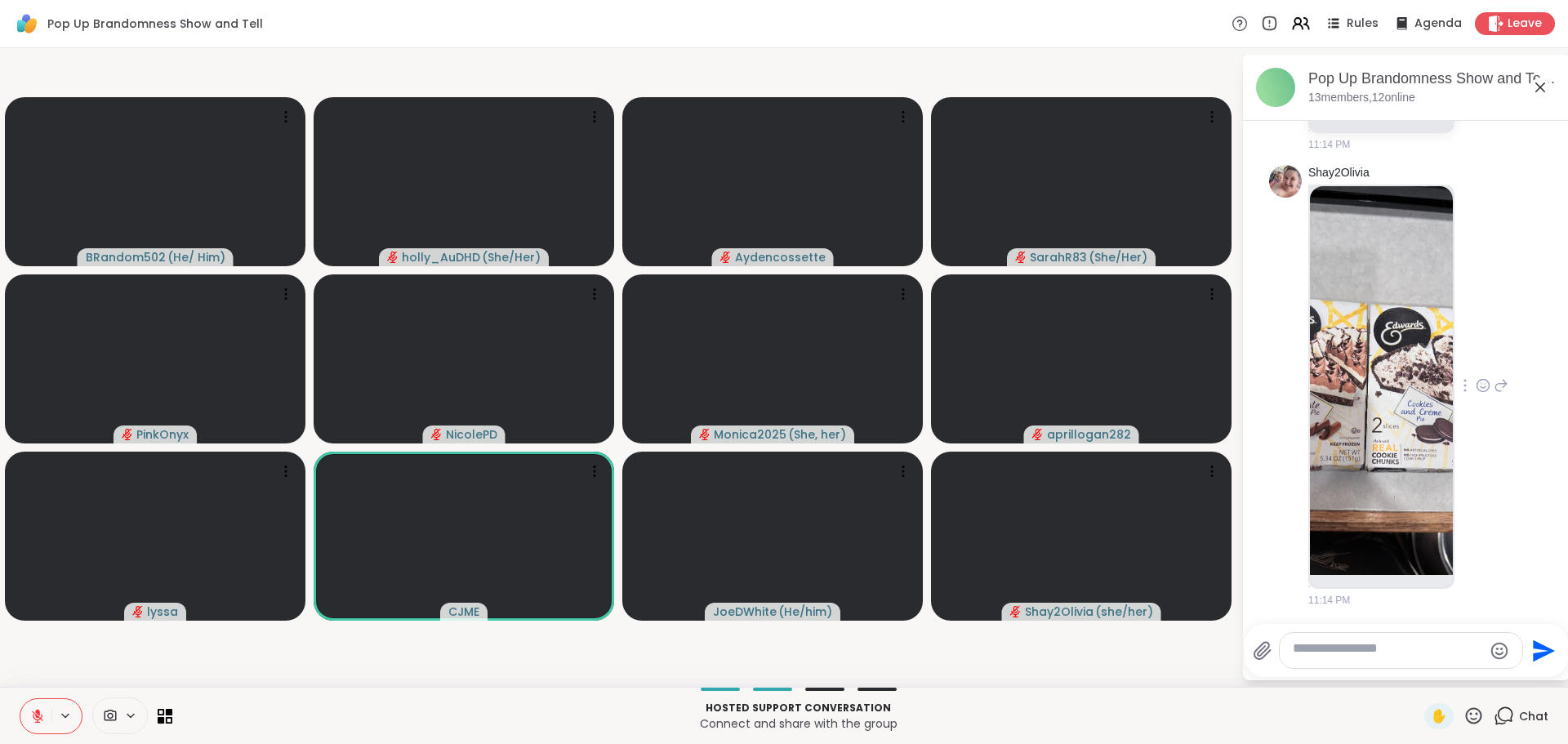
scroll to position [4068, 0]
click at [1476, 378] on icon at bounding box center [1482, 385] width 14 height 16
click at [1476, 352] on div "Select Reaction: Heart" at bounding box center [1482, 359] width 14 height 14
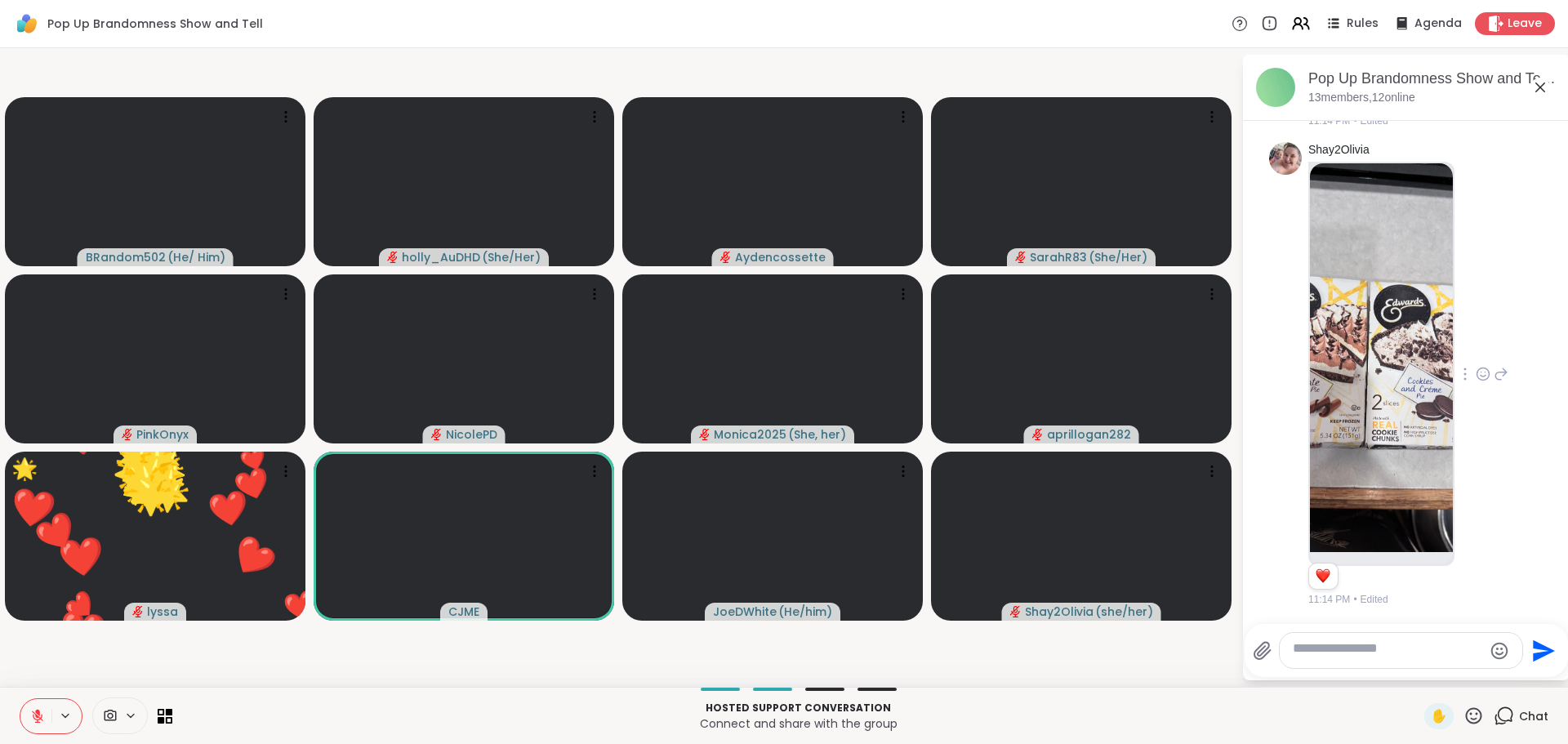
scroll to position [3527, 0]
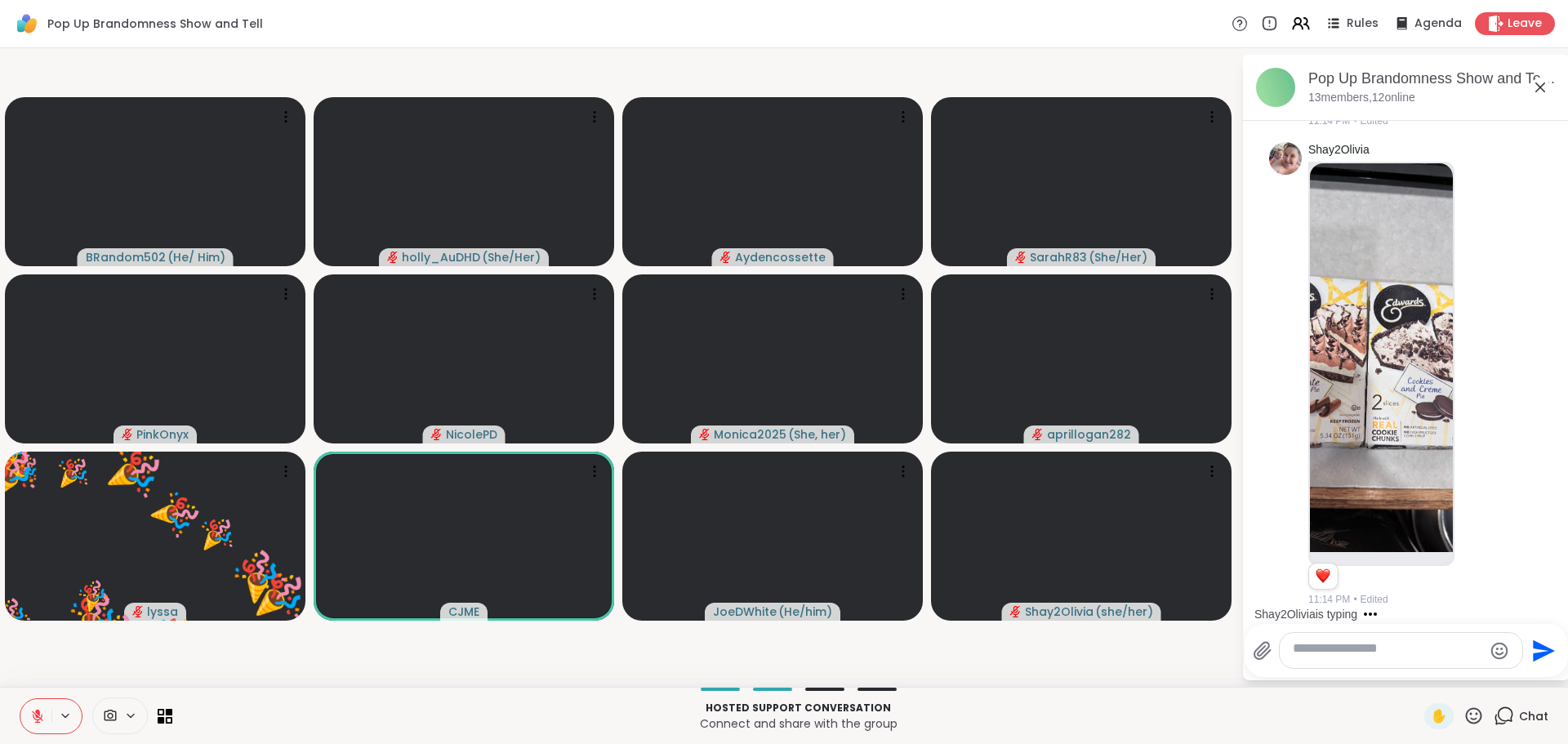
click at [1463, 712] on icon at bounding box center [1473, 715] width 20 height 20
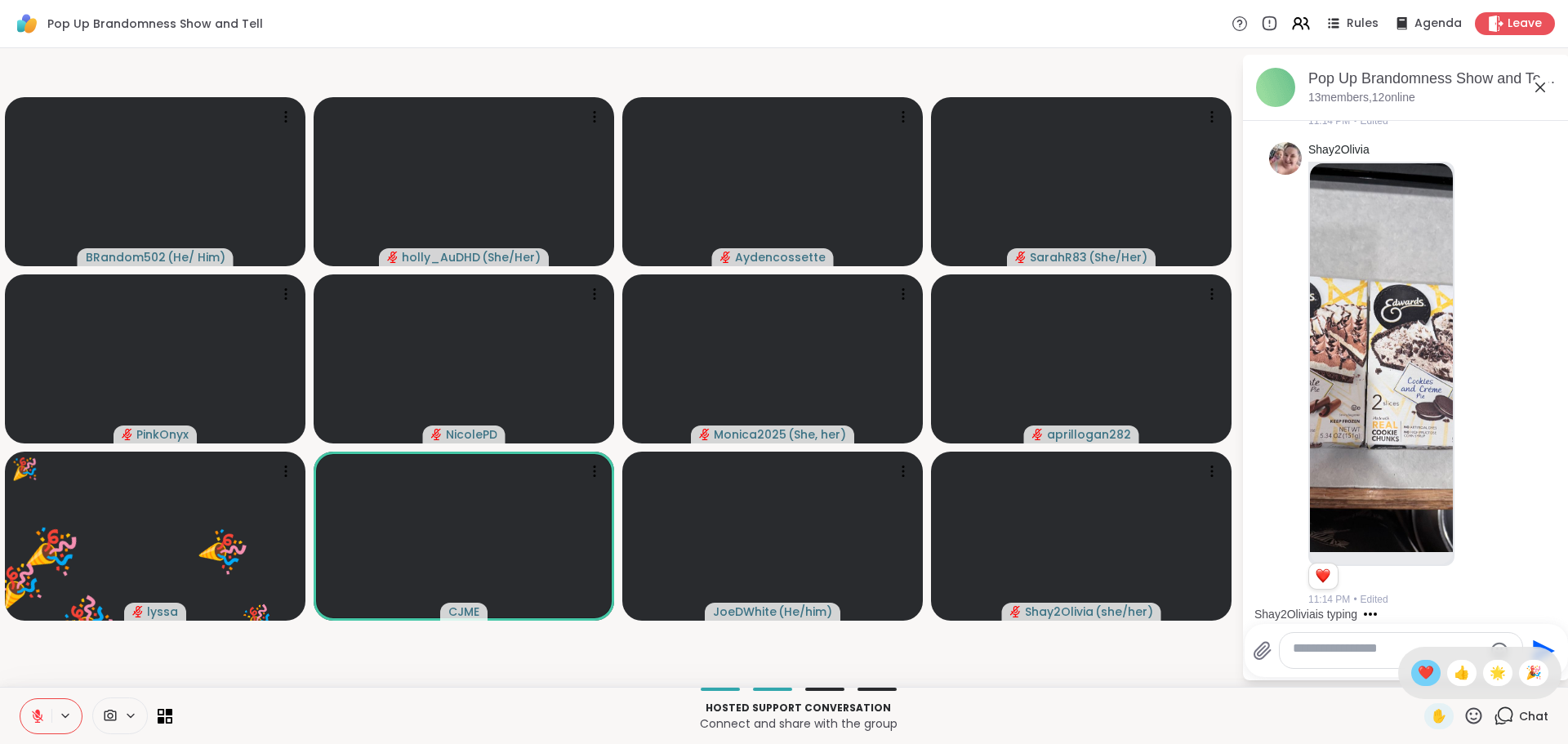
click at [1418, 663] on span "❤️" at bounding box center [1425, 673] width 16 height 19
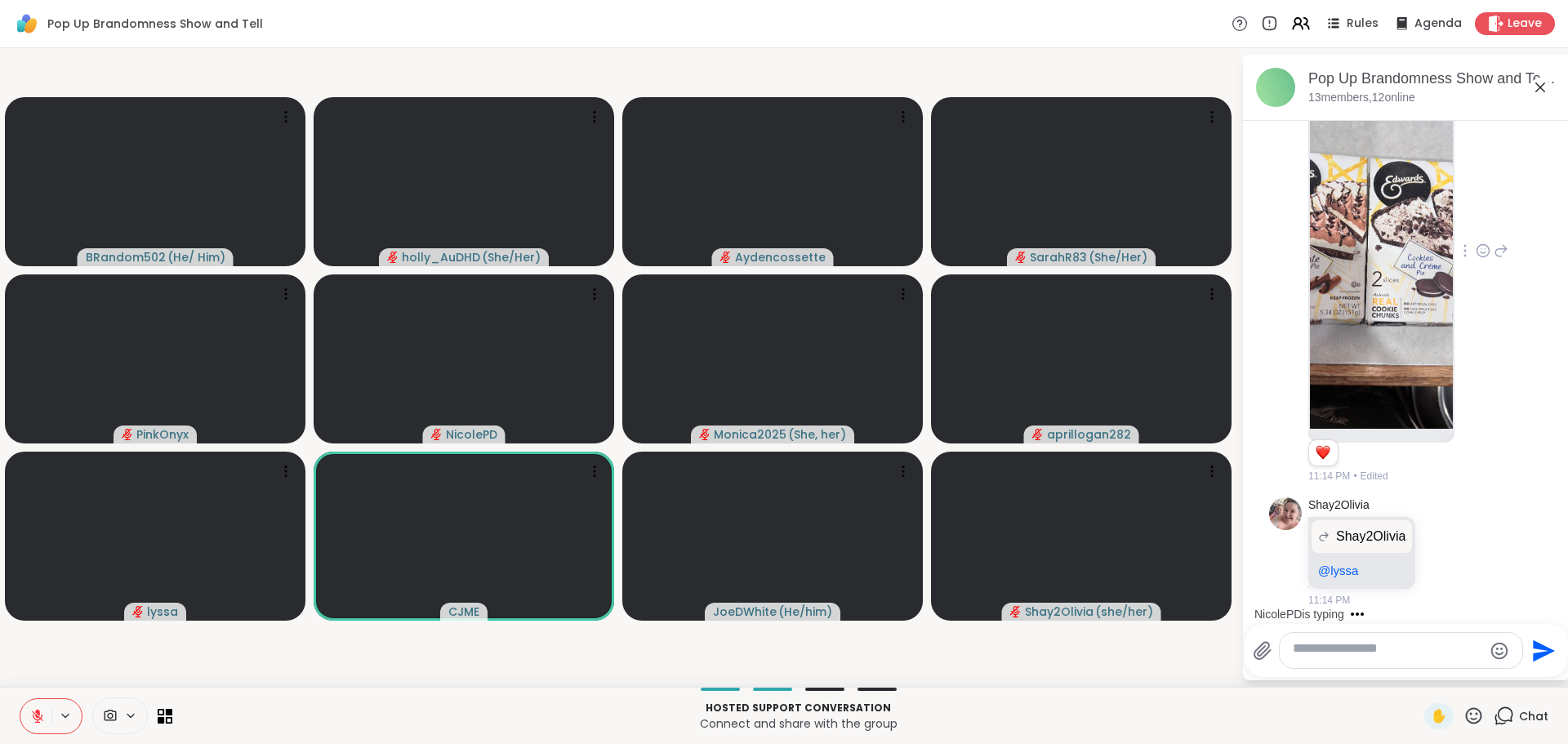
scroll to position [4250, 0]
click at [1327, 641] on textarea "Type your message" at bounding box center [1388, 651] width 191 height 21
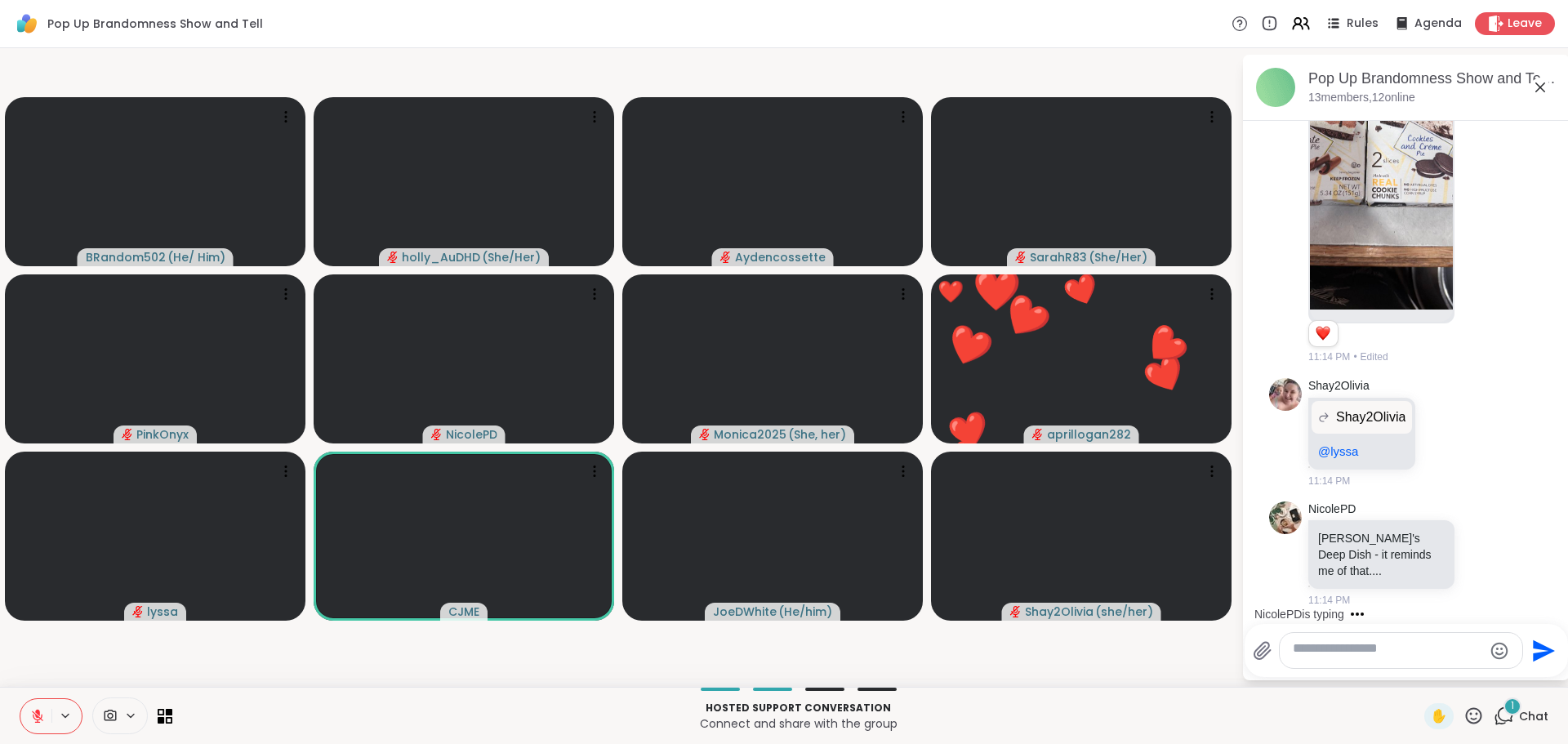
scroll to position [4419, 0]
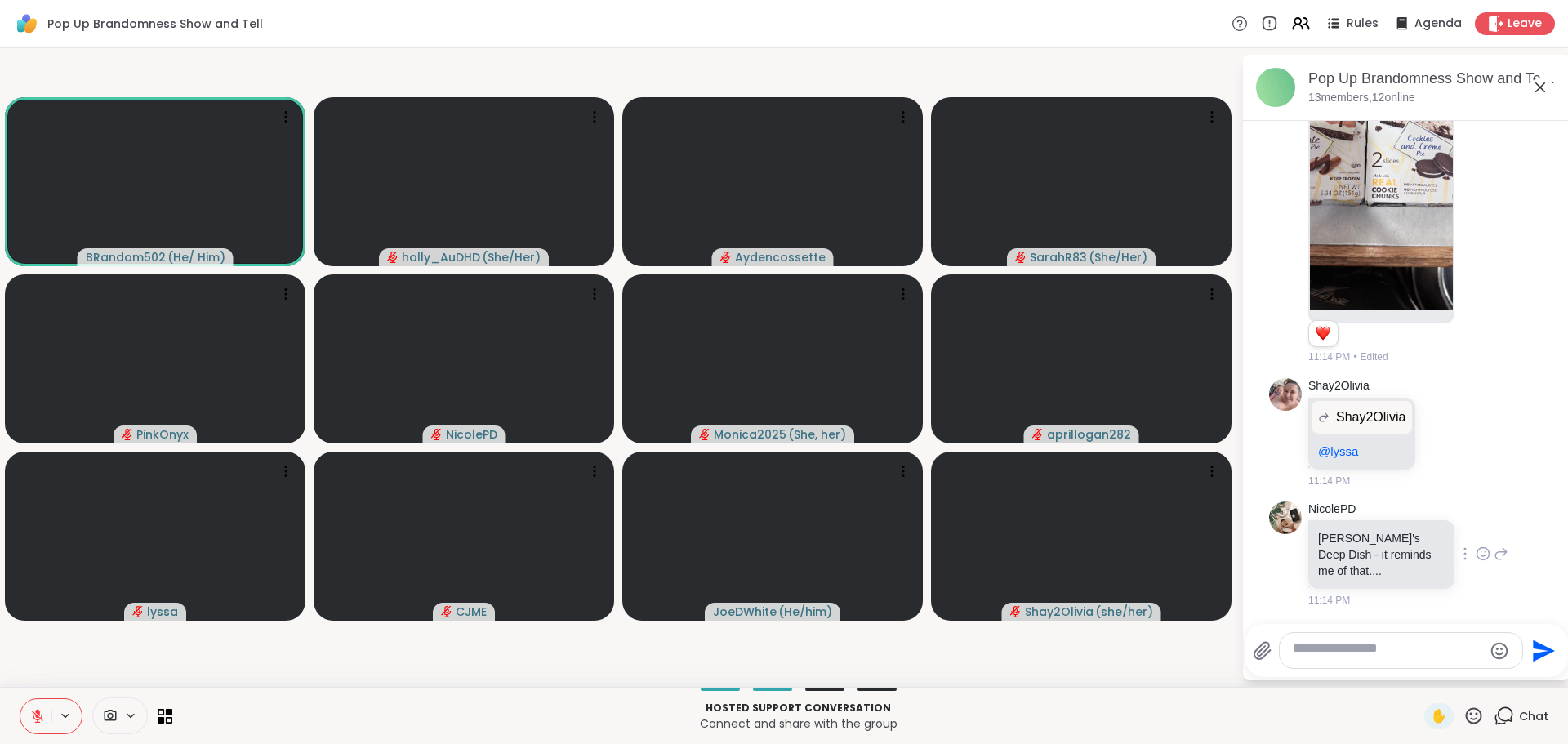
click at [1476, 545] on icon at bounding box center [1482, 553] width 14 height 16
click at [1476, 520] on div "Select Reaction: Heart" at bounding box center [1482, 527] width 14 height 14
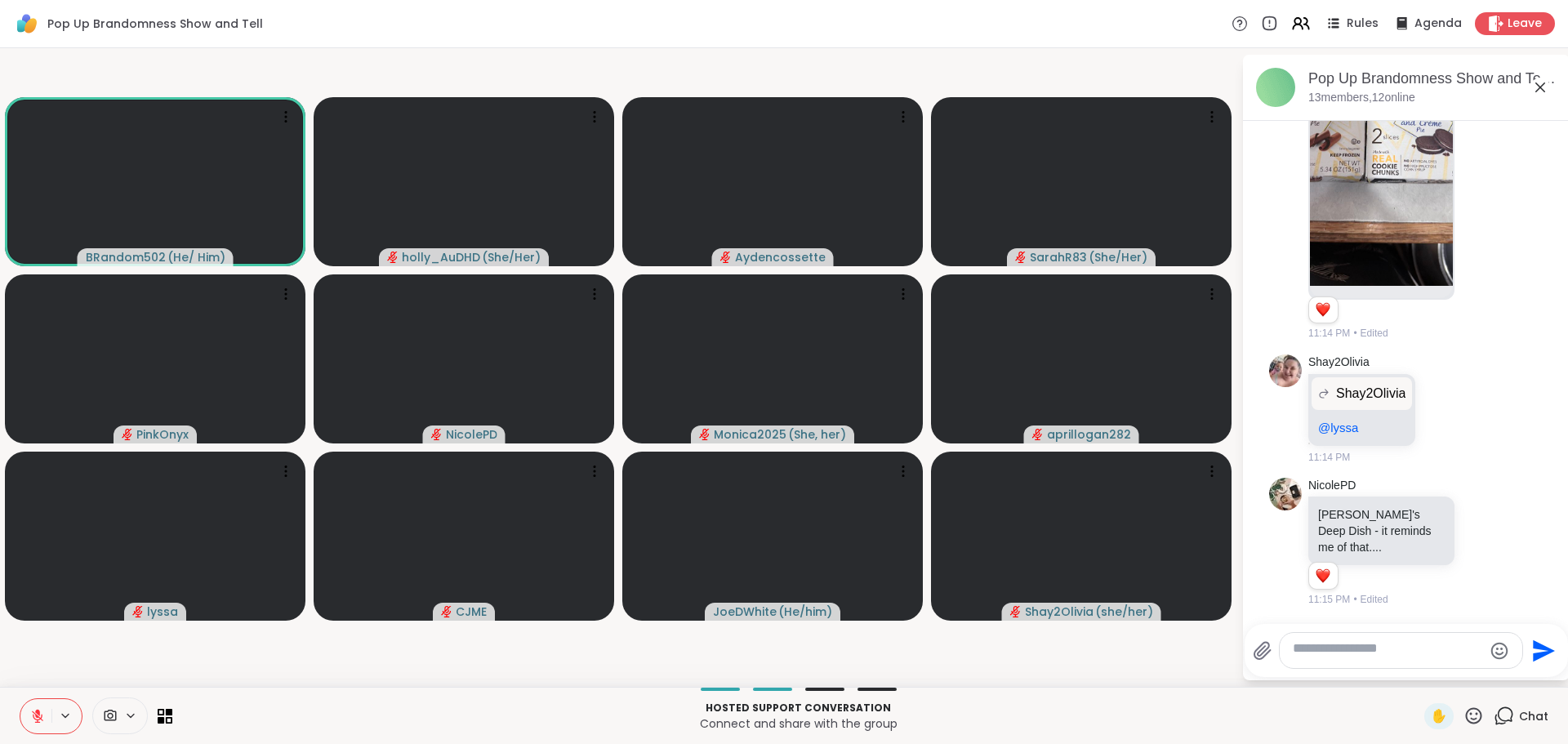
click at [1353, 641] on textarea "Type your message" at bounding box center [1388, 651] width 191 height 21
click at [45, 713] on icon at bounding box center [37, 716] width 14 height 14
click at [45, 712] on icon at bounding box center [37, 716] width 14 height 14
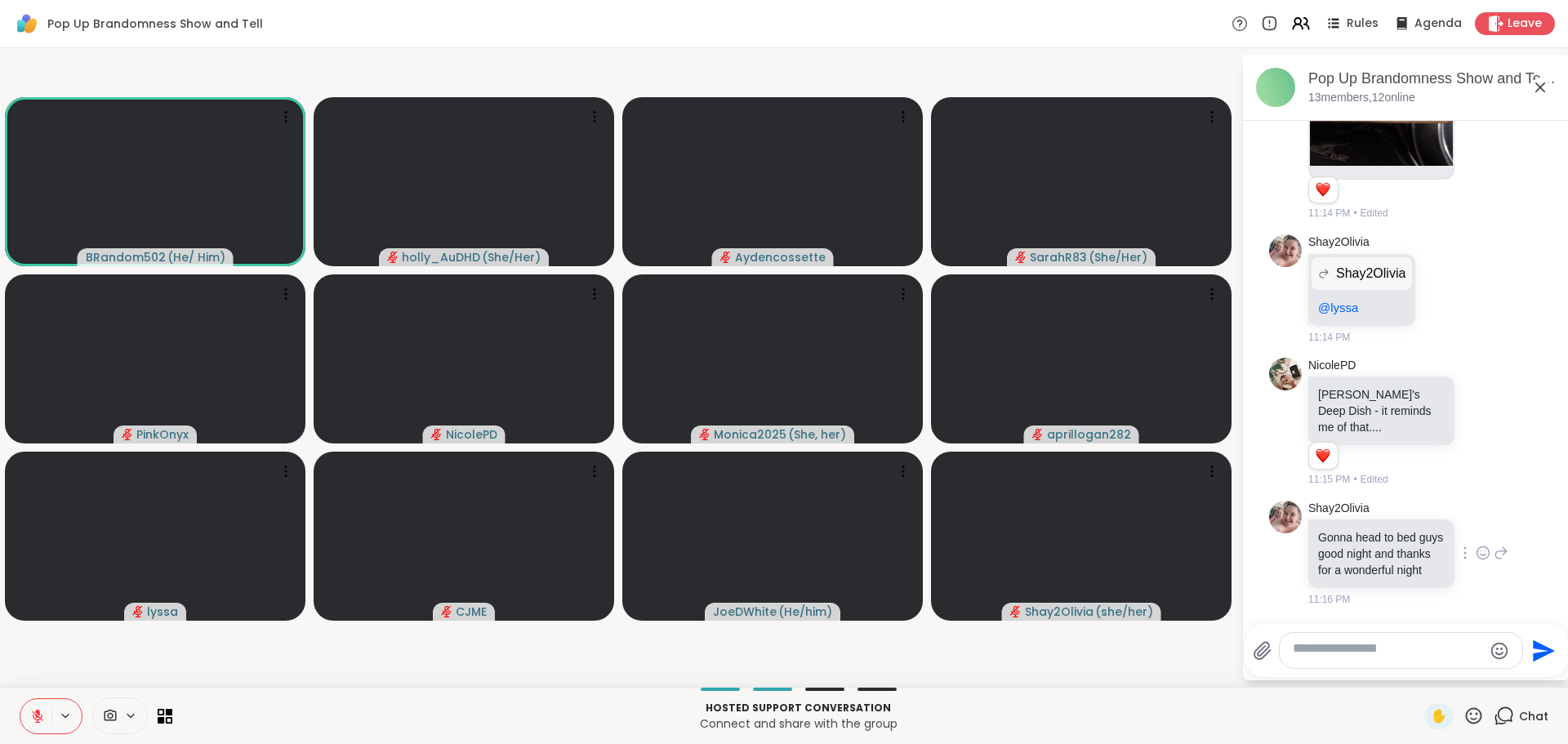
click at [1476, 545] on icon at bounding box center [1482, 552] width 14 height 16
click at [1476, 519] on div "Select Reaction: Heart" at bounding box center [1482, 526] width 14 height 14
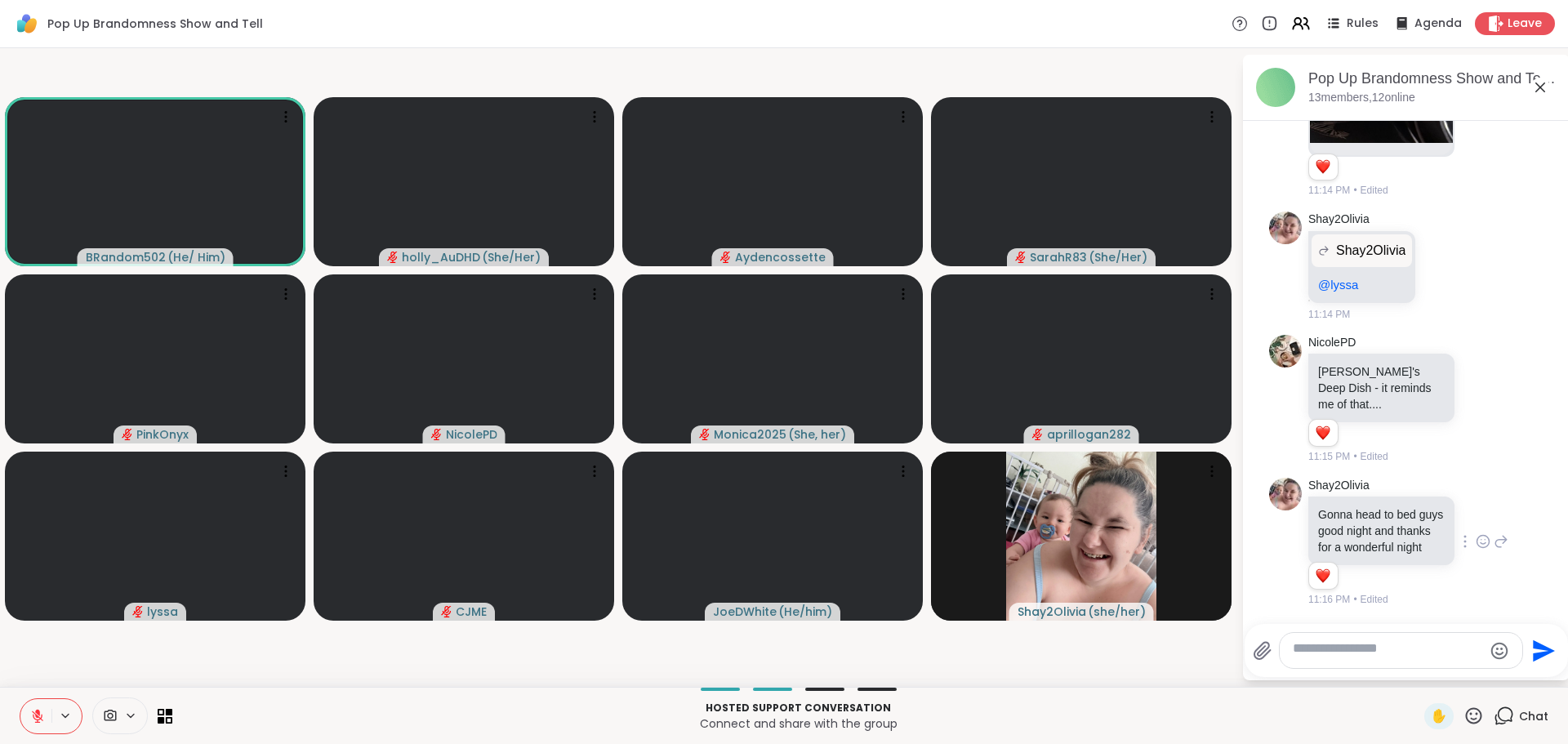
scroll to position [4588, 0]
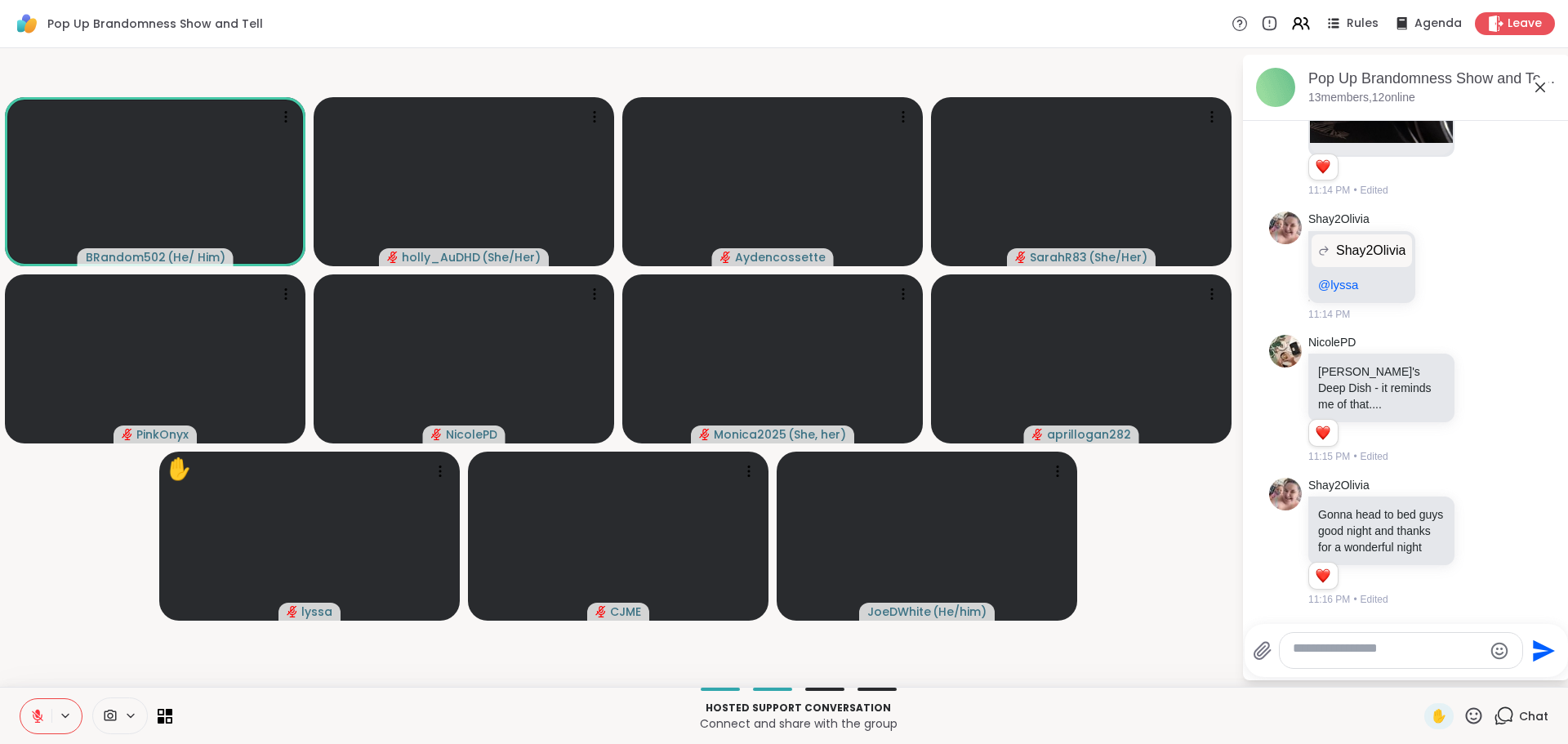
click at [1348, 641] on textarea "Type your message" at bounding box center [1388, 651] width 191 height 21
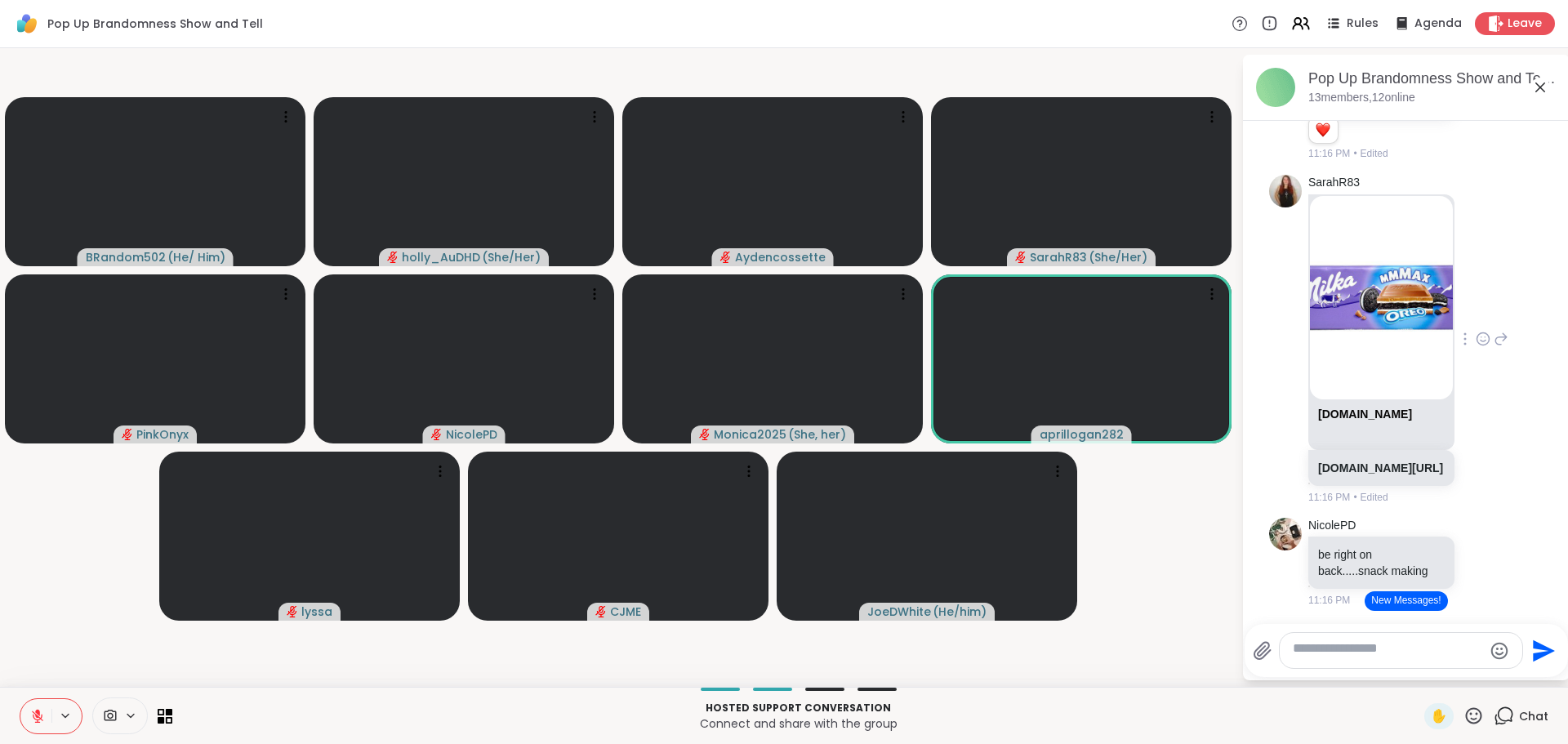
scroll to position [5101, 0]
click at [1476, 347] on icon at bounding box center [1482, 338] width 14 height 16
click at [1476, 320] on div "Select Reaction: Heart" at bounding box center [1482, 312] width 14 height 14
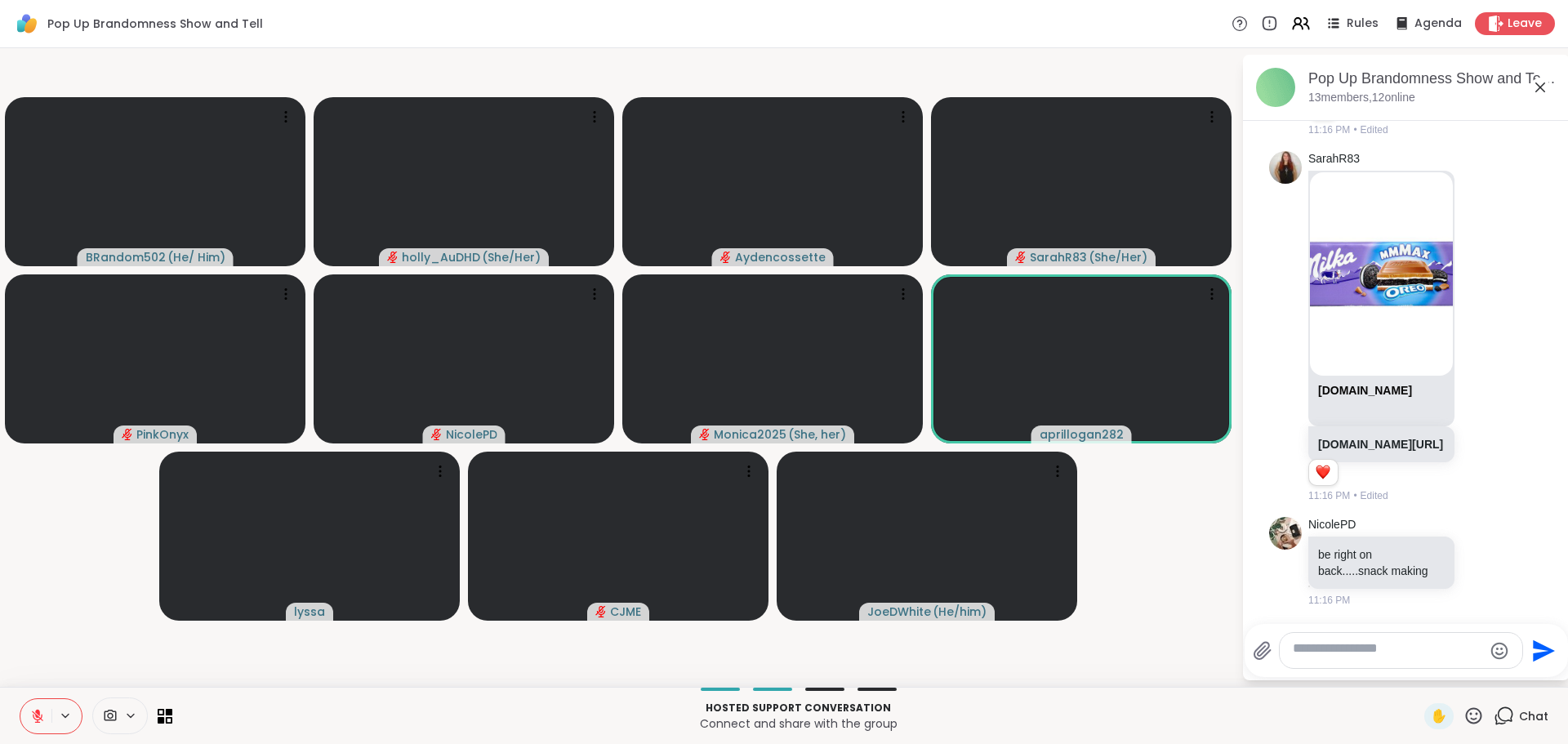
scroll to position [5255, 0]
click at [1493, 317] on icon at bounding box center [1500, 327] width 14 height 19
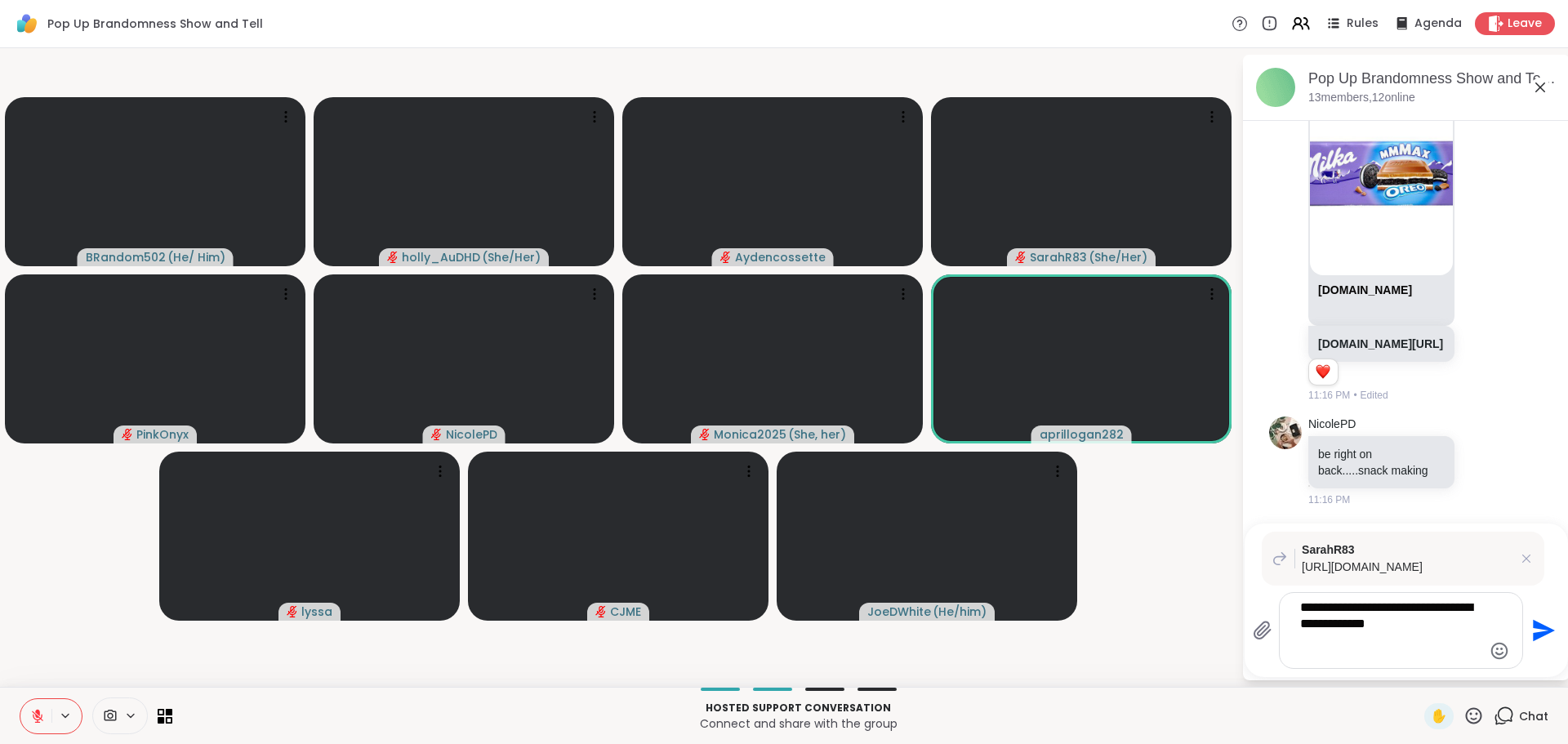
type textarea "**********"
click at [1340, 632] on textarea "**********" at bounding box center [1388, 630] width 176 height 62
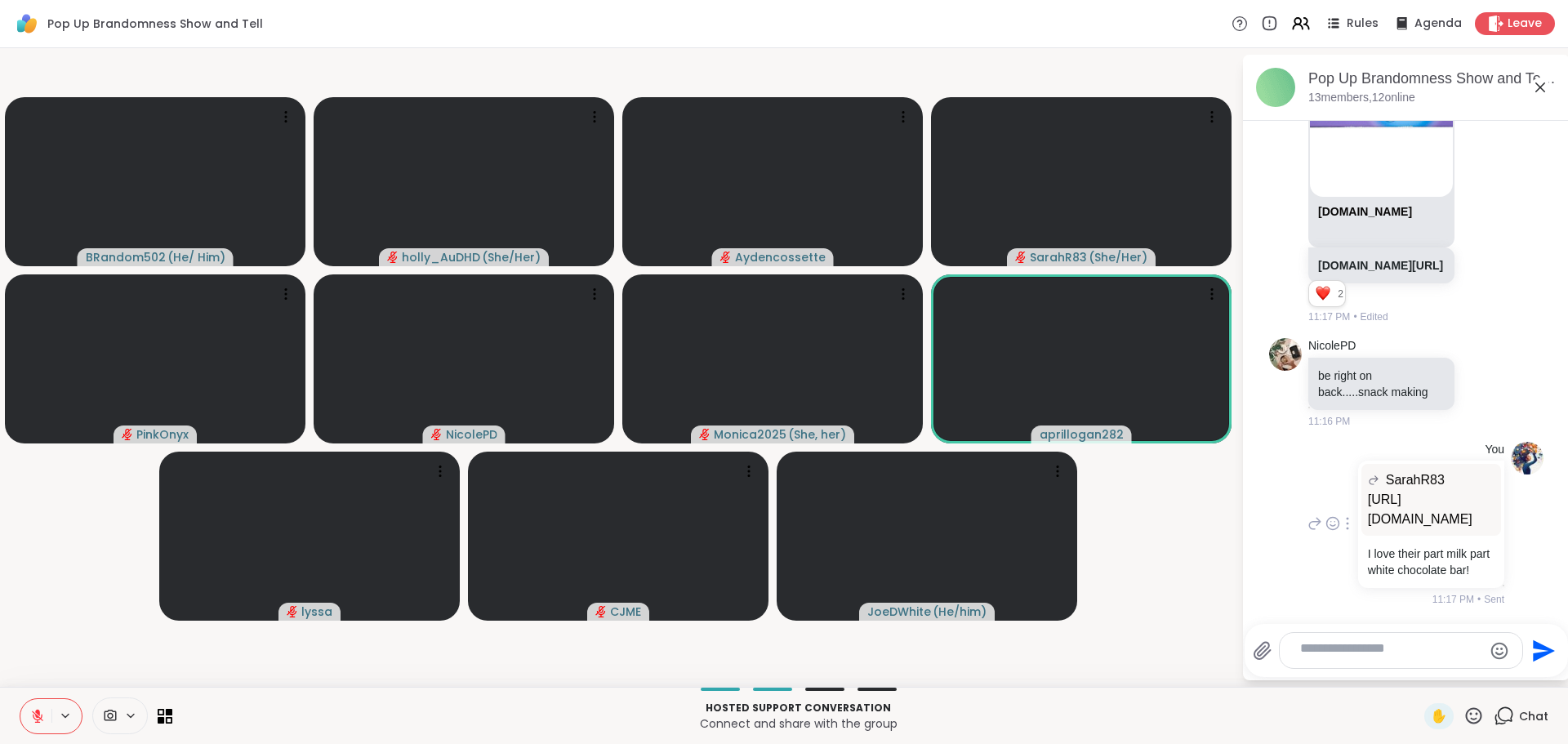
scroll to position [5684, 0]
click at [1075, 372] on video at bounding box center [1081, 359] width 301 height 169
click at [1004, 357] on video at bounding box center [1081, 359] width 301 height 169
click at [1215, 292] on div at bounding box center [1212, 294] width 23 height 23
click at [1163, 545] on video-player-container "BRandom502 ( He/ Him ) holly_AuDHD ( She/Her ) Aydencossette SarahR83 ( She/Her…" at bounding box center [620, 367] width 1221 height 625
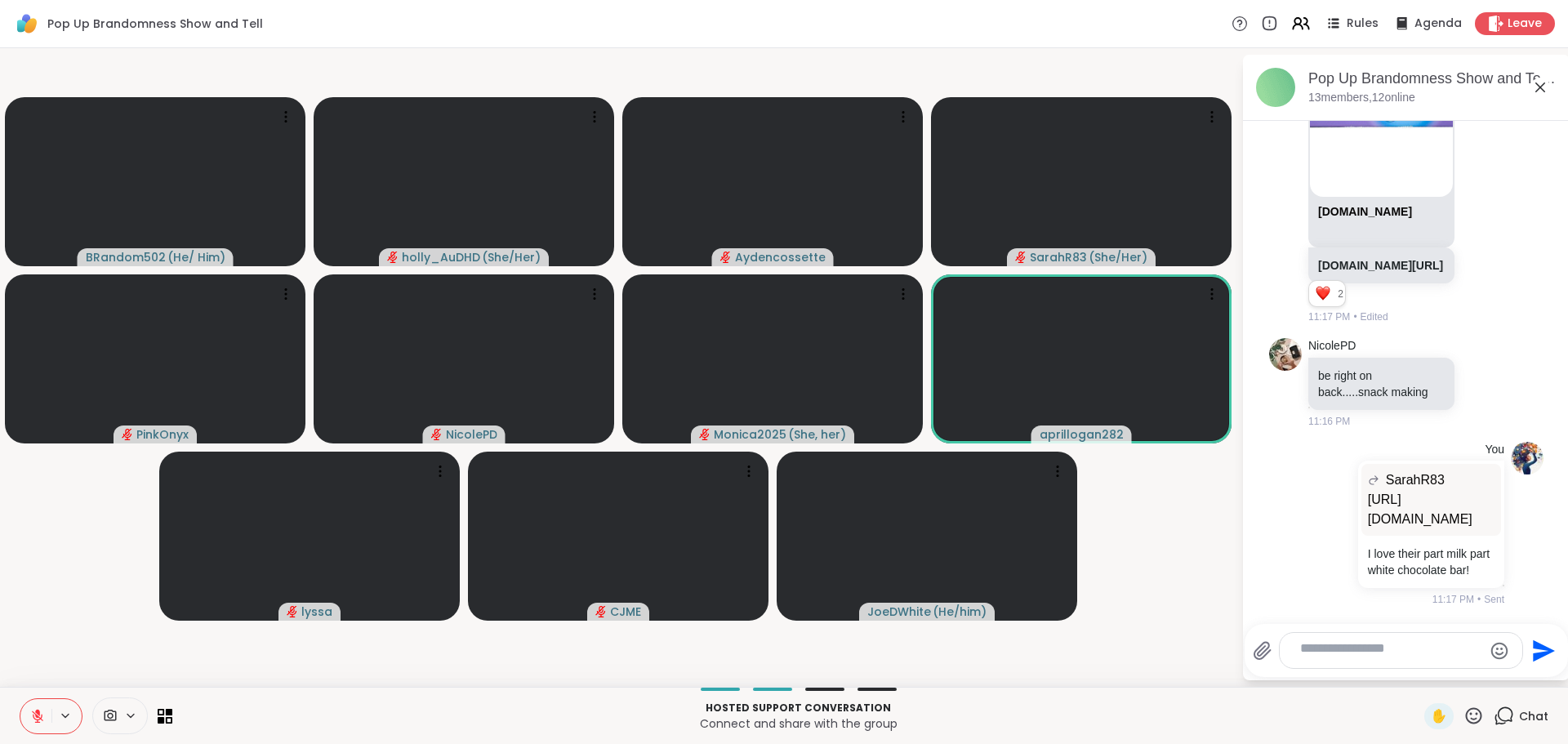
click at [368, 29] on div "Pop Up Brandomness Show and Tell Rules Agenda Leave" at bounding box center [784, 24] width 1568 height 48
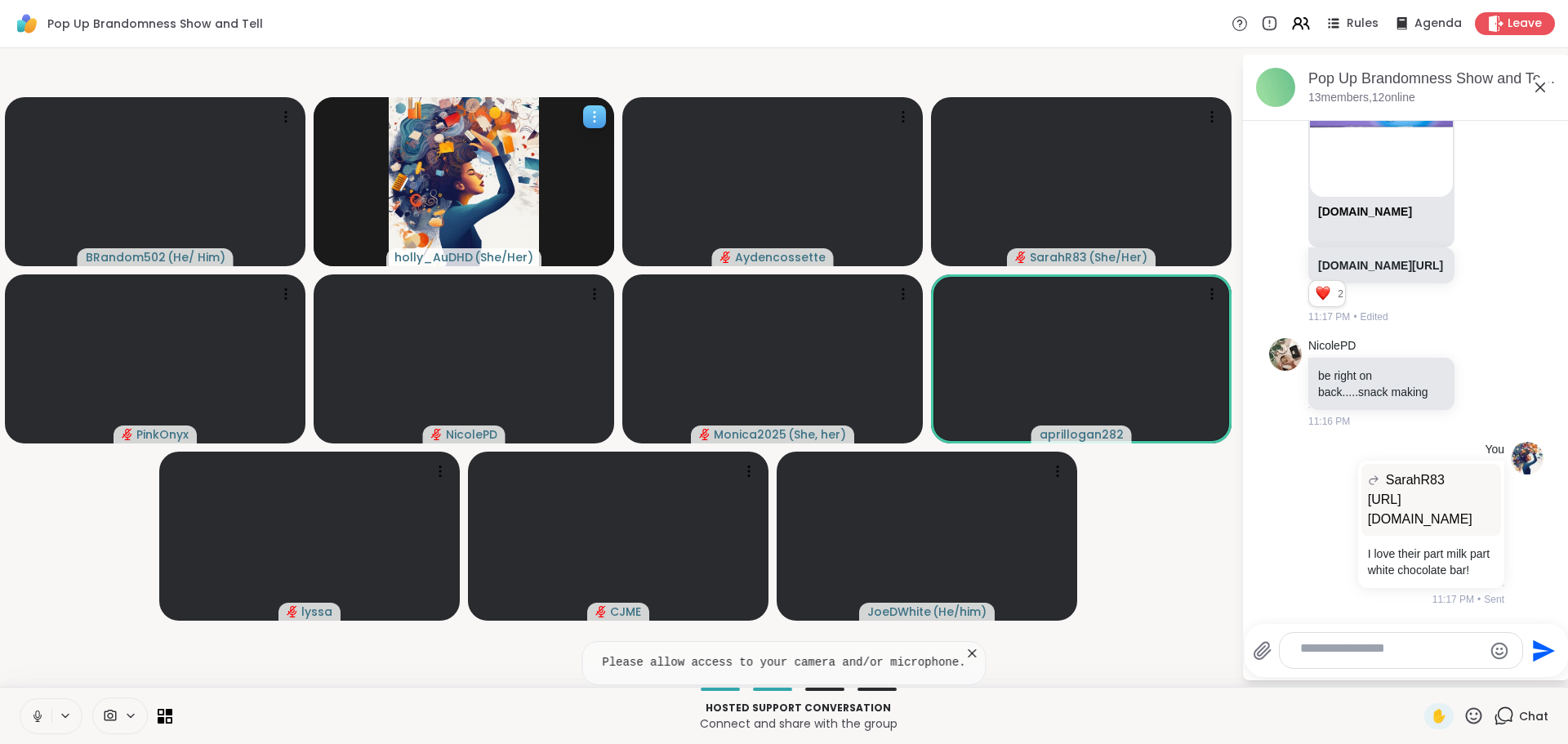
click at [598, 125] on icon at bounding box center [594, 117] width 16 height 16
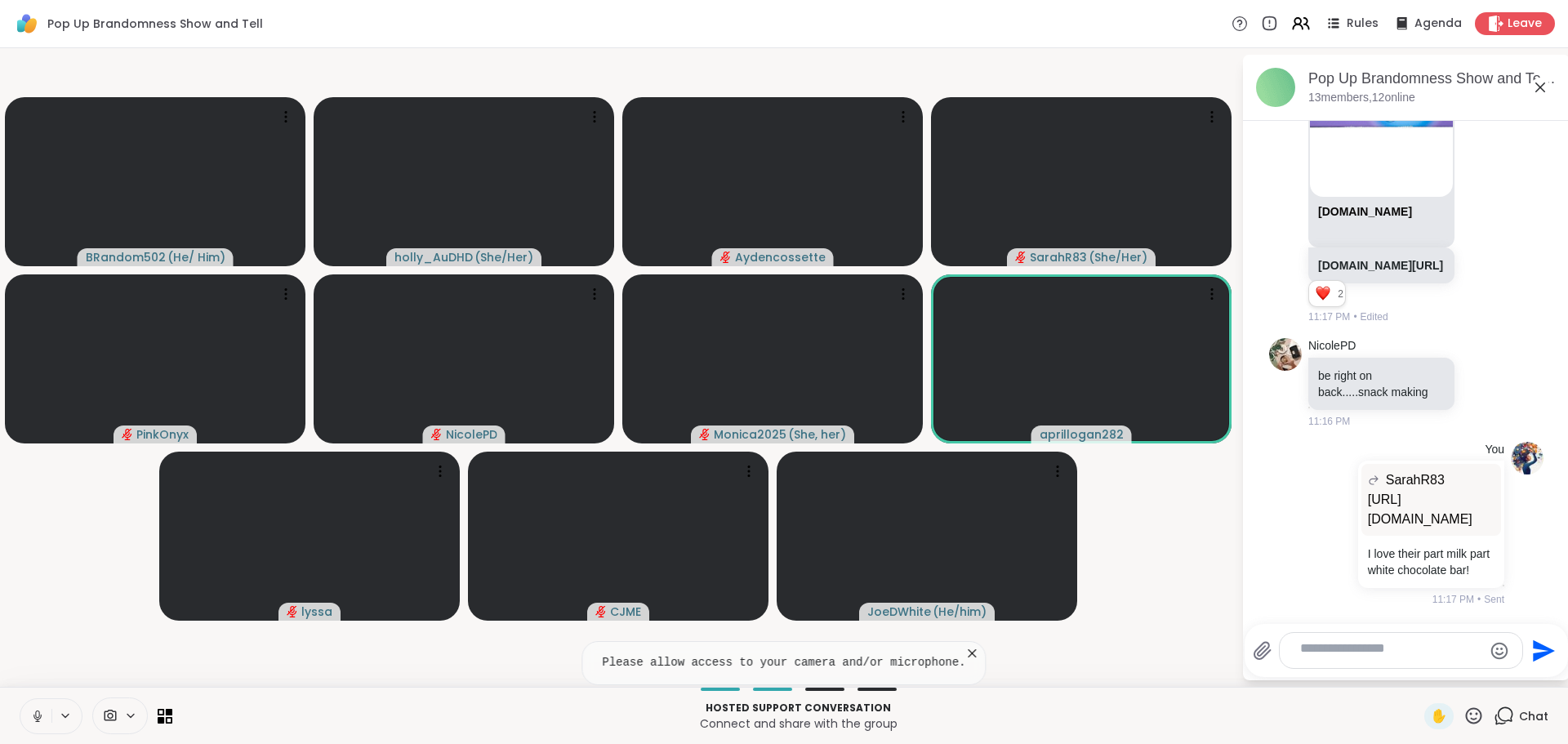
click at [538, 64] on video-player-container "BRandom502 ( He/ Him ) holly_AuDHD ( She/Her ) Aydencossette SarahR83 ( She/Her…" at bounding box center [620, 367] width 1221 height 625
click at [499, 687] on div "Hosted support conversation Connect and share with the group ✋ Chat" at bounding box center [784, 715] width 1568 height 57
click at [89, 579] on video-player-container "BRandom502 ( He/ Him ) holly_AuDHD ( She/Her ) Aydencossette SarahR83 ( She/Her…" at bounding box center [620, 367] width 1221 height 625
click at [72, 716] on icon at bounding box center [65, 716] width 13 height 13
click at [43, 722] on button at bounding box center [36, 717] width 31 height 35
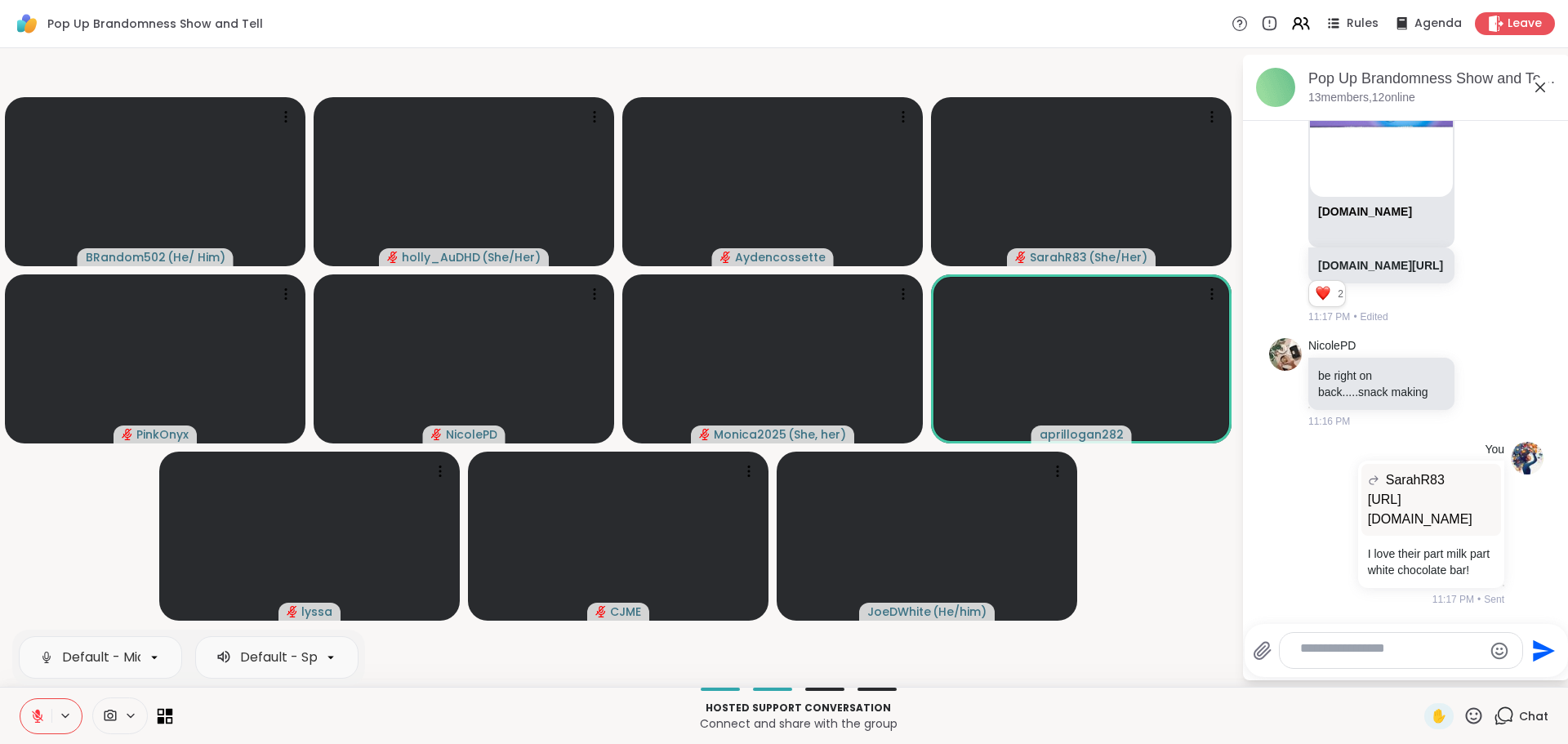
click at [173, 716] on icon at bounding box center [170, 720] width 8 height 8
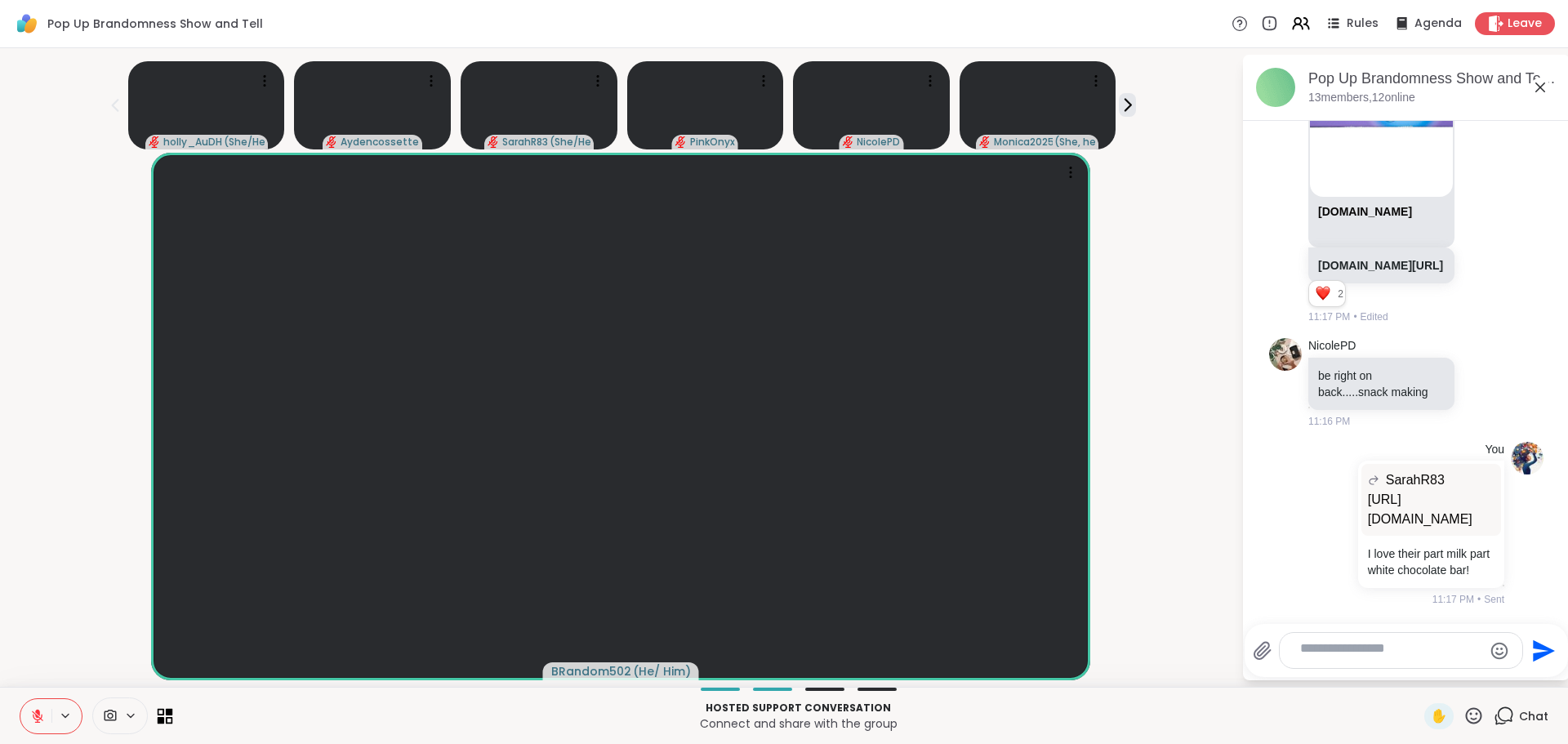
click at [173, 711] on icon at bounding box center [166, 716] width 15 height 15
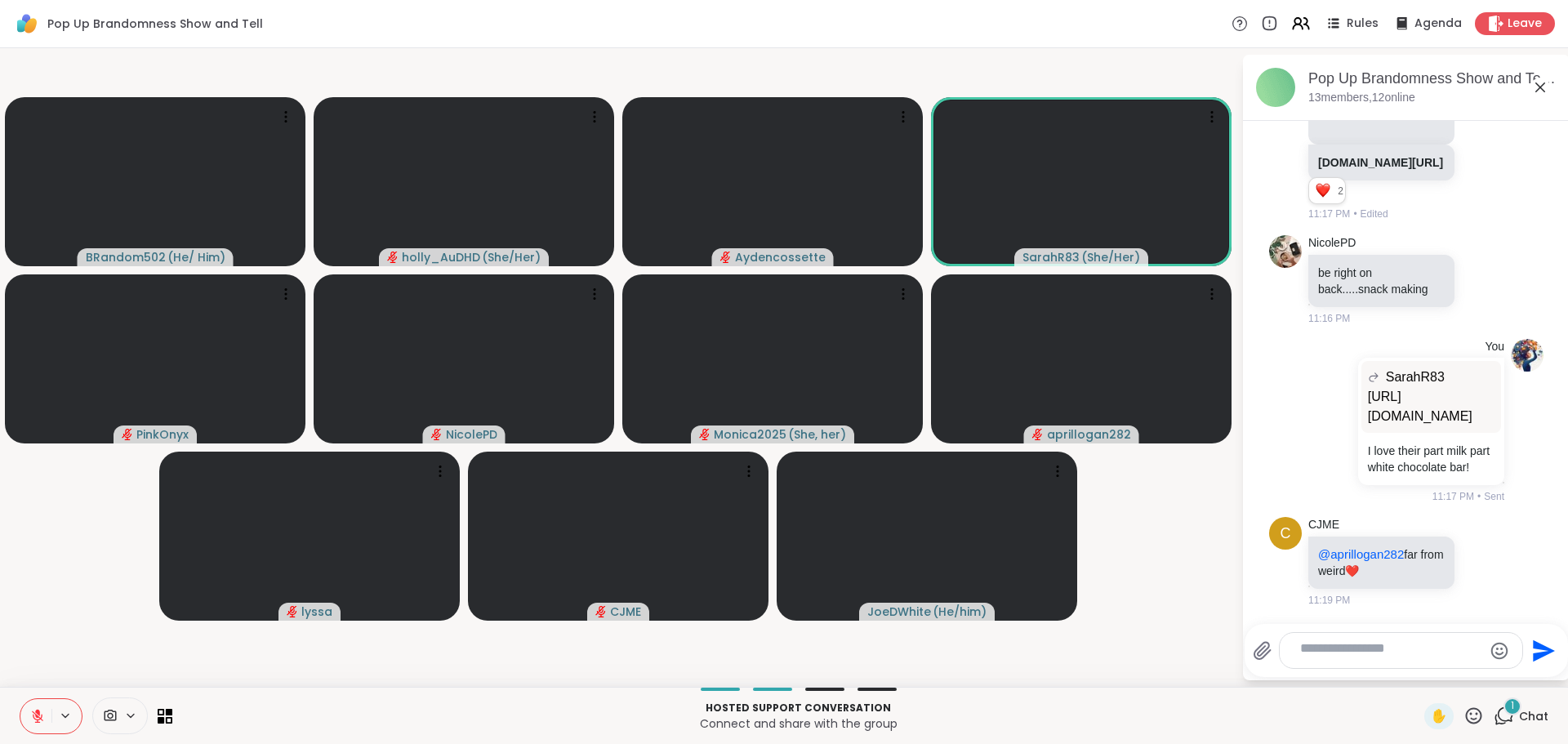
scroll to position [5833, 0]
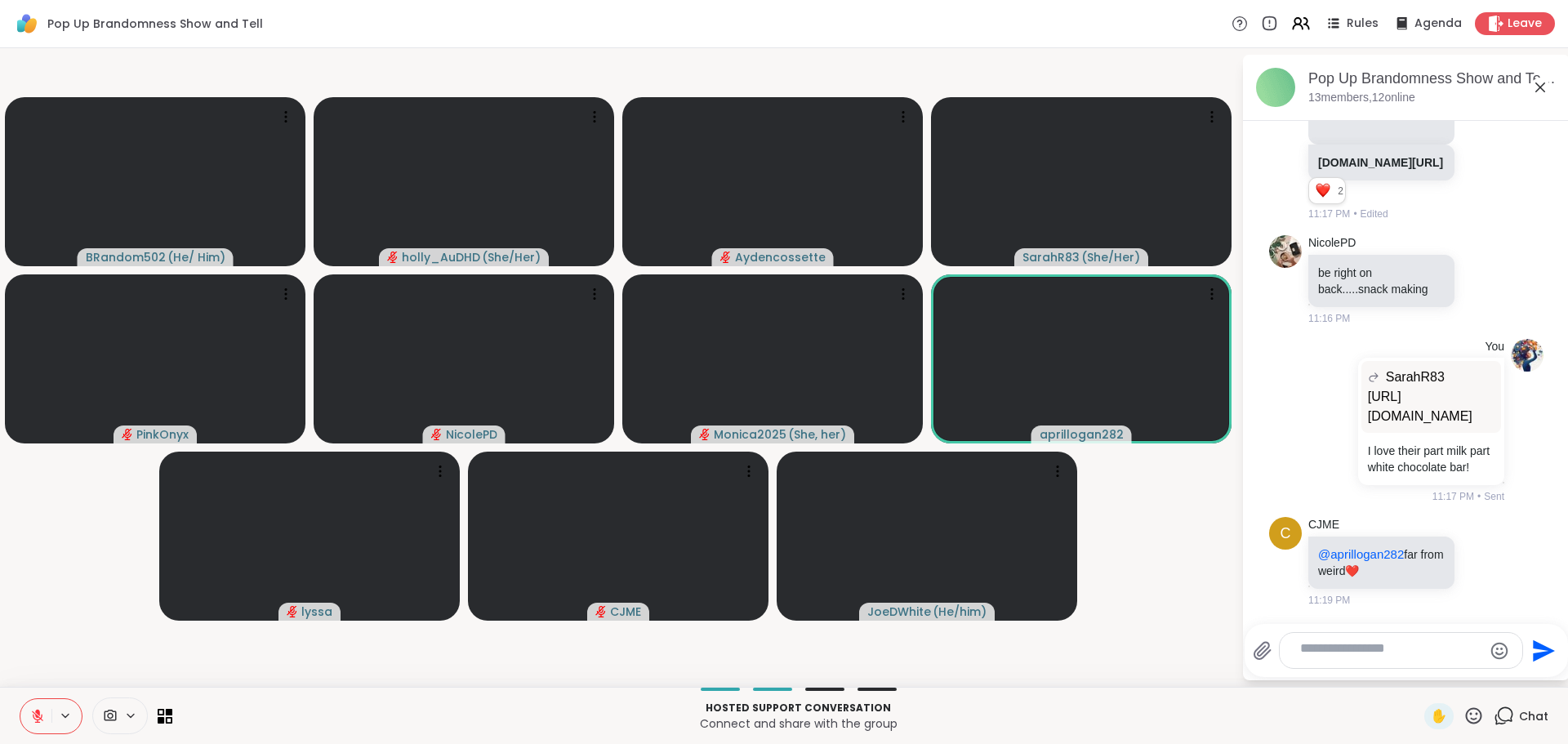
click at [1337, 641] on textarea "Type your message" at bounding box center [1388, 651] width 176 height 21
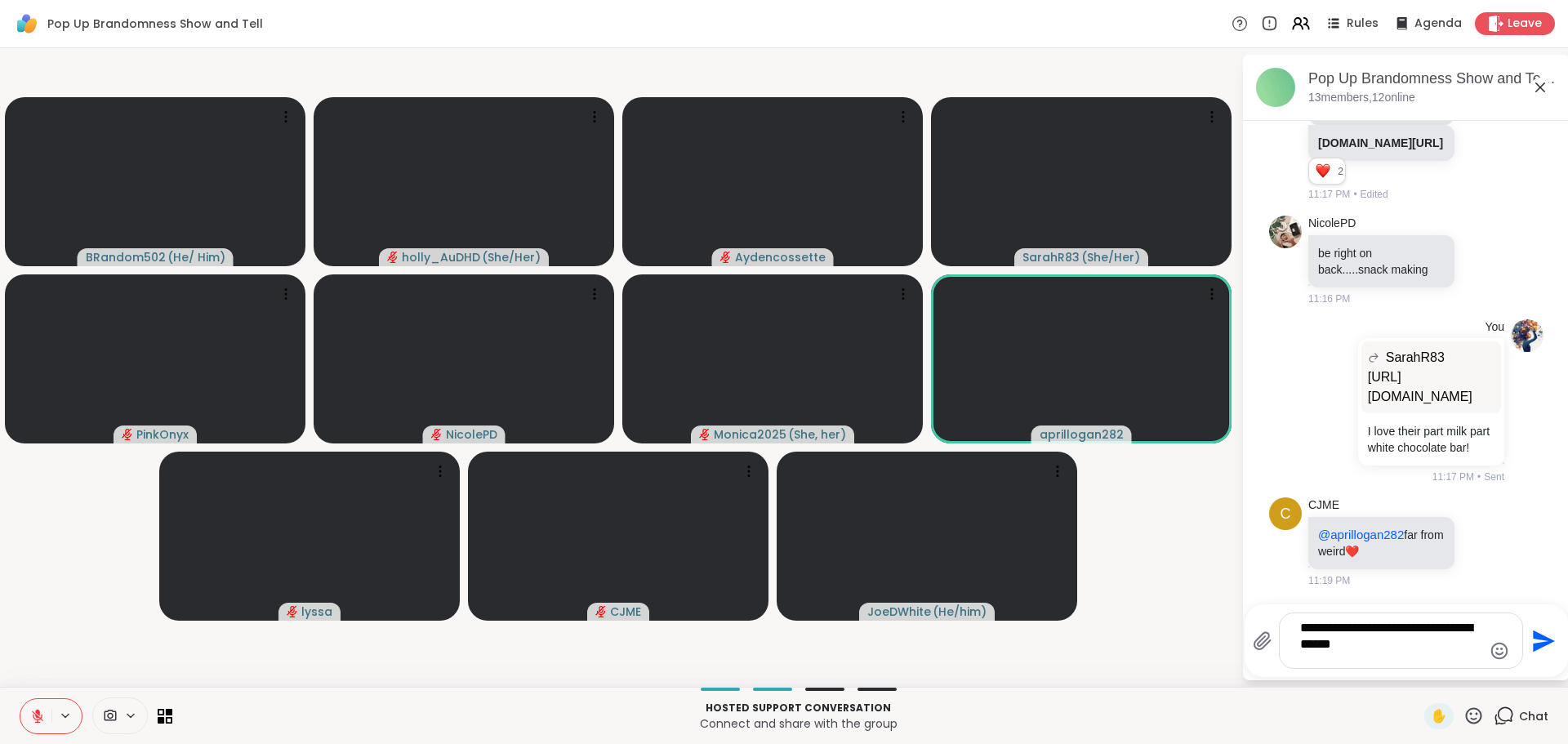
type textarea "**********"
